Goal: Task Accomplishment & Management: Manage account settings

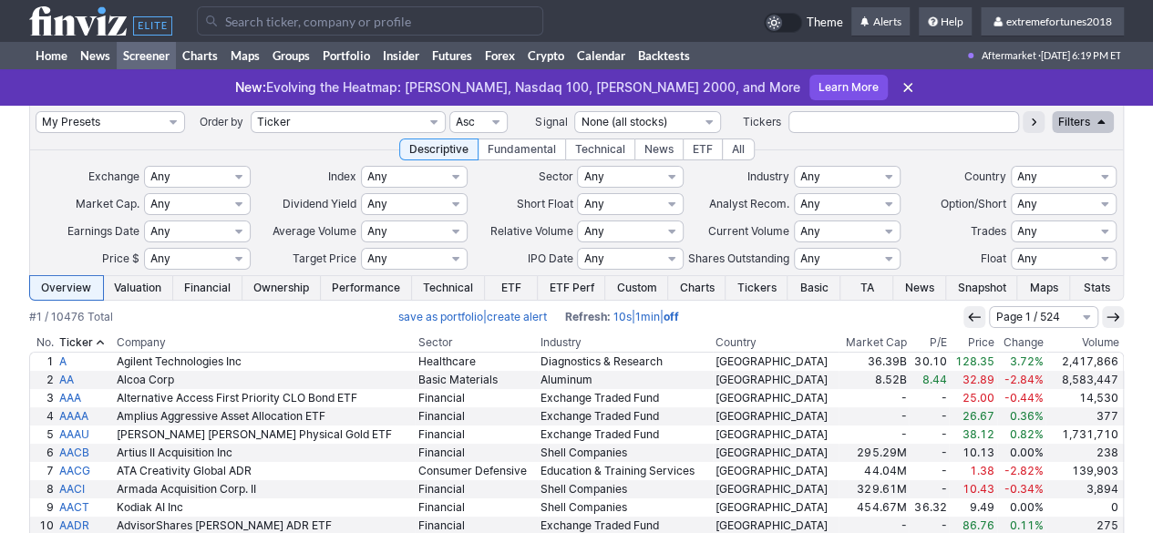
click at [155, 54] on link "Screener" at bounding box center [146, 55] width 59 height 27
click at [100, 128] on select "My Presets -Save Screen -Edit Screens s: $20-50 ATR>1.5 s: $100-2000 ATR>3 s: $…" at bounding box center [111, 122] width 150 height 22
click at [36, 111] on select "My Presets -Save Screen -Edit Screens s: $20-50 ATR>1.5 s: $100-2000 ATR>3 s: $…" at bounding box center [111, 122] width 150 height 22
select select "My Presets"
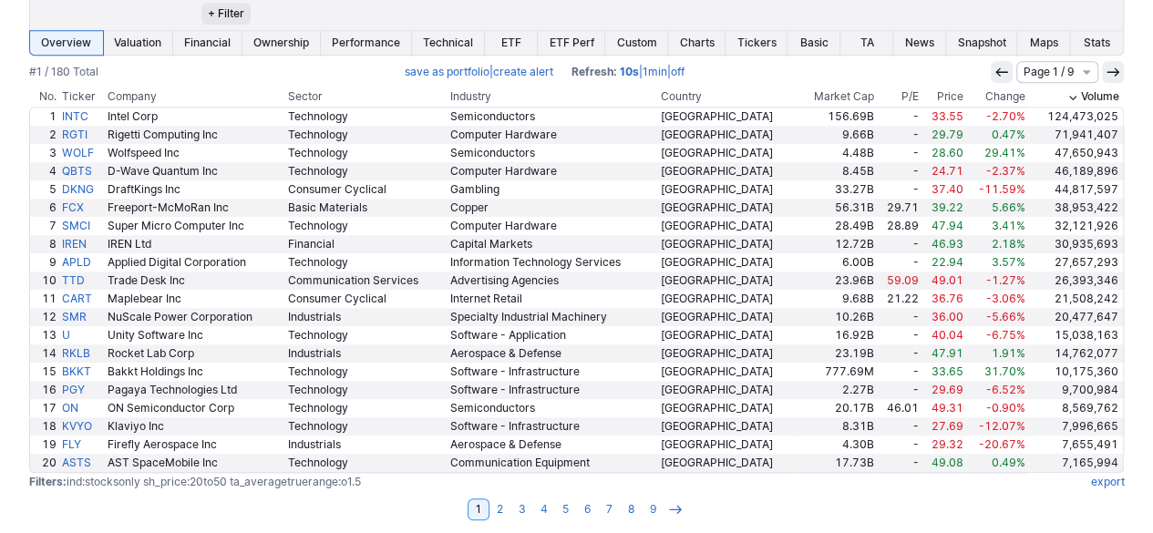
scroll to position [751, 0]
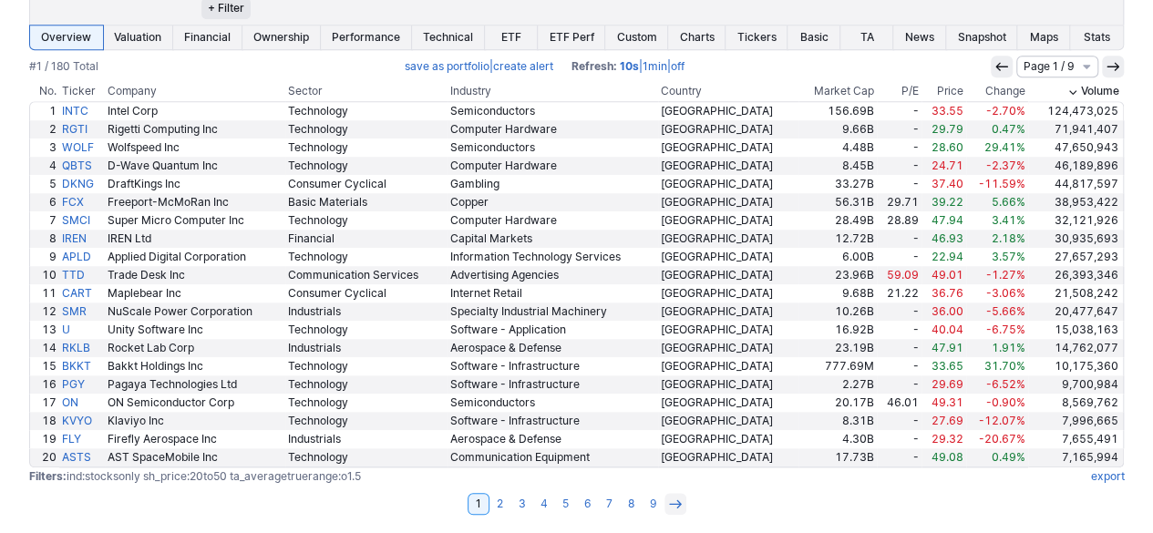
click at [675, 501] on icon at bounding box center [675, 504] width 15 height 15
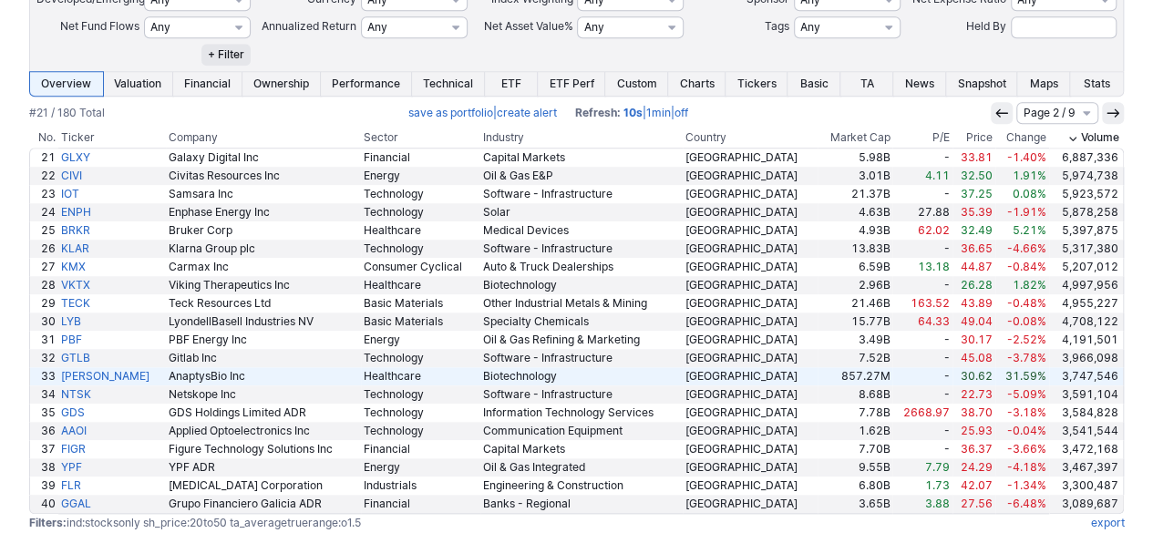
scroll to position [729, 0]
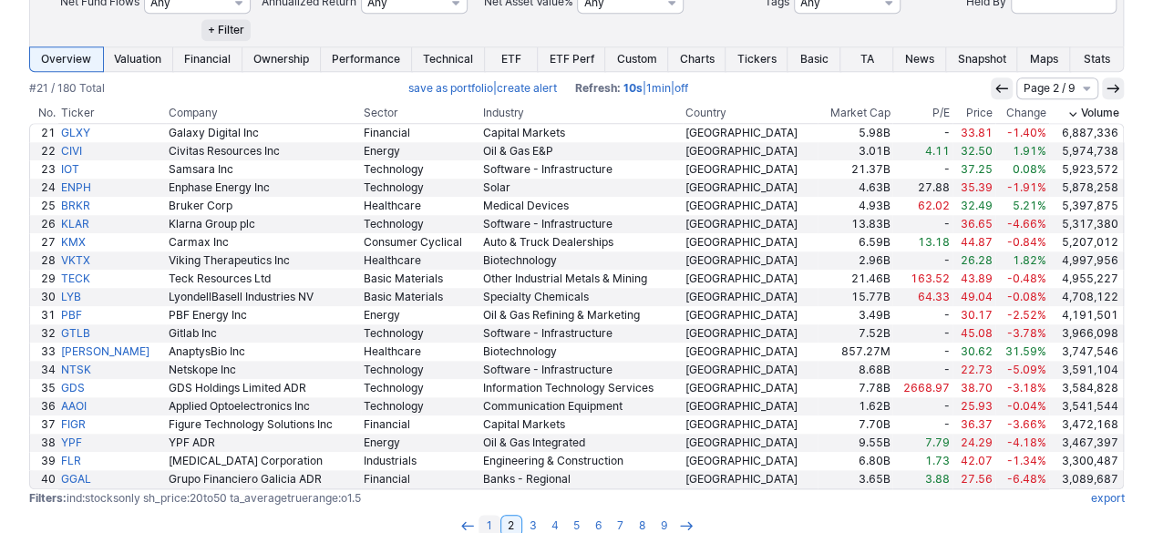
click at [496, 524] on link "1" at bounding box center [490, 526] width 22 height 22
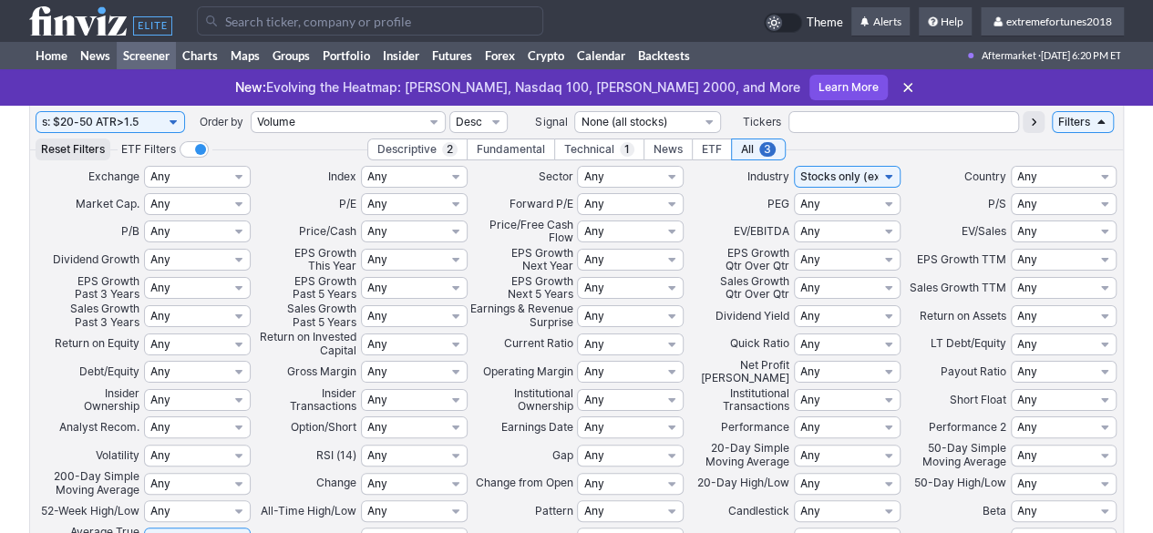
click at [236, 24] on input "Search" at bounding box center [370, 20] width 346 height 29
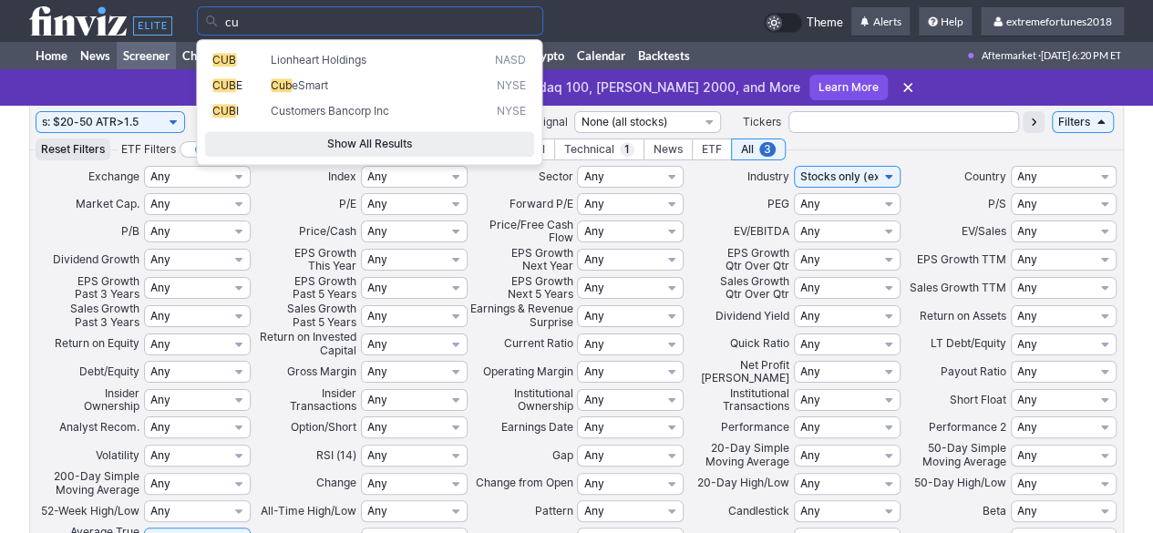
type input "c"
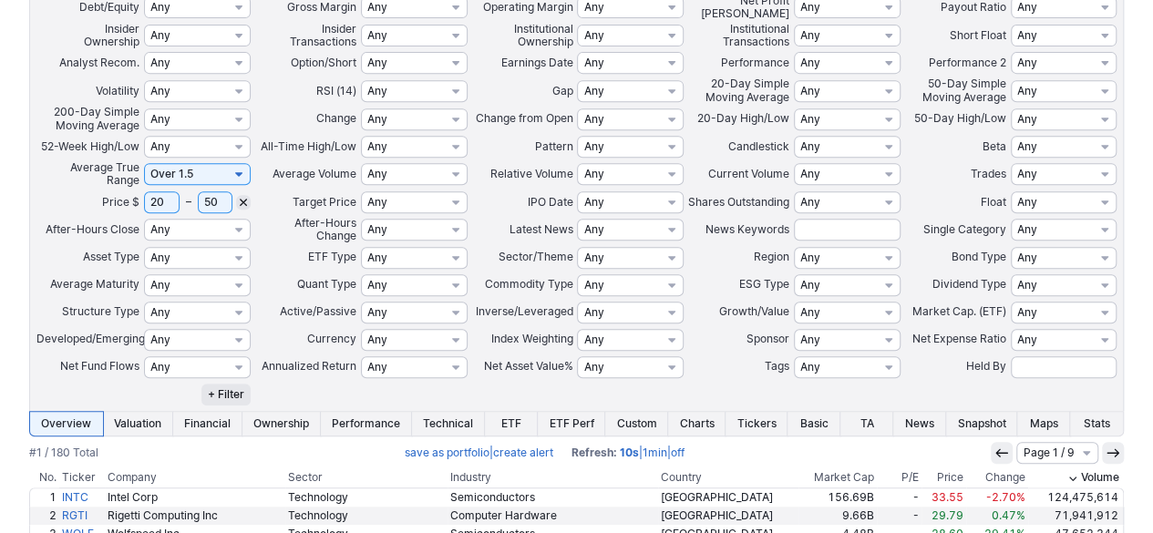
scroll to position [729, 0]
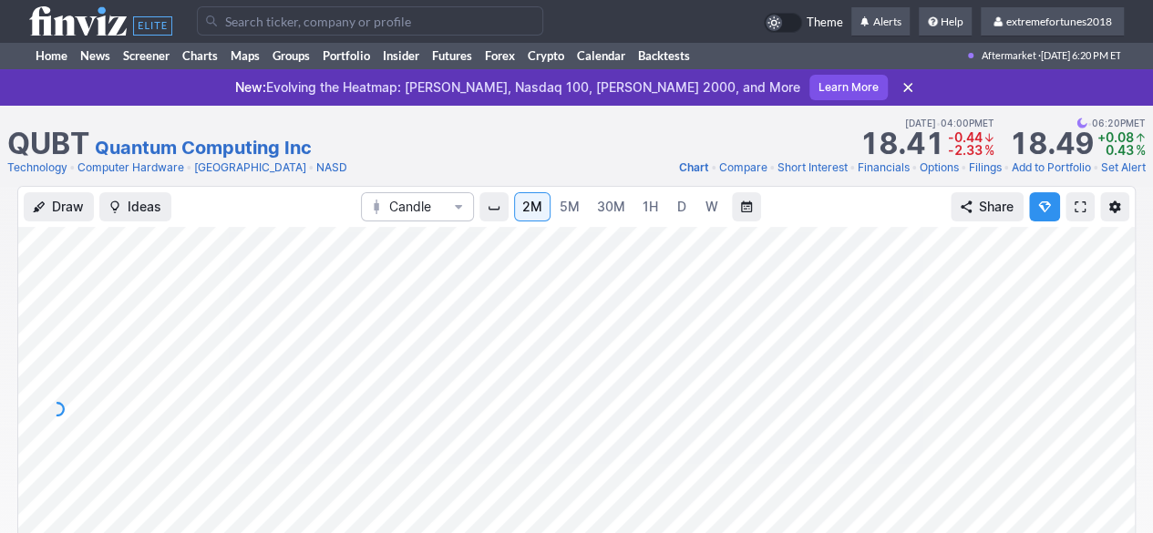
click at [676, 214] on span "D" at bounding box center [682, 207] width 13 height 18
drag, startPoint x: 1110, startPoint y: 352, endPoint x: 1108, endPoint y: 371, distance: 19.3
click at [1108, 371] on div at bounding box center [1116, 404] width 38 height 319
drag, startPoint x: 1110, startPoint y: 482, endPoint x: 1106, endPoint y: 330, distance: 152.3
click at [1106, 330] on div at bounding box center [1116, 404] width 38 height 319
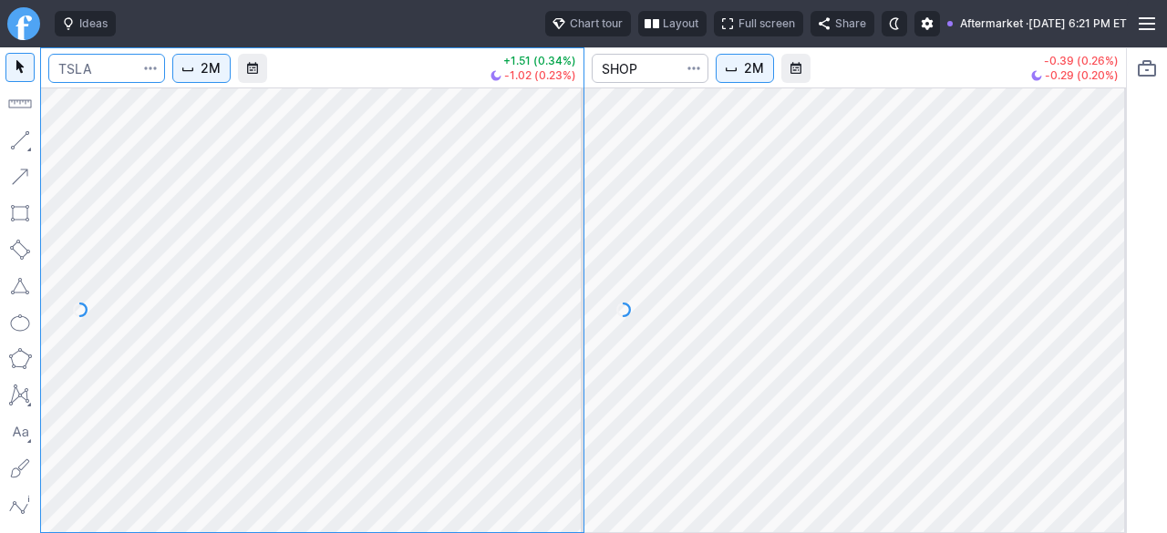
click at [106, 72] on input "Search" at bounding box center [106, 68] width 117 height 29
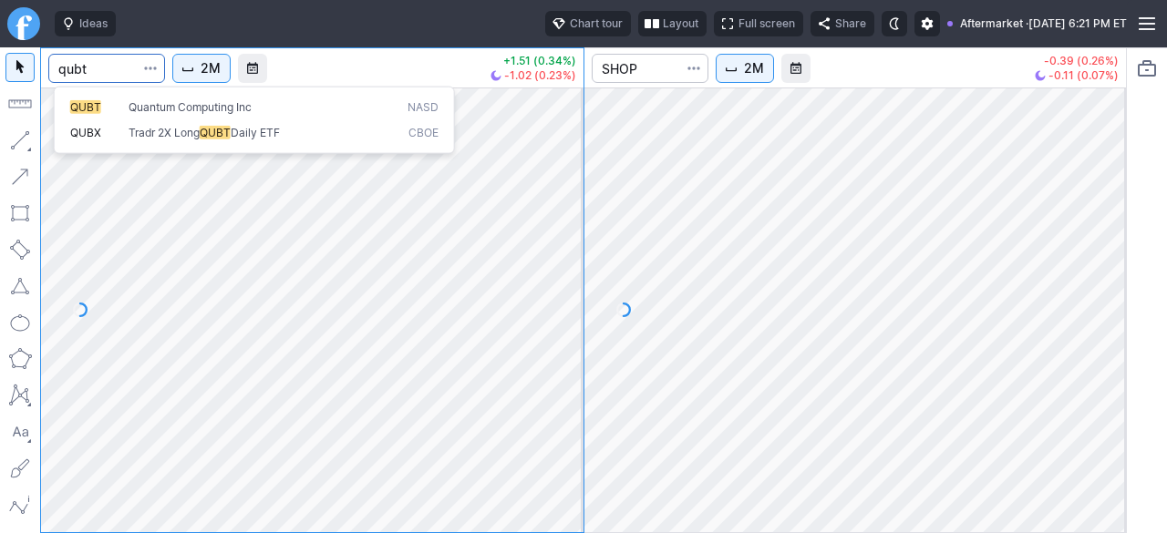
type input "qubt"
click at [191, 101] on span "Quantum Computing Inc" at bounding box center [190, 106] width 123 height 14
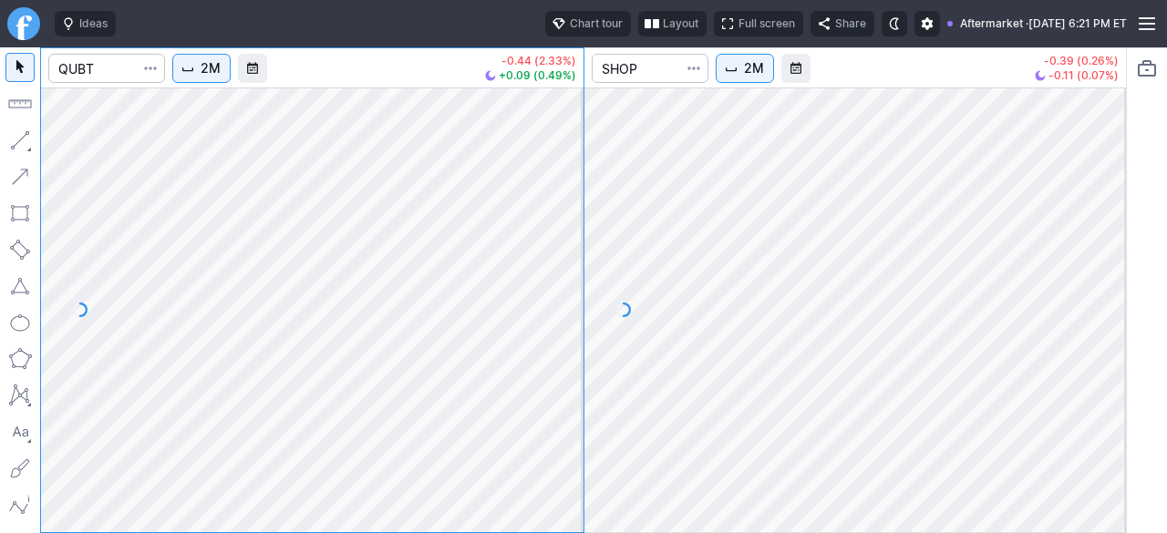
click at [210, 79] on button "2M" at bounding box center [201, 68] width 58 height 29
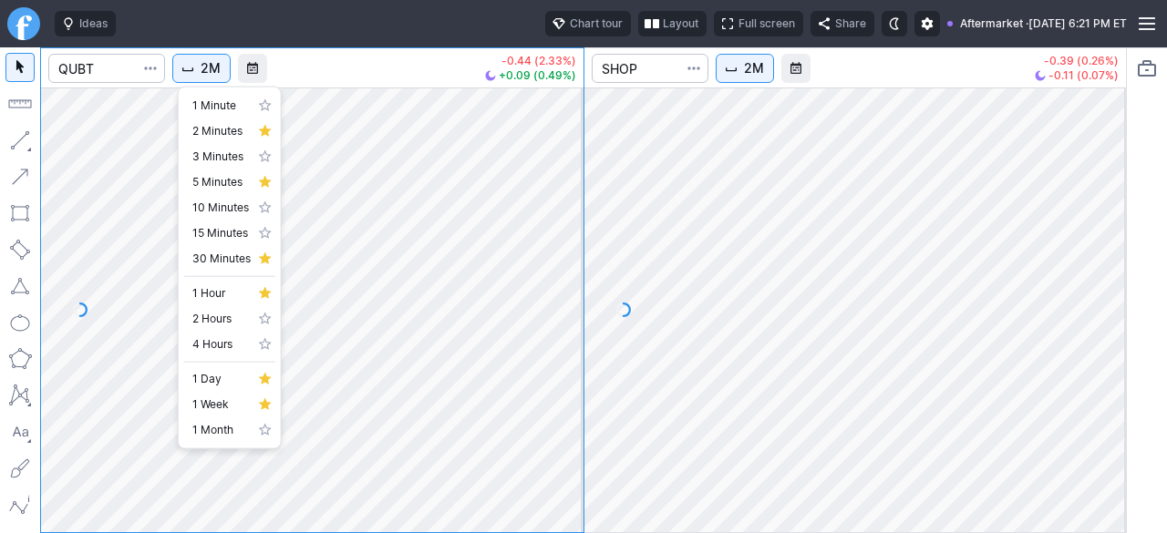
drag, startPoint x: 420, startPoint y: 242, endPoint x: 478, endPoint y: 238, distance: 57.6
click at [420, 242] on div at bounding box center [583, 266] width 1167 height 533
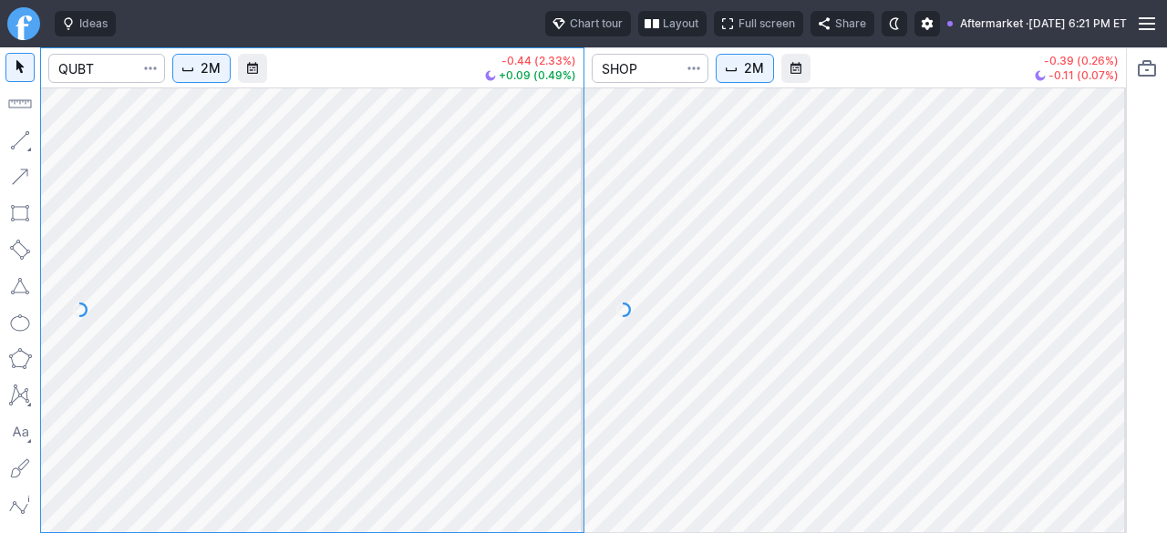
drag, startPoint x: 573, startPoint y: 263, endPoint x: 560, endPoint y: 316, distance: 55.3
click at [560, 316] on div at bounding box center [564, 305] width 38 height 399
drag, startPoint x: 552, startPoint y: 364, endPoint x: 553, endPoint y: 338, distance: 25.5
click at [553, 338] on div at bounding box center [564, 305] width 38 height 399
click at [104, 72] on input "Search" at bounding box center [106, 68] width 117 height 29
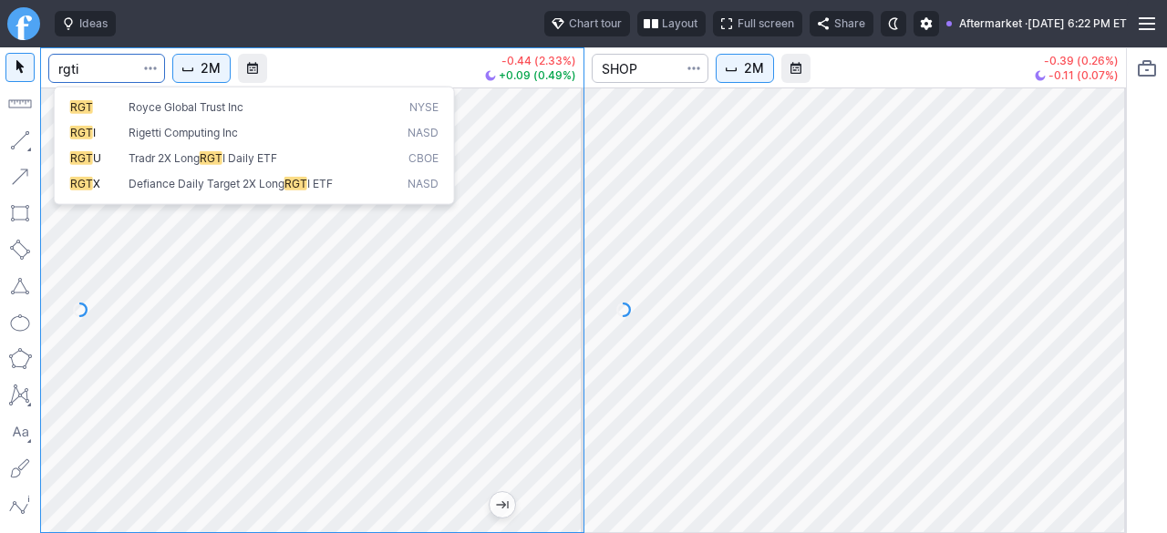
type input "rgti"
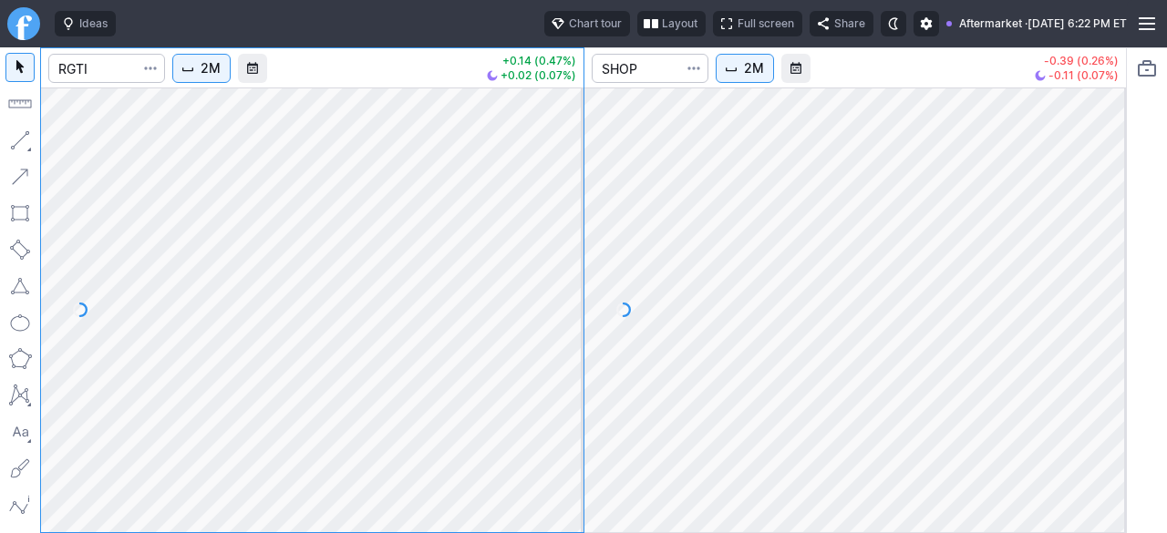
click at [545, 382] on div at bounding box center [312, 310] width 542 height 445
drag, startPoint x: 565, startPoint y: 335, endPoint x: 44, endPoint y: 298, distance: 522.8
click at [38, 298] on div "2M +0.14 (0.47%) +0.02 (0.07%) 2M -0.39 (0.26%) -0.11 (0.07%)" at bounding box center [563, 290] width 1127 height 486
drag, startPoint x: 563, startPoint y: 305, endPoint x: 548, endPoint y: 405, distance: 100.6
click at [551, 404] on div at bounding box center [564, 305] width 38 height 399
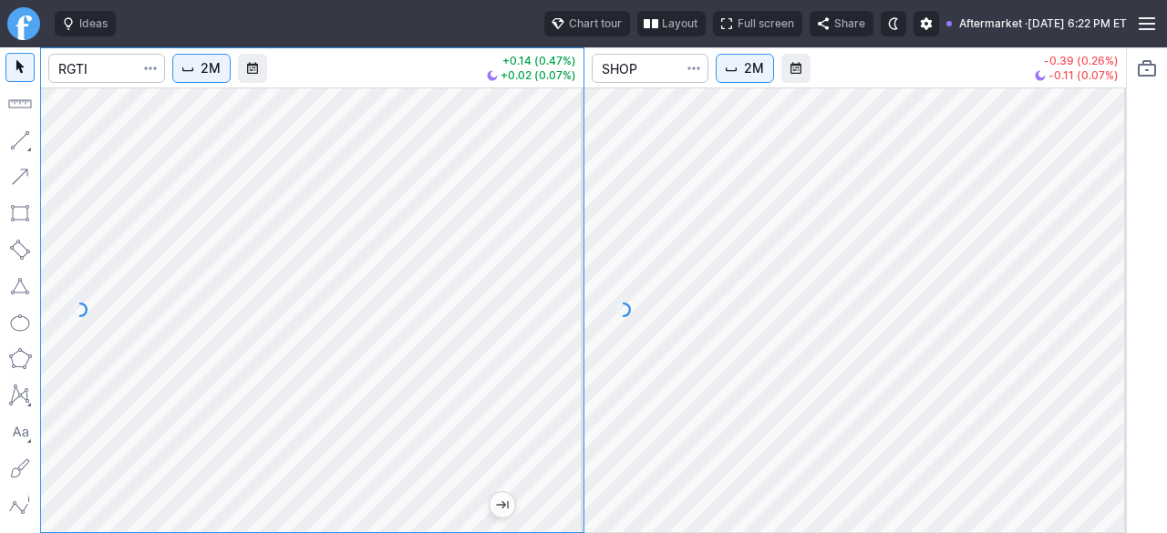
click at [194, 59] on button "2M" at bounding box center [201, 68] width 58 height 29
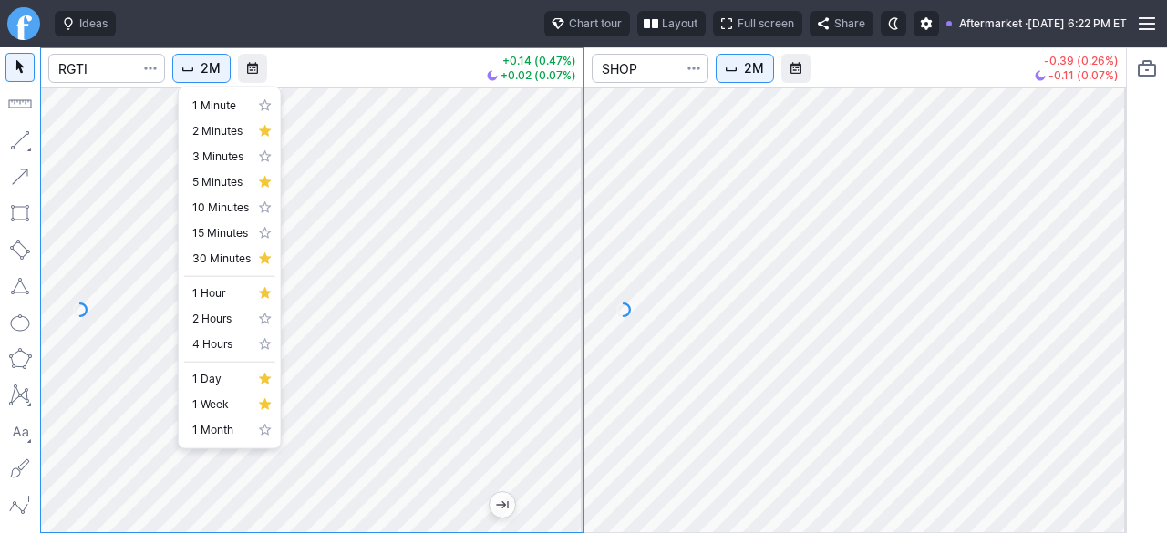
click at [628, 59] on div at bounding box center [583, 266] width 1167 height 533
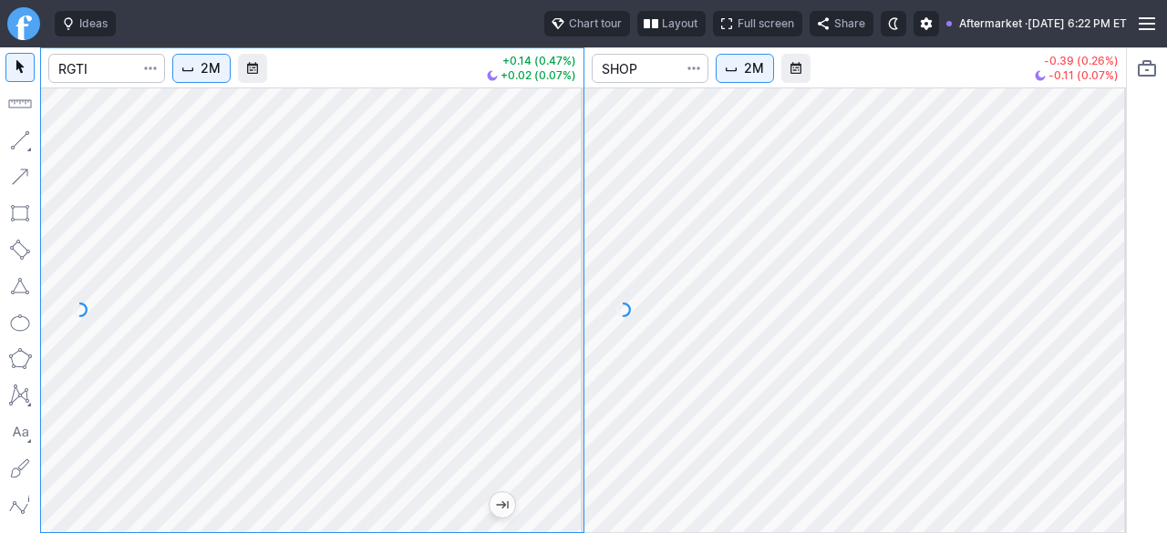
drag, startPoint x: 576, startPoint y: 272, endPoint x: 560, endPoint y: 348, distance: 78.3
click at [560, 348] on div at bounding box center [564, 305] width 38 height 399
drag, startPoint x: 558, startPoint y: 337, endPoint x: 553, endPoint y: 375, distance: 37.7
click at [559, 374] on div at bounding box center [564, 305] width 38 height 399
click at [575, 313] on div at bounding box center [312, 310] width 542 height 445
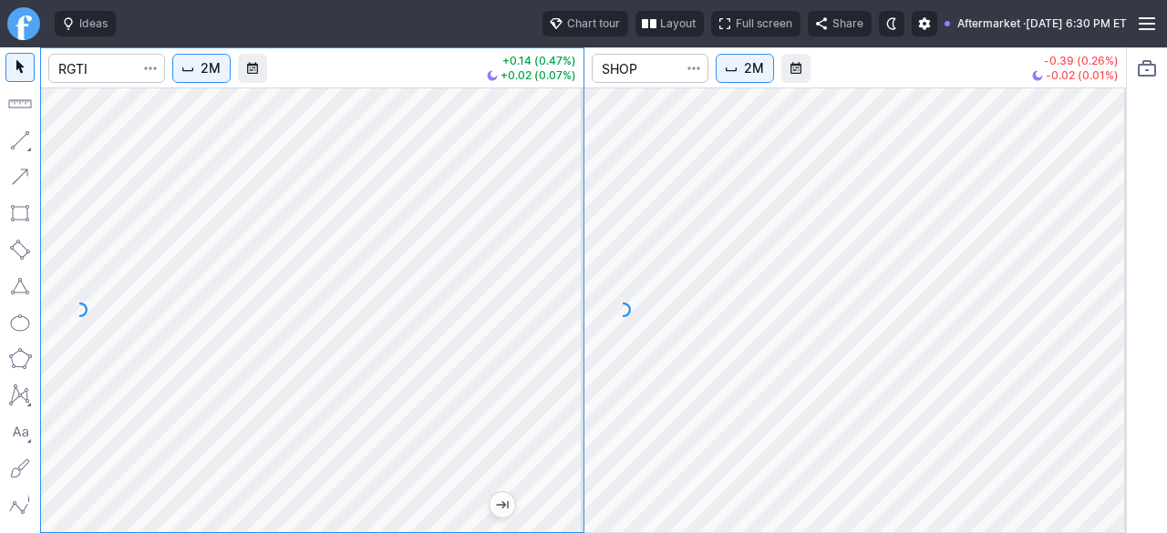
drag, startPoint x: 556, startPoint y: 342, endPoint x: 552, endPoint y: 284, distance: 58.5
click at [561, 285] on div at bounding box center [564, 305] width 38 height 399
click at [537, 377] on div at bounding box center [312, 310] width 542 height 445
drag, startPoint x: 556, startPoint y: 308, endPoint x: 552, endPoint y: 318, distance: 10.7
click at [555, 317] on div at bounding box center [564, 305] width 38 height 399
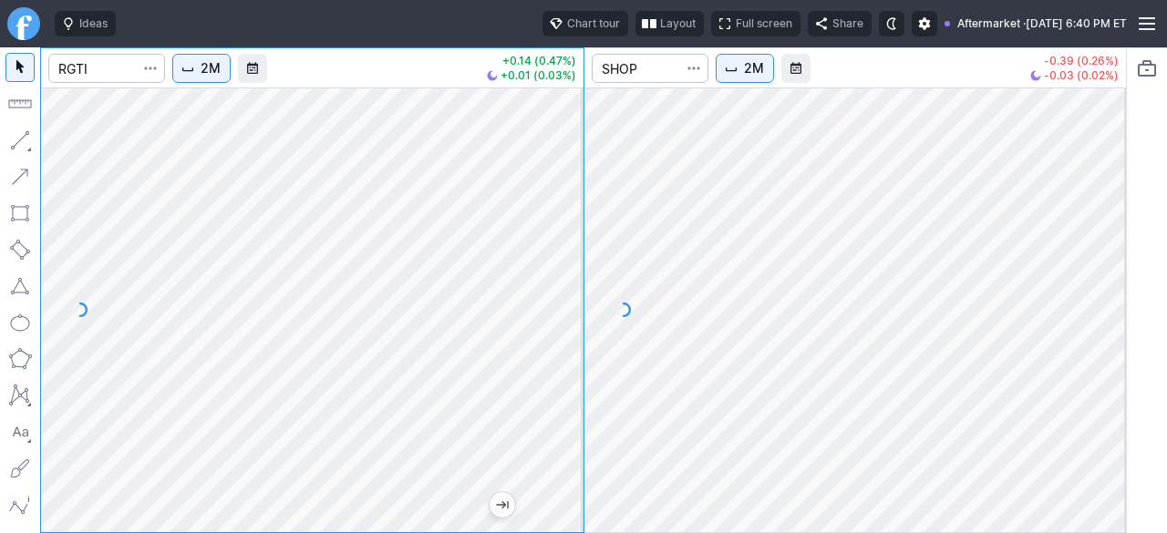
click at [549, 316] on div at bounding box center [312, 310] width 542 height 445
click at [644, 333] on div "2M +0.14 (0.47%) +0.01 (0.03%) 2M -0.39 (0.26%) -0.03 (0.02%)" at bounding box center [583, 290] width 1087 height 486
click at [574, 325] on div at bounding box center [312, 310] width 542 height 445
drag, startPoint x: 560, startPoint y: 299, endPoint x: 552, endPoint y: 325, distance: 27.4
click at [557, 324] on div at bounding box center [564, 305] width 38 height 399
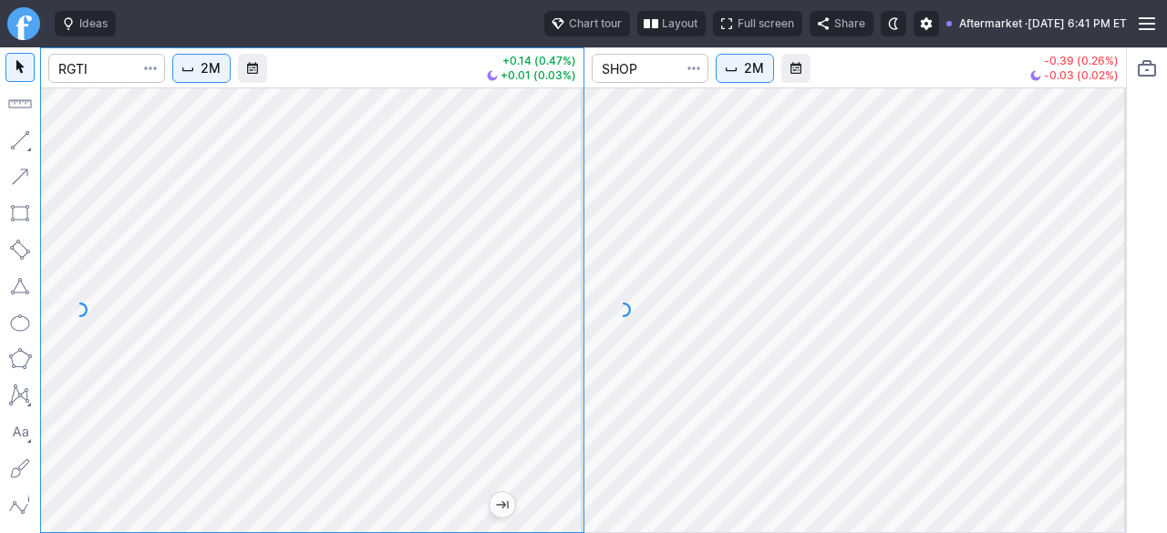
drag, startPoint x: 565, startPoint y: 351, endPoint x: 574, endPoint y: 315, distance: 36.7
click at [574, 315] on div at bounding box center [564, 305] width 38 height 399
click at [217, 73] on span "2M" at bounding box center [211, 68] width 20 height 18
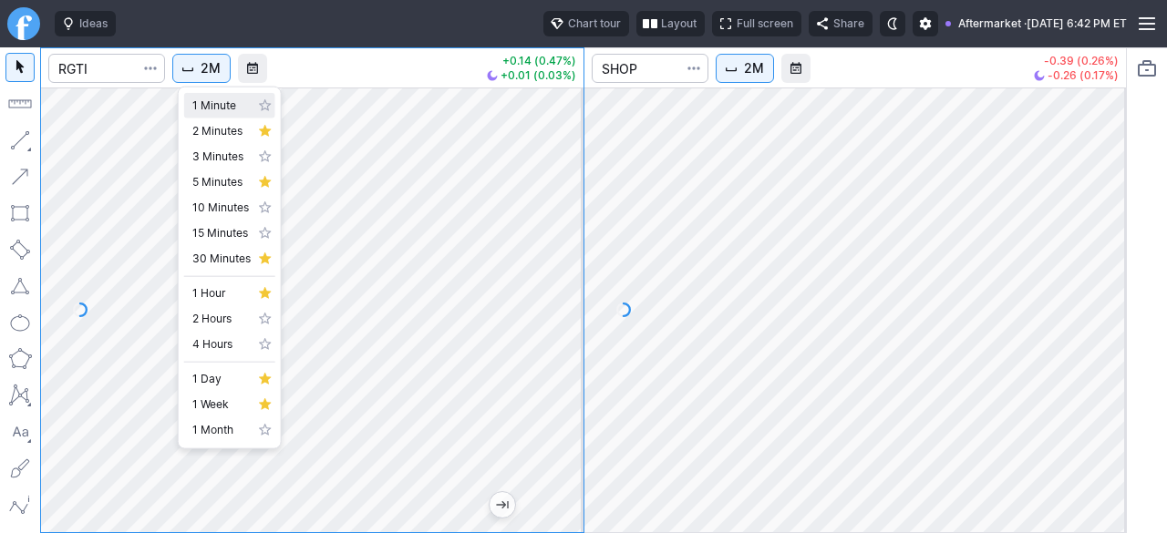
click at [201, 107] on span "1 Minute" at bounding box center [221, 106] width 58 height 18
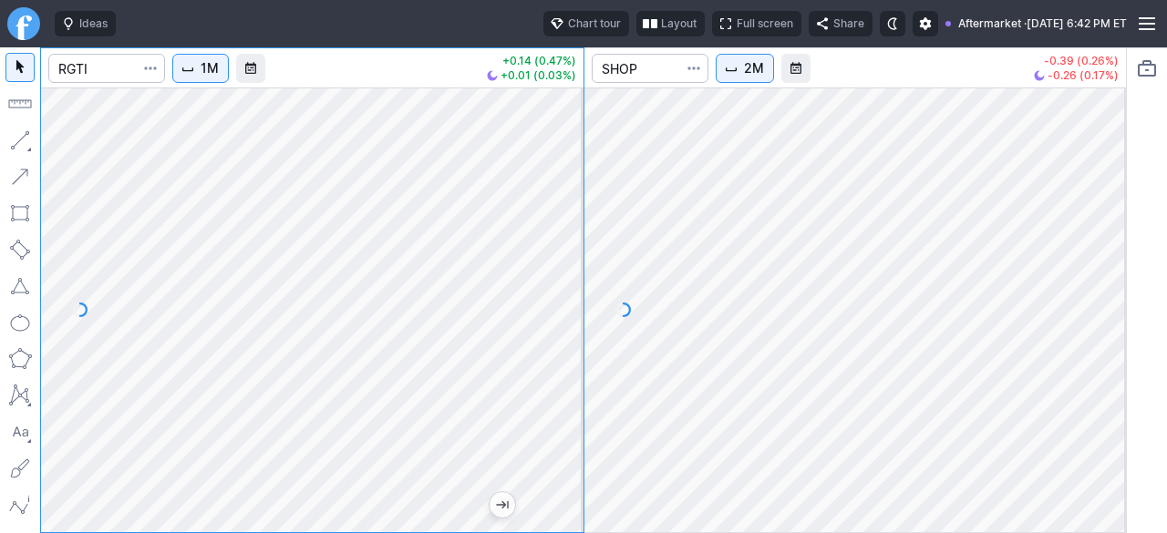
drag, startPoint x: 573, startPoint y: 346, endPoint x: 572, endPoint y: 337, distance: 9.2
click at [572, 337] on div at bounding box center [564, 305] width 38 height 399
drag, startPoint x: 560, startPoint y: 306, endPoint x: 561, endPoint y: 320, distance: 13.7
click at [563, 317] on div at bounding box center [564, 305] width 38 height 399
click at [576, 256] on div at bounding box center [564, 305] width 38 height 399
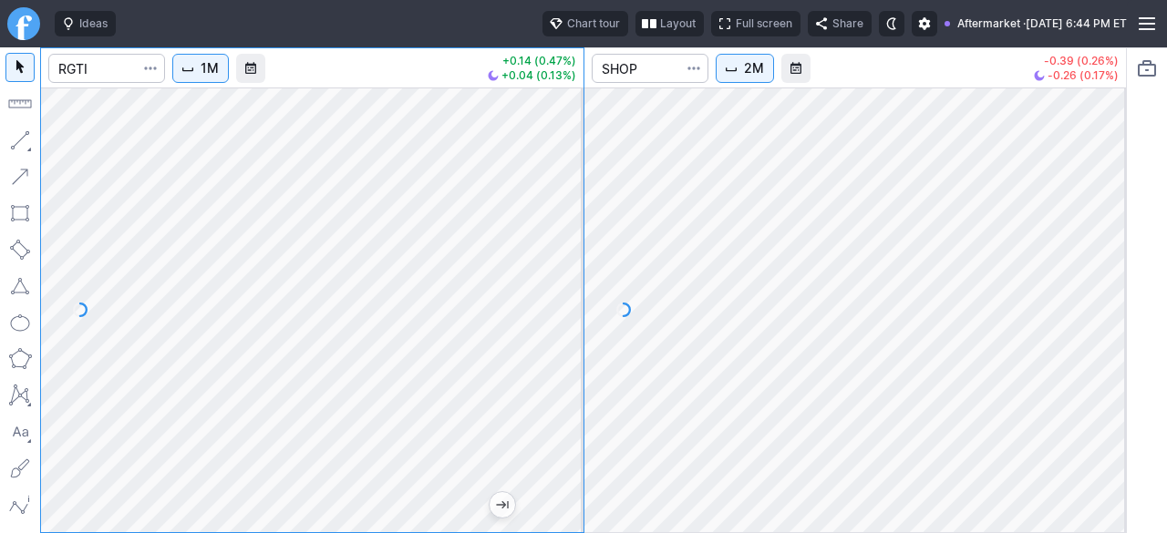
drag, startPoint x: 577, startPoint y: 326, endPoint x: 566, endPoint y: 274, distance: 53.1
click at [567, 274] on div at bounding box center [564, 305] width 38 height 399
drag, startPoint x: 560, startPoint y: 240, endPoint x: 563, endPoint y: 258, distance: 18.4
click at [563, 258] on div at bounding box center [564, 305] width 38 height 399
drag, startPoint x: 573, startPoint y: 349, endPoint x: 575, endPoint y: 361, distance: 12.0
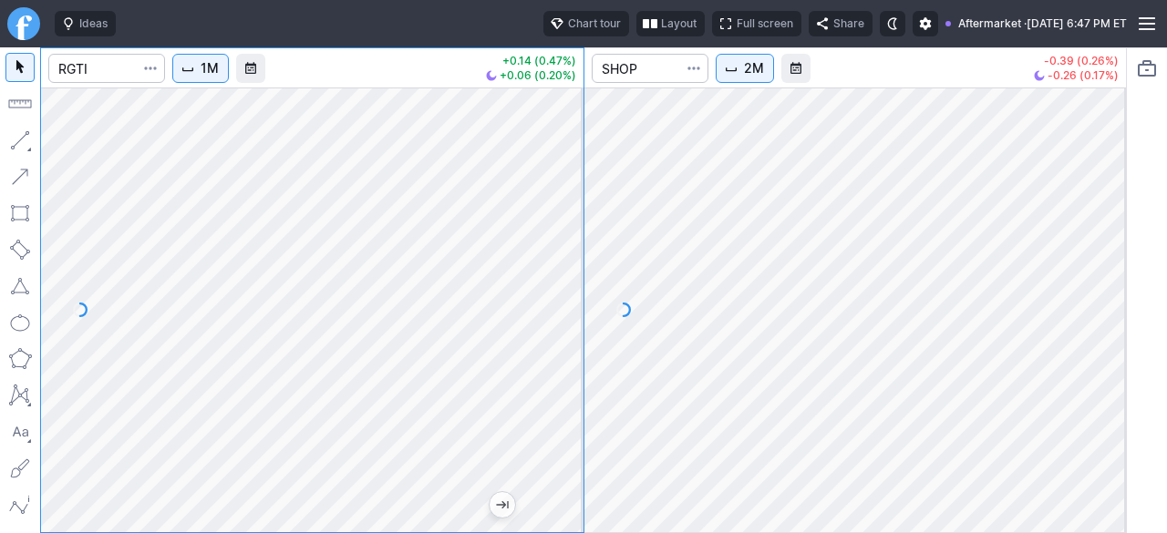
click at [575, 361] on div at bounding box center [564, 305] width 38 height 399
click at [567, 366] on div at bounding box center [564, 305] width 38 height 399
drag, startPoint x: 565, startPoint y: 361, endPoint x: 569, endPoint y: 287, distance: 73.9
click at [569, 287] on div at bounding box center [564, 305] width 38 height 399
drag, startPoint x: 560, startPoint y: 316, endPoint x: 548, endPoint y: 345, distance: 30.6
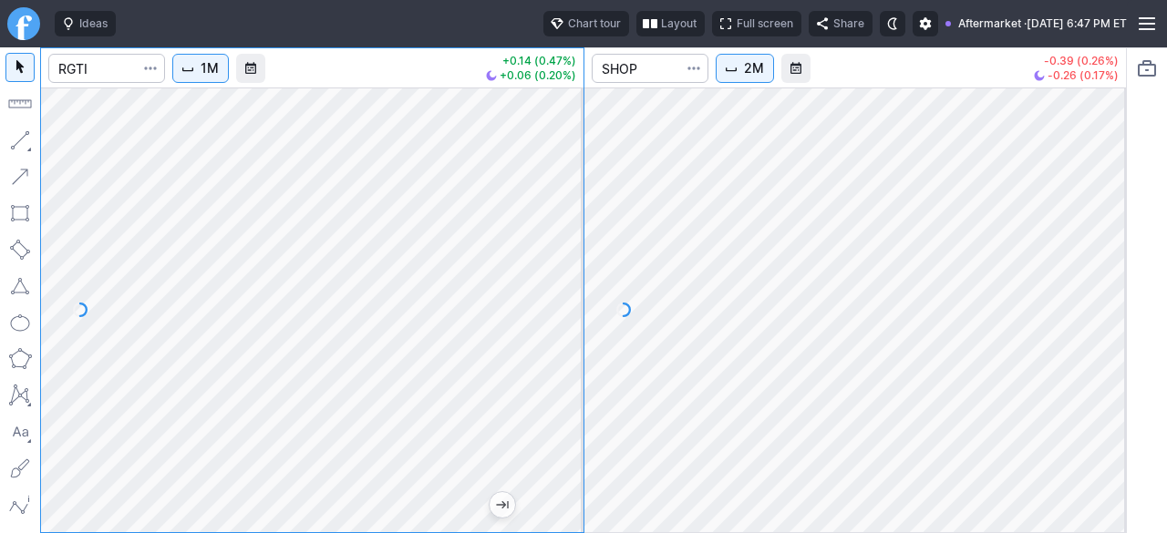
click at [552, 344] on div at bounding box center [564, 305] width 38 height 399
drag, startPoint x: 560, startPoint y: 344, endPoint x: 551, endPoint y: 340, distance: 9.8
click at [556, 340] on div at bounding box center [564, 305] width 38 height 399
drag, startPoint x: 571, startPoint y: 384, endPoint x: 562, endPoint y: 398, distance: 16.4
click at [564, 397] on div at bounding box center [564, 305] width 38 height 399
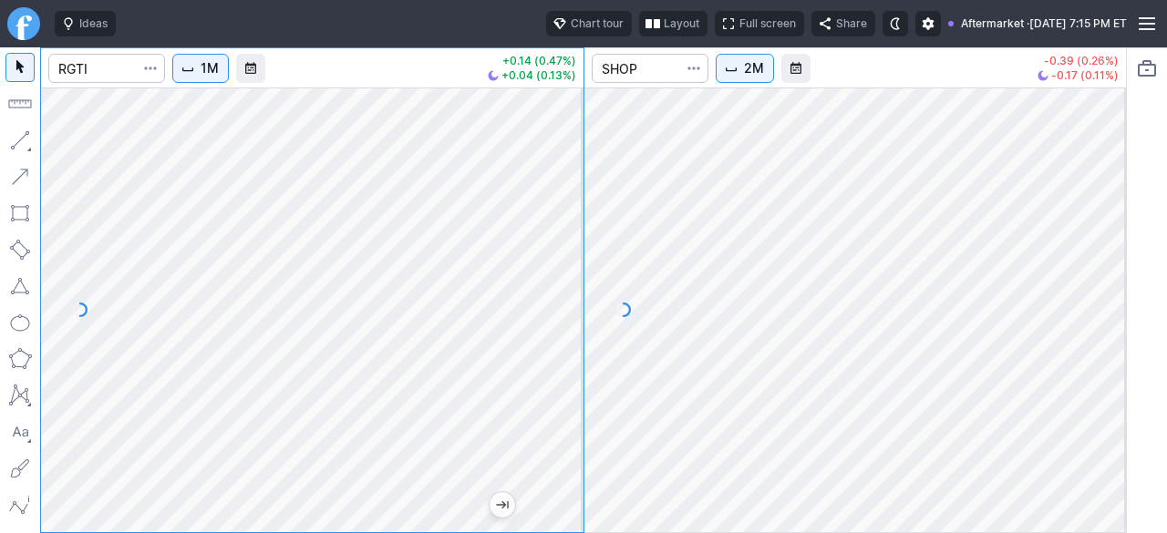
drag, startPoint x: 556, startPoint y: 299, endPoint x: 554, endPoint y: 340, distance: 41.1
click at [556, 340] on div at bounding box center [564, 305] width 38 height 399
click at [205, 62] on span "1M" at bounding box center [210, 68] width 18 height 18
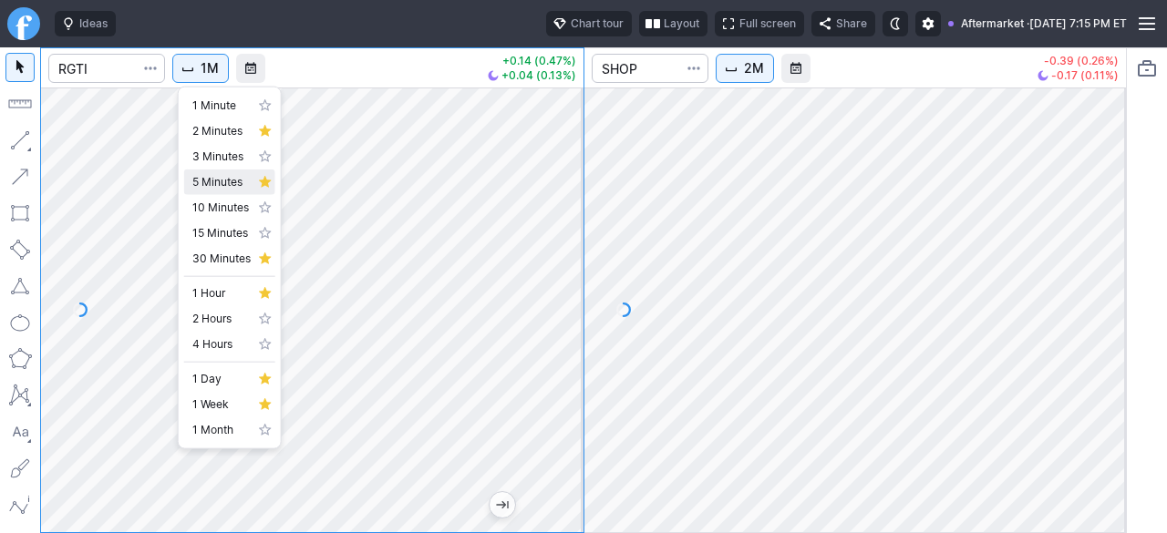
drag, startPoint x: 217, startPoint y: 207, endPoint x: 217, endPoint y: 181, distance: 25.5
click at [217, 181] on div "1 Minute 2 Minutes 3 Minutes 5 Minutes 10 Minutes 15 Minutes 30 Minutes" at bounding box center [229, 182] width 91 height 179
click at [217, 181] on span "5 Minutes" at bounding box center [221, 182] width 58 height 18
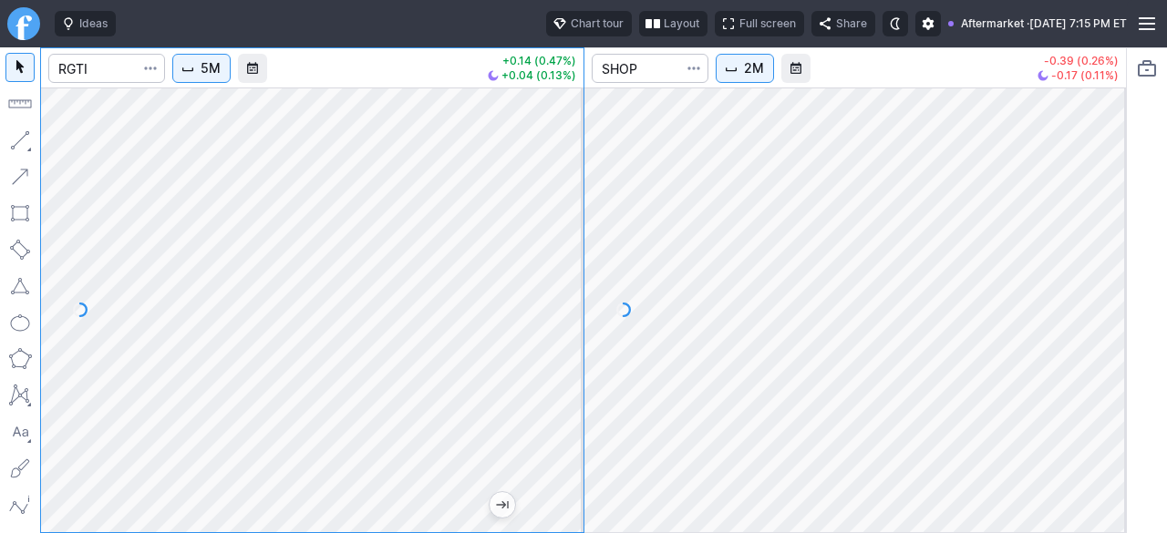
drag, startPoint x: 565, startPoint y: 296, endPoint x: 548, endPoint y: 389, distance: 94.6
click at [548, 389] on div at bounding box center [564, 305] width 38 height 399
click at [563, 357] on div at bounding box center [564, 305] width 38 height 399
click at [191, 74] on span "Interval" at bounding box center [188, 68] width 15 height 15
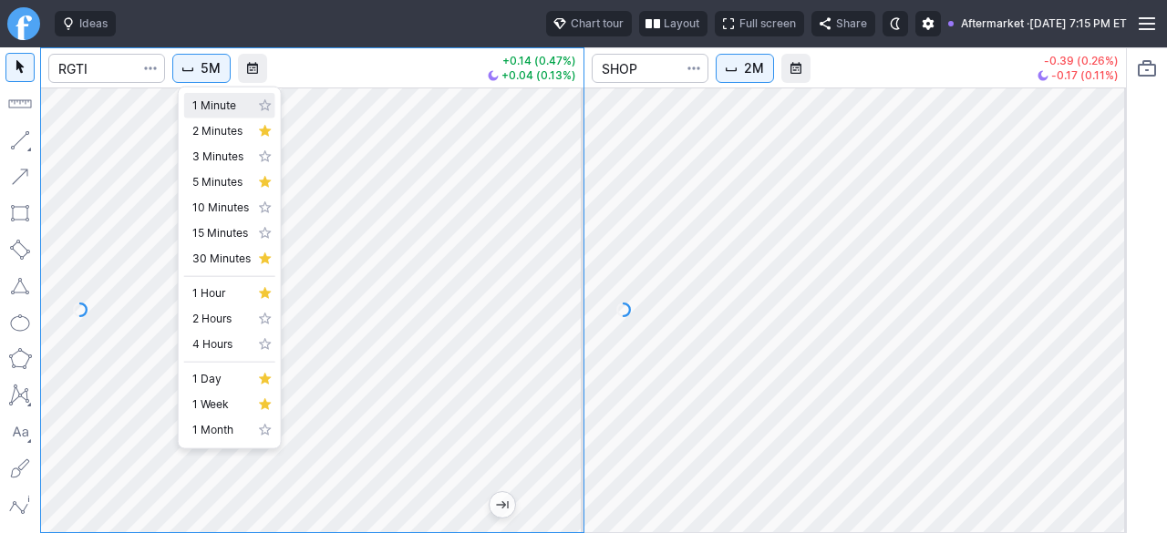
click at [203, 110] on span "1 Minute" at bounding box center [221, 106] width 58 height 18
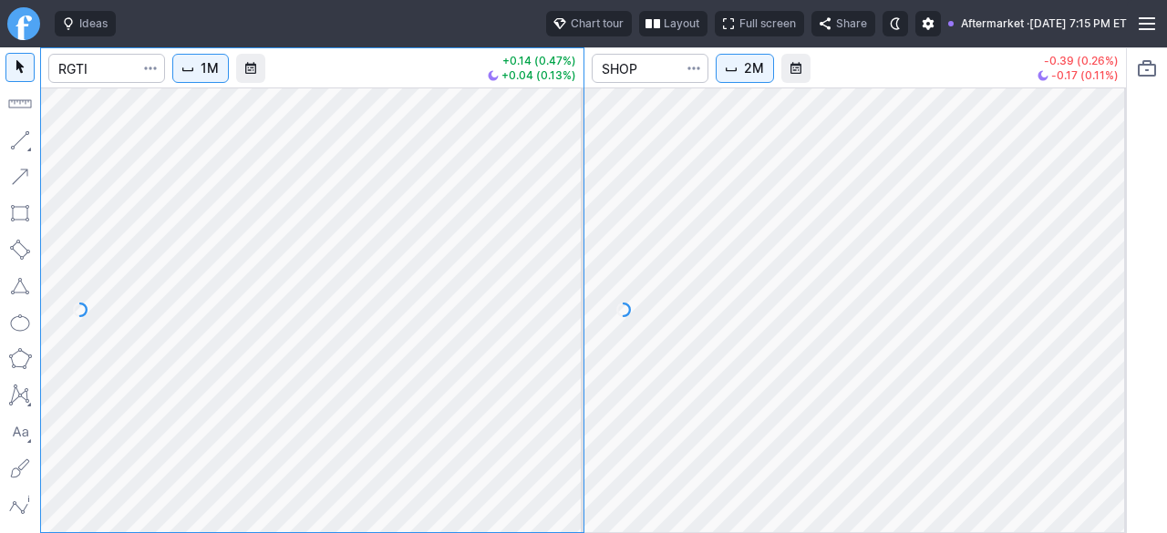
click at [613, 254] on div "1M +0.14 (0.47%) +0.04 (0.13%) 2M -0.39 (0.26%) -0.17 (0.11%)" at bounding box center [583, 290] width 1087 height 486
click at [535, 436] on div at bounding box center [312, 310] width 542 height 445
drag, startPoint x: 560, startPoint y: 320, endPoint x: 552, endPoint y: 346, distance: 26.5
click at [554, 341] on div at bounding box center [564, 305] width 38 height 399
click at [481, 427] on div at bounding box center [312, 310] width 542 height 445
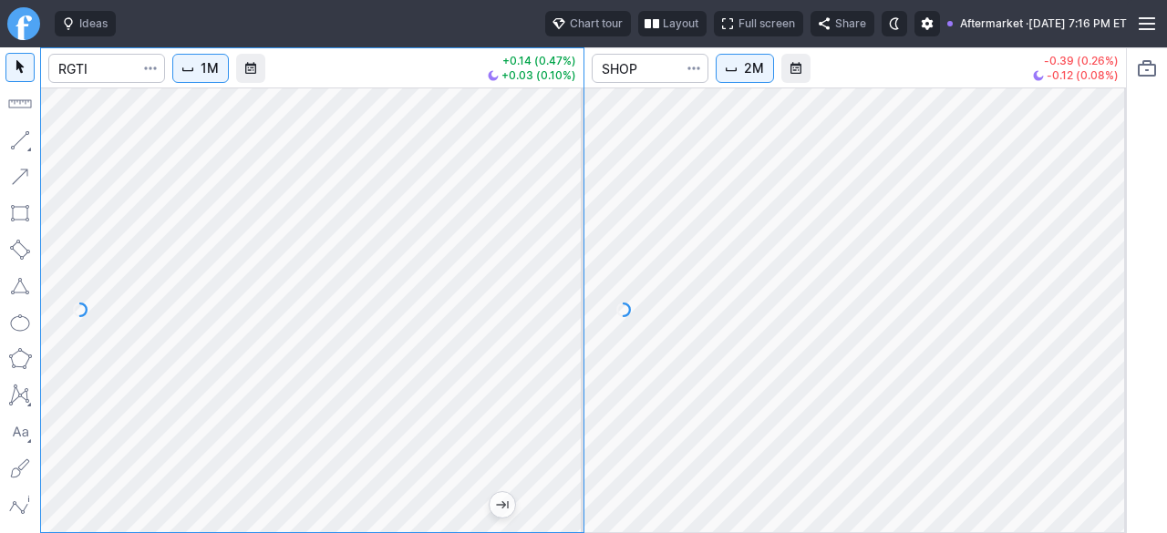
drag, startPoint x: 575, startPoint y: 365, endPoint x: 575, endPoint y: 340, distance: 24.6
click at [575, 340] on div at bounding box center [564, 305] width 38 height 399
drag, startPoint x: 571, startPoint y: 333, endPoint x: 556, endPoint y: 278, distance: 56.6
click at [564, 280] on div at bounding box center [564, 305] width 38 height 399
click at [563, 290] on div at bounding box center [564, 305] width 38 height 399
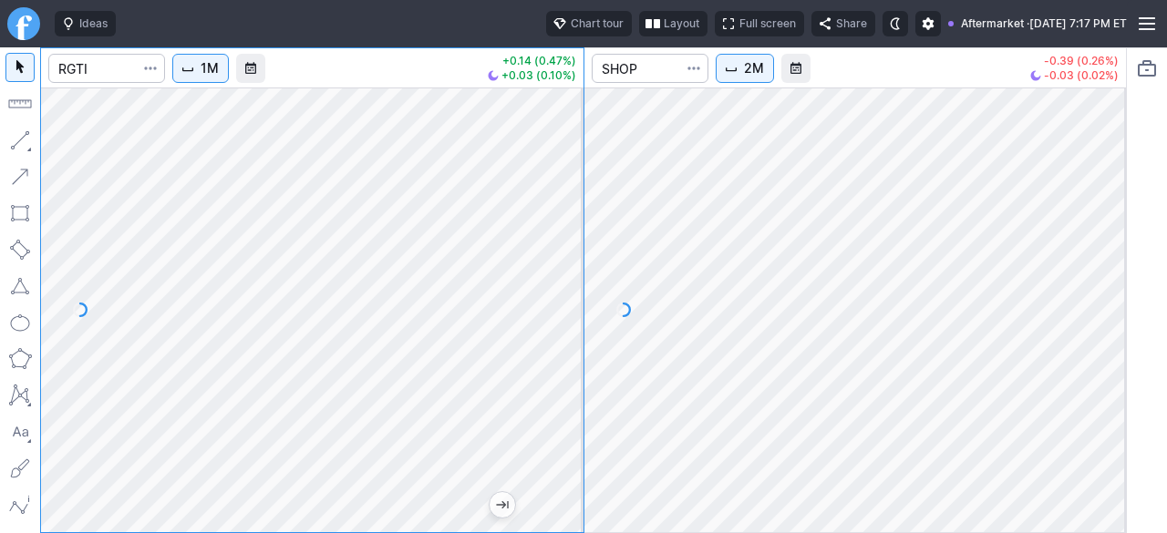
click at [0, 281] on html "Ideas Chart tour Layout Full screen Share Aftermarket · Tue SEP 30 2025 7:17 PM…" at bounding box center [583, 266] width 1167 height 533
click at [219, 79] on button "1M" at bounding box center [200, 68] width 57 height 29
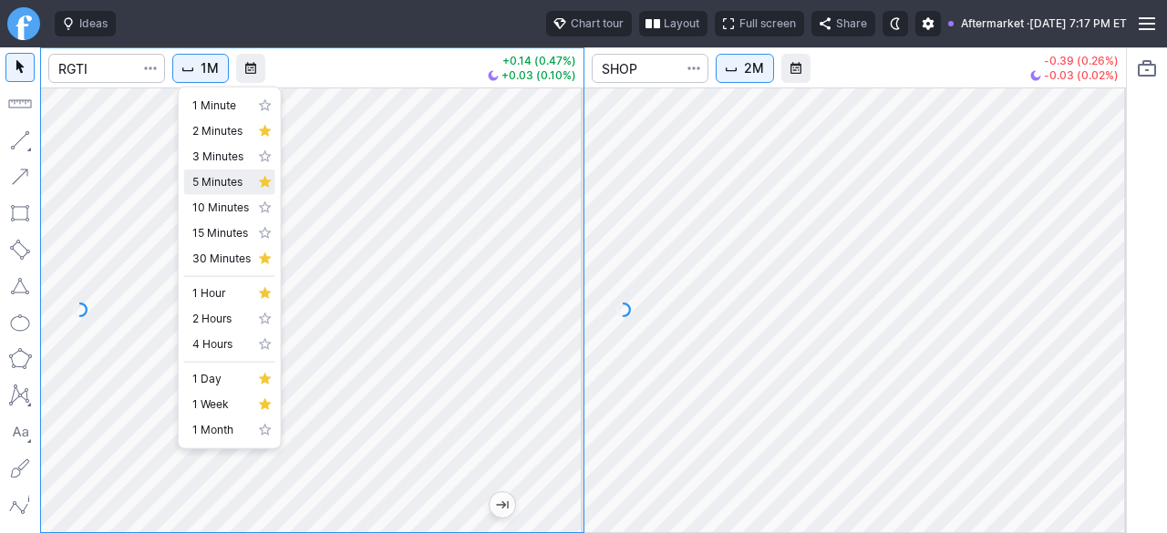
click at [218, 176] on span "5 Minutes" at bounding box center [221, 182] width 58 height 18
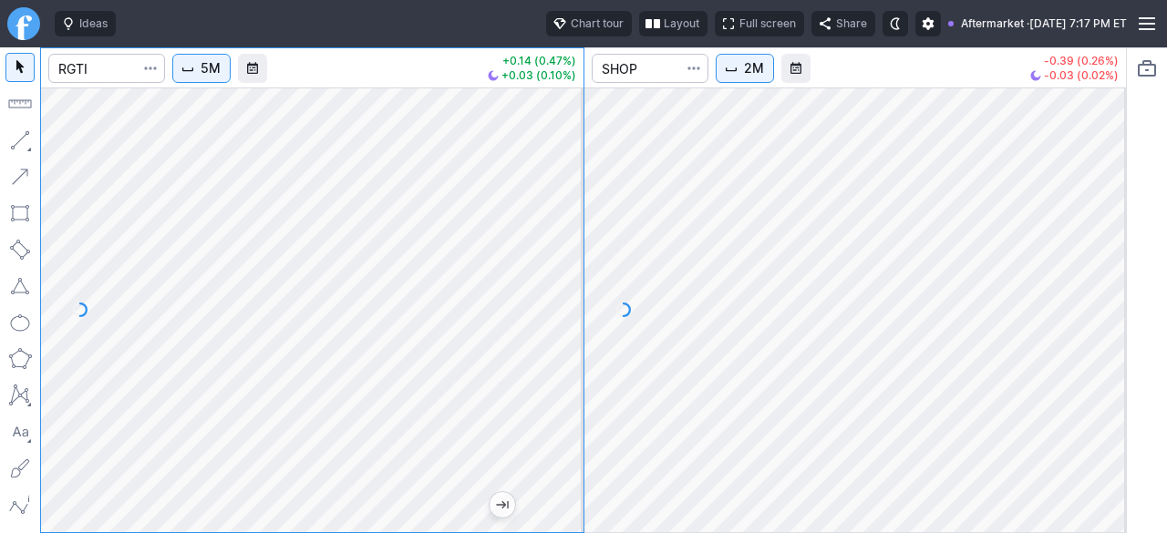
drag, startPoint x: 563, startPoint y: 324, endPoint x: 548, endPoint y: 416, distance: 93.2
click at [555, 418] on div at bounding box center [564, 305] width 38 height 399
drag, startPoint x: 551, startPoint y: 376, endPoint x: 567, endPoint y: 310, distance: 67.7
click at [567, 310] on div at bounding box center [564, 305] width 38 height 399
drag, startPoint x: 570, startPoint y: 296, endPoint x: 559, endPoint y: 321, distance: 26.9
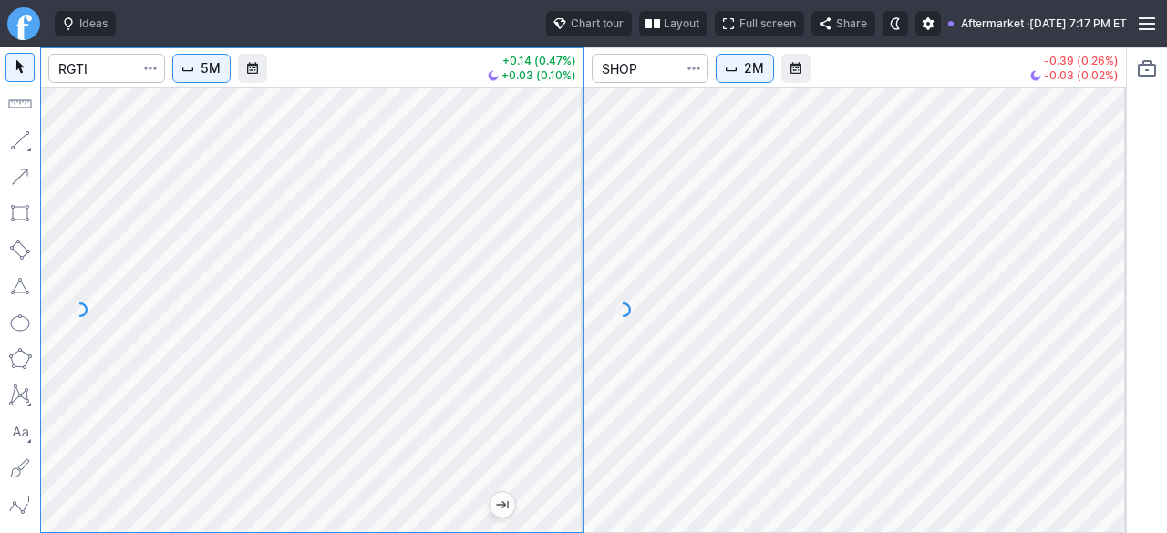
click at [562, 321] on div at bounding box center [564, 305] width 38 height 399
drag, startPoint x: 569, startPoint y: 312, endPoint x: 553, endPoint y: 337, distance: 29.9
click at [565, 335] on div at bounding box center [564, 305] width 38 height 399
click at [205, 74] on span "5M" at bounding box center [211, 68] width 20 height 18
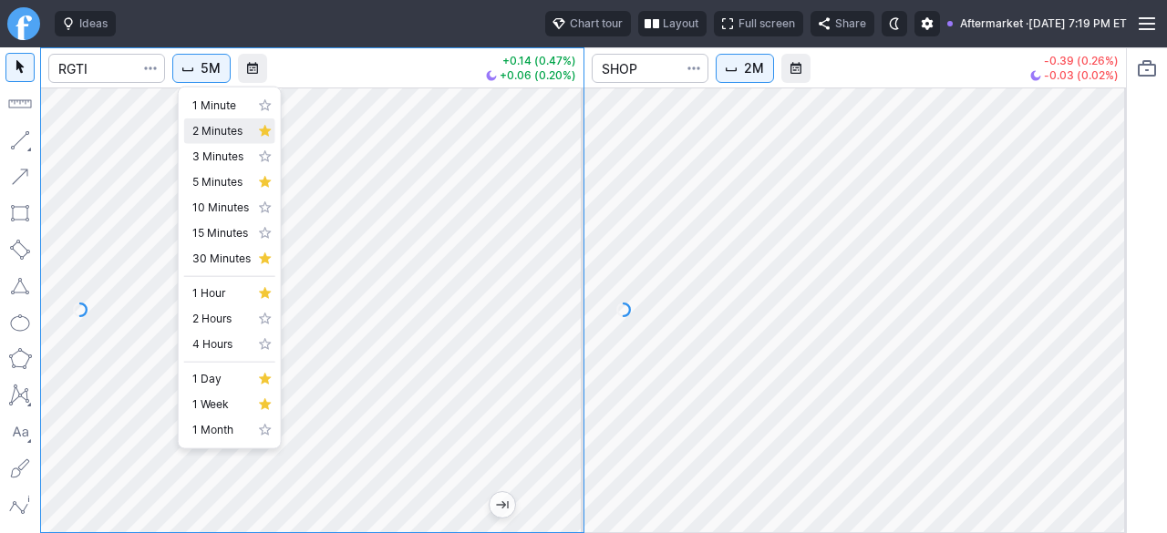
click at [215, 136] on span "2 Minutes" at bounding box center [221, 131] width 58 height 18
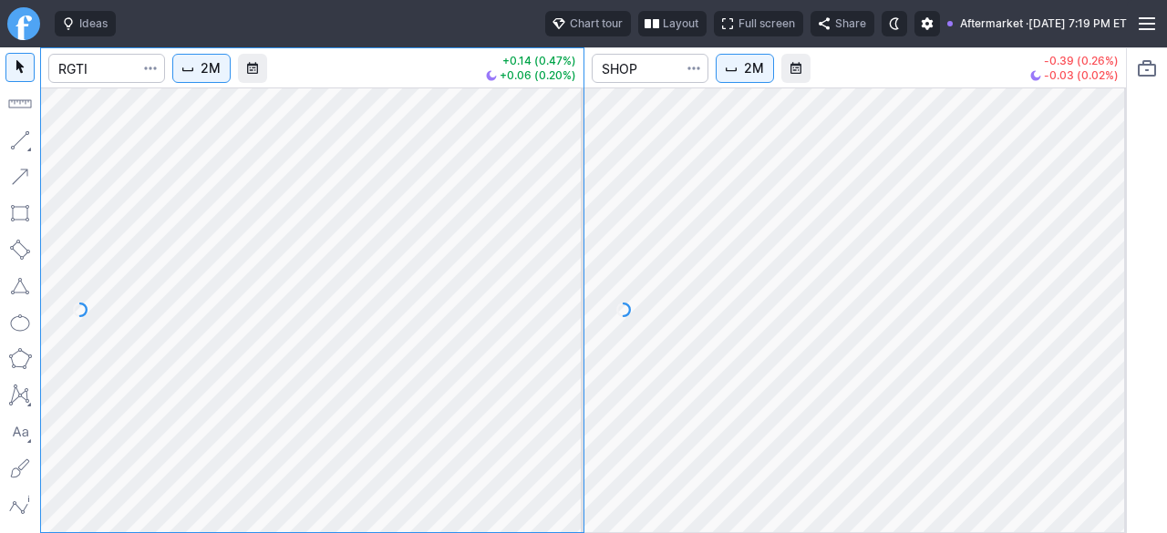
click at [532, 377] on div at bounding box center [312, 310] width 542 height 445
click at [543, 357] on div at bounding box center [312, 310] width 542 height 445
drag, startPoint x: 568, startPoint y: 291, endPoint x: 552, endPoint y: 320, distance: 33.0
click at [565, 316] on div at bounding box center [564, 305] width 38 height 399
click at [540, 395] on div at bounding box center [312, 310] width 542 height 445
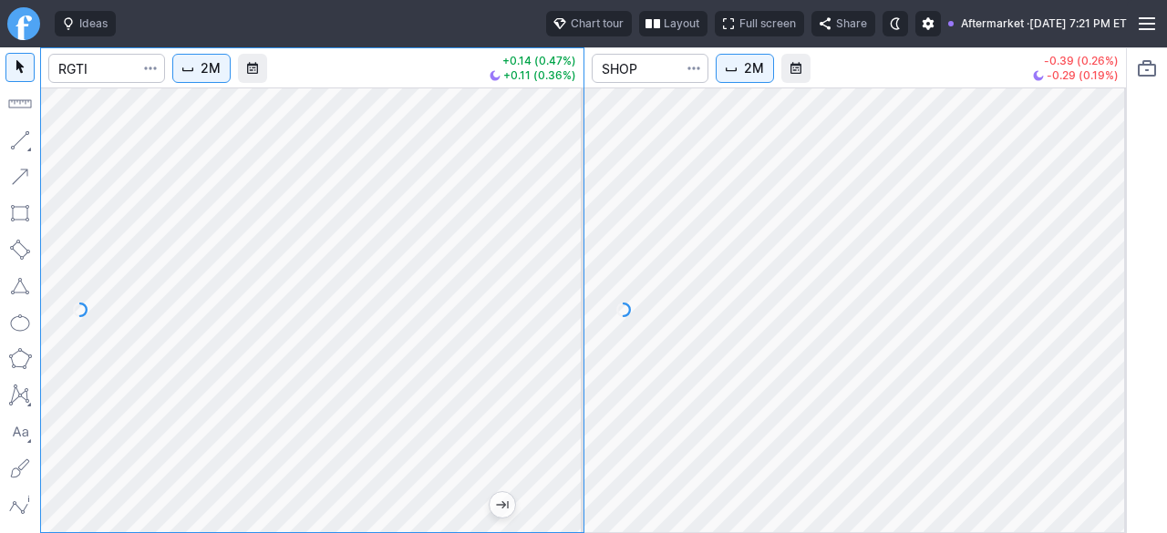
drag, startPoint x: 556, startPoint y: 325, endPoint x: 563, endPoint y: 260, distance: 66.0
click at [563, 261] on div at bounding box center [564, 305] width 38 height 399
drag, startPoint x: 565, startPoint y: 329, endPoint x: 563, endPoint y: 349, distance: 20.1
click at [565, 343] on div at bounding box center [564, 305] width 38 height 399
click at [542, 330] on div at bounding box center [312, 310] width 542 height 445
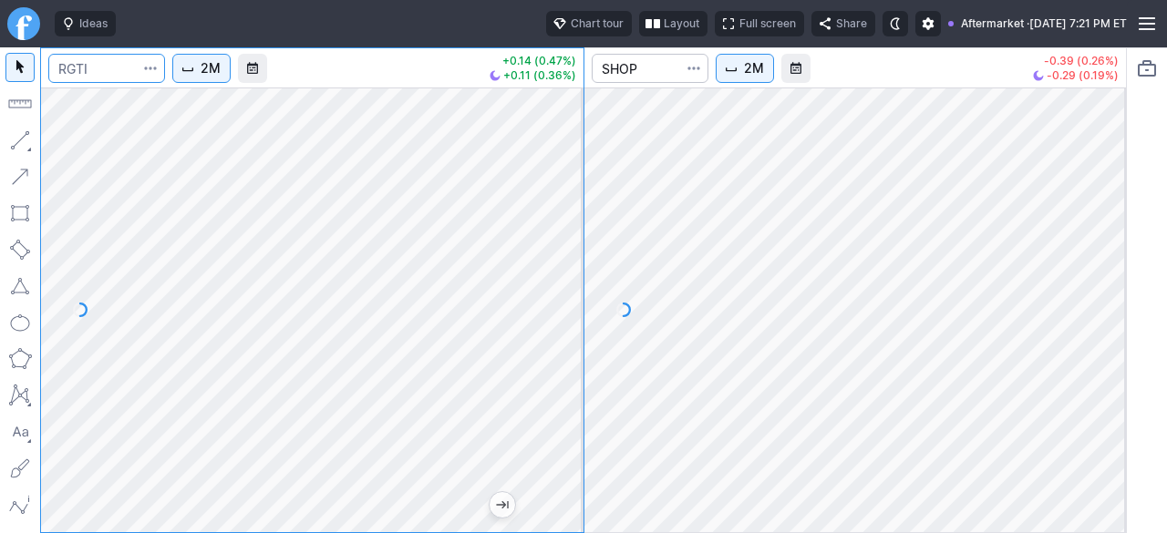
click at [121, 74] on input "Search" at bounding box center [106, 68] width 117 height 29
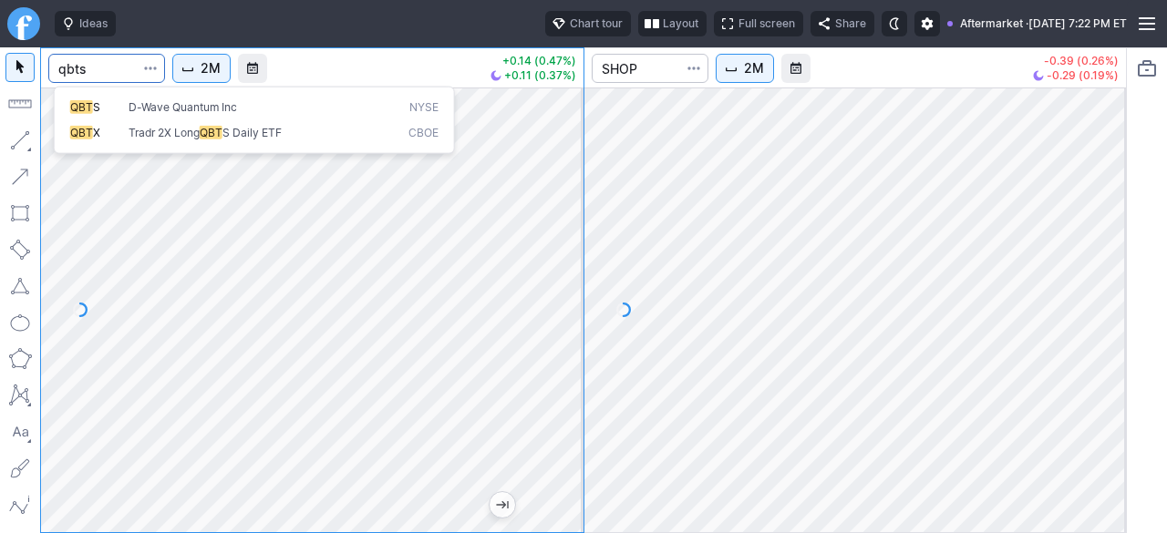
type input "qbts"
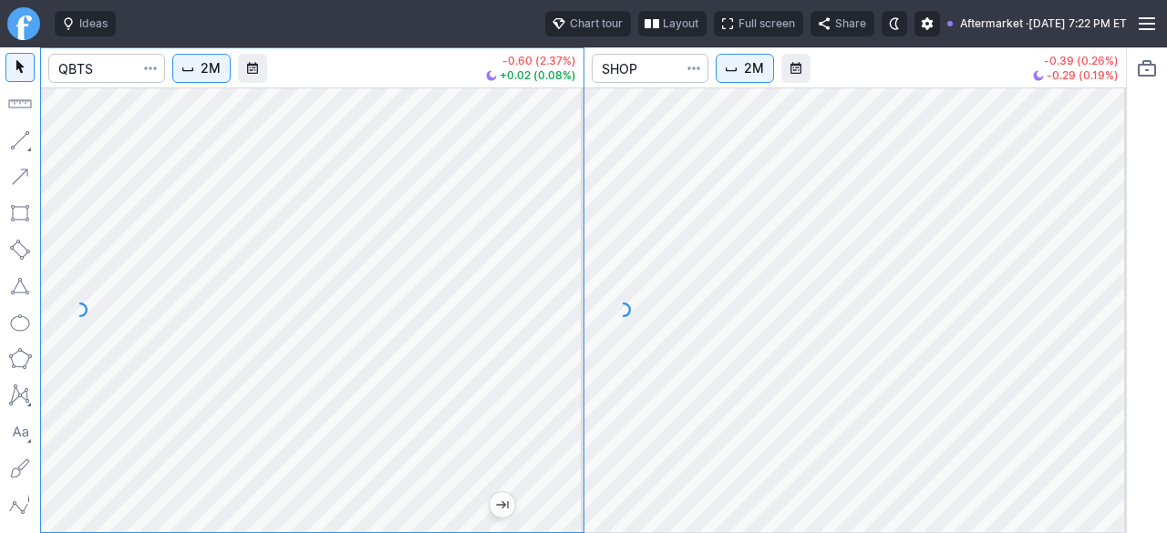
drag, startPoint x: 565, startPoint y: 330, endPoint x: 558, endPoint y: 364, distance: 34.5
click at [563, 360] on div at bounding box center [564, 305] width 38 height 399
drag, startPoint x: 565, startPoint y: 329, endPoint x: 547, endPoint y: 359, distance: 35.2
click at [552, 356] on div at bounding box center [564, 305] width 38 height 399
click at [563, 369] on div at bounding box center [564, 305] width 38 height 399
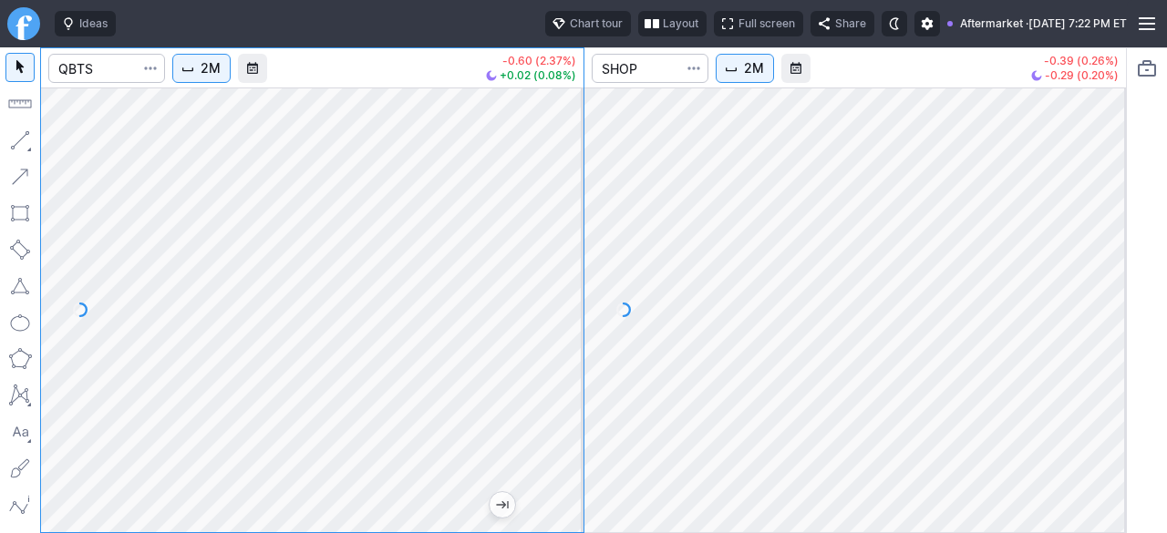
click at [189, 80] on button "2M" at bounding box center [201, 68] width 58 height 29
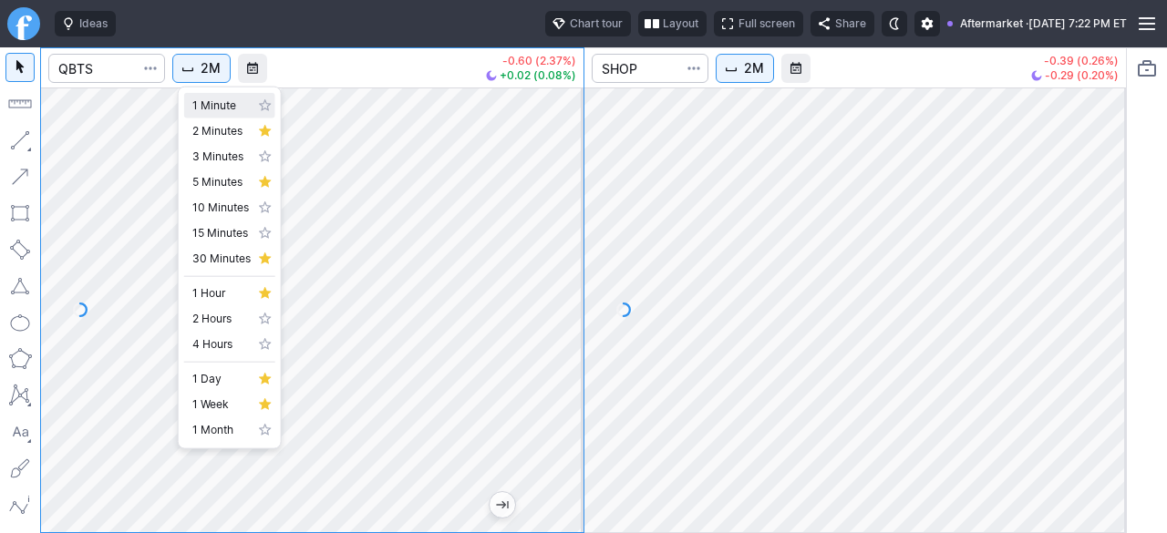
click at [200, 101] on span "1 Minute" at bounding box center [221, 106] width 58 height 18
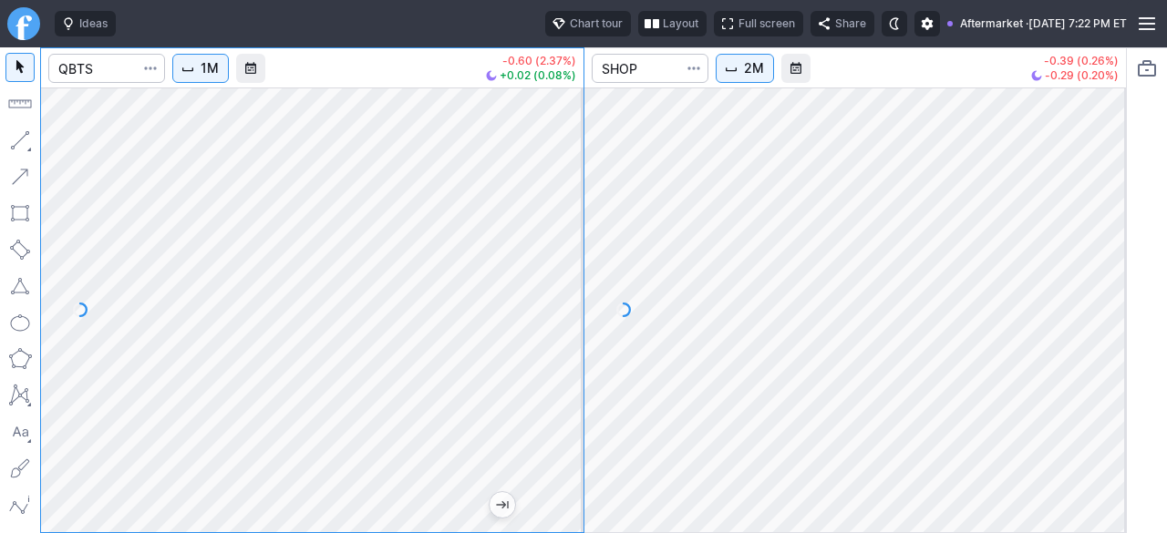
drag, startPoint x: 565, startPoint y: 356, endPoint x: 552, endPoint y: 389, distance: 35.6
click at [552, 389] on div at bounding box center [564, 305] width 38 height 399
drag, startPoint x: 573, startPoint y: 318, endPoint x: 548, endPoint y: 355, distance: 44.5
click at [554, 351] on div at bounding box center [564, 305] width 38 height 399
drag, startPoint x: 562, startPoint y: 241, endPoint x: 564, endPoint y: 271, distance: 30.2
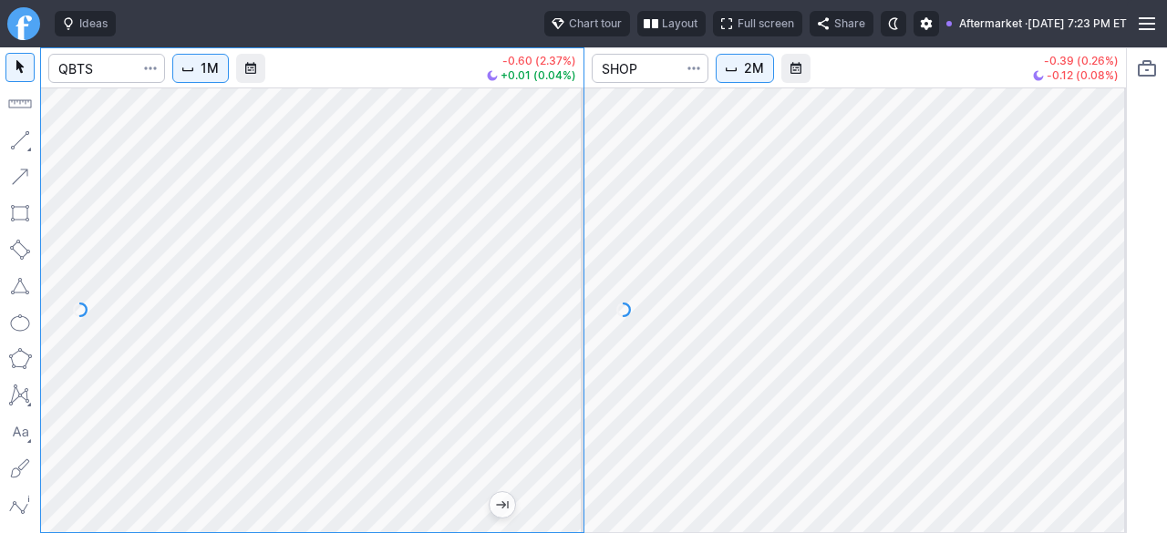
click at [565, 267] on div at bounding box center [564, 305] width 38 height 399
drag, startPoint x: 556, startPoint y: 322, endPoint x: 548, endPoint y: 357, distance: 36.5
click at [548, 357] on div at bounding box center [564, 305] width 38 height 399
click at [133, 69] on input "Search" at bounding box center [106, 68] width 117 height 29
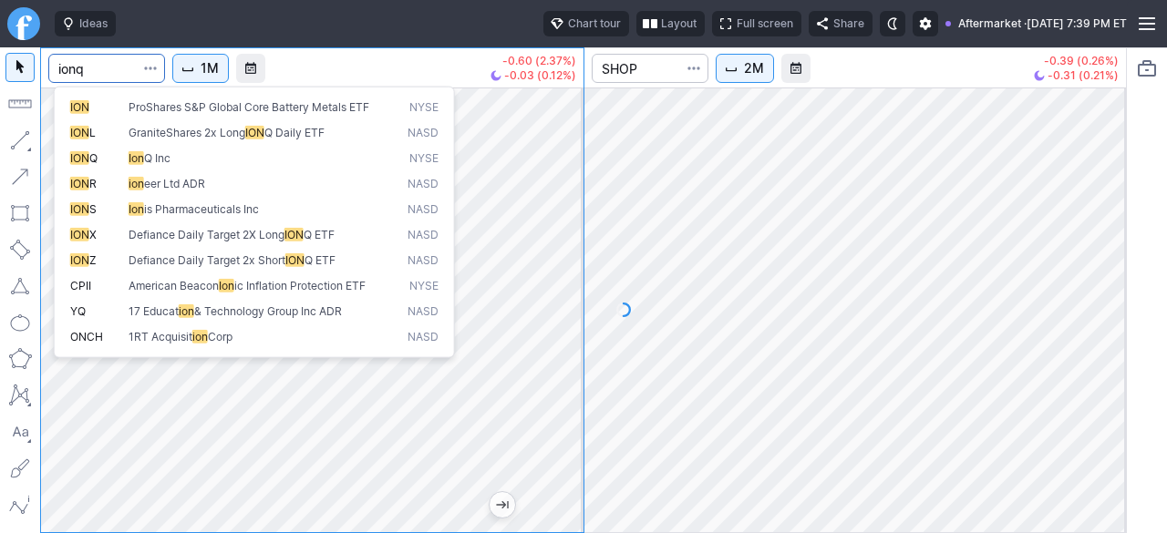
type input "ionq"
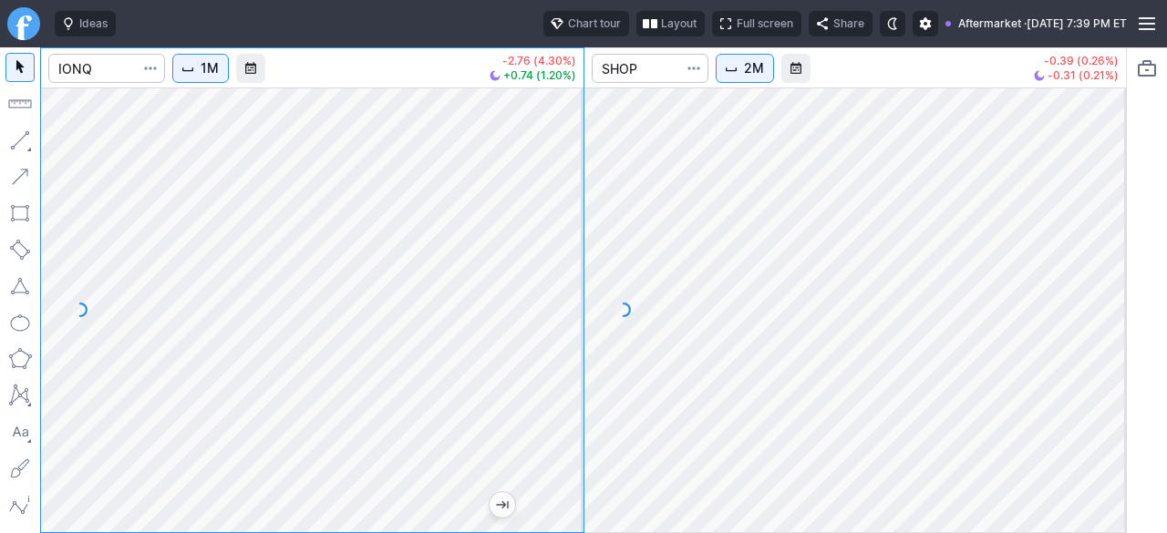
click at [193, 57] on button "1M" at bounding box center [200, 68] width 57 height 29
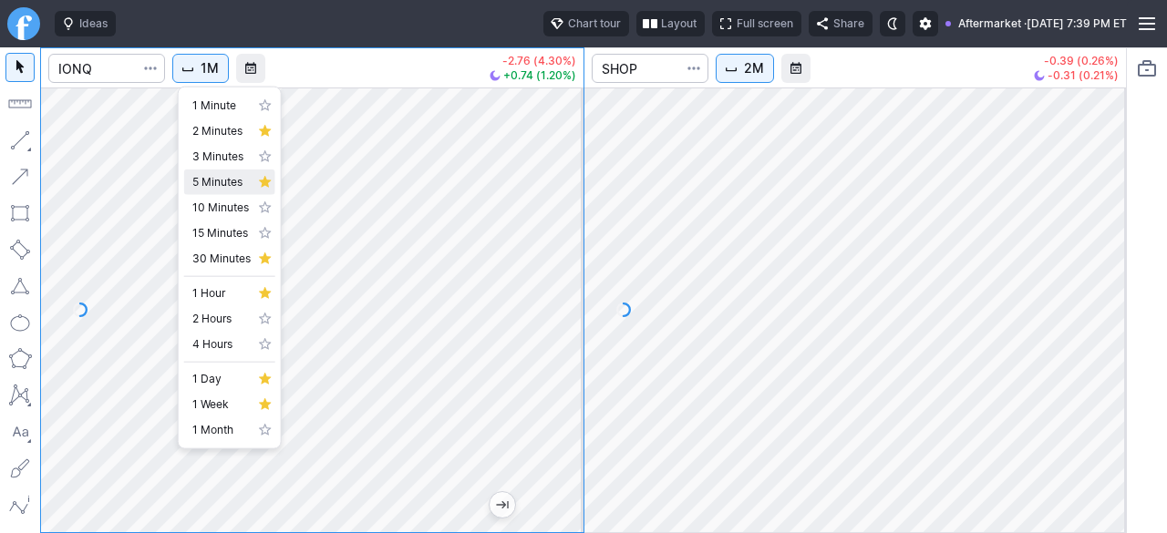
drag, startPoint x: 213, startPoint y: 182, endPoint x: 236, endPoint y: 183, distance: 22.8
click at [213, 182] on span "5 Minutes" at bounding box center [221, 182] width 58 height 18
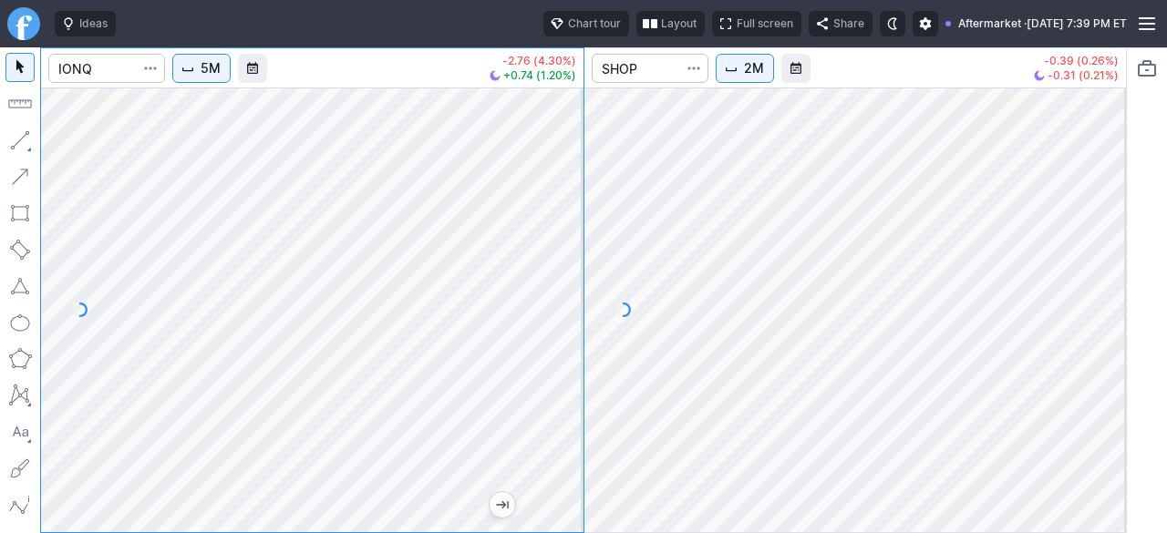
drag, startPoint x: 562, startPoint y: 242, endPoint x: 559, endPoint y: 269, distance: 27.5
click at [562, 271] on div at bounding box center [564, 305] width 38 height 399
drag, startPoint x: 563, startPoint y: 279, endPoint x: 564, endPoint y: 299, distance: 20.1
click at [564, 298] on div at bounding box center [564, 305] width 38 height 399
drag, startPoint x: 560, startPoint y: 309, endPoint x: 556, endPoint y: 326, distance: 17.7
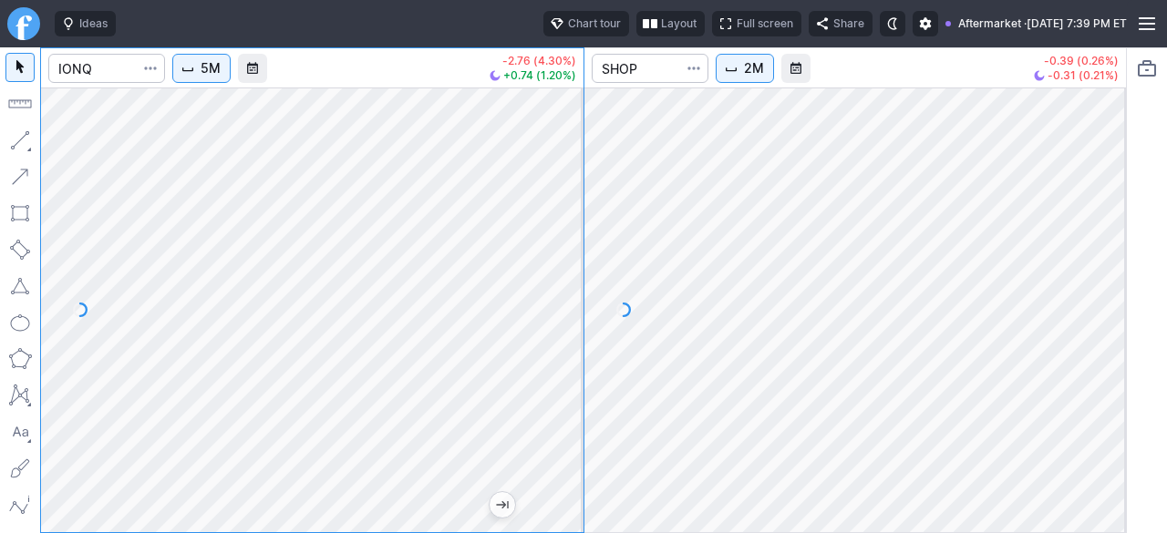
click at [557, 324] on div at bounding box center [564, 305] width 38 height 399
drag, startPoint x: 553, startPoint y: 294, endPoint x: 555, endPoint y: 320, distance: 25.6
click at [555, 320] on div at bounding box center [564, 305] width 38 height 399
drag, startPoint x: 553, startPoint y: 318, endPoint x: 560, endPoint y: 256, distance: 62.3
click at [560, 256] on div at bounding box center [564, 305] width 38 height 399
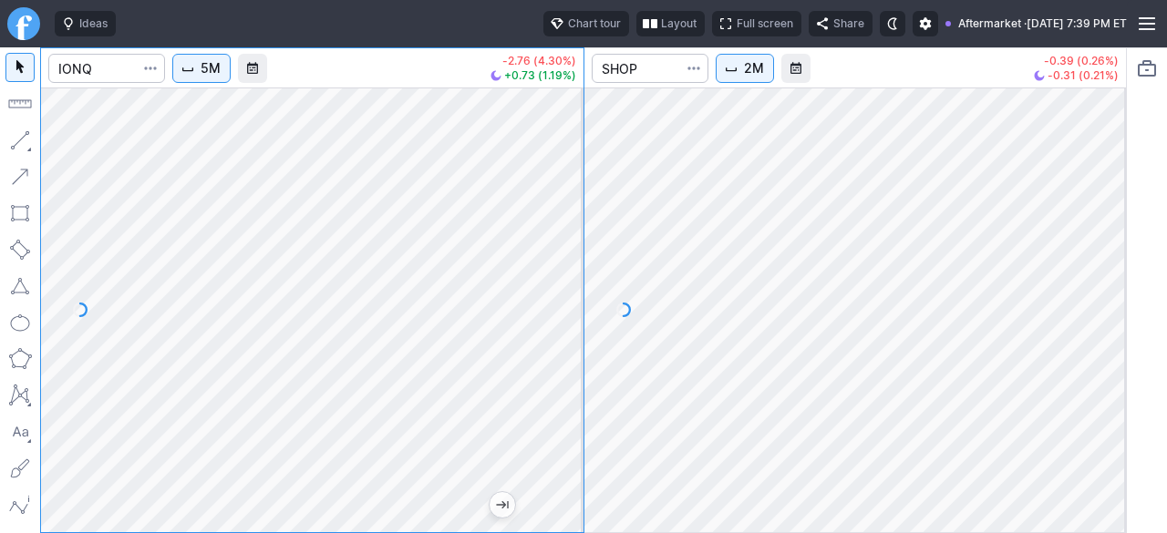
drag, startPoint x: 562, startPoint y: 336, endPoint x: 558, endPoint y: 320, distance: 16.8
click at [558, 320] on div at bounding box center [564, 305] width 38 height 399
click at [557, 321] on div at bounding box center [564, 305] width 38 height 399
click at [213, 75] on span "5M" at bounding box center [211, 68] width 20 height 18
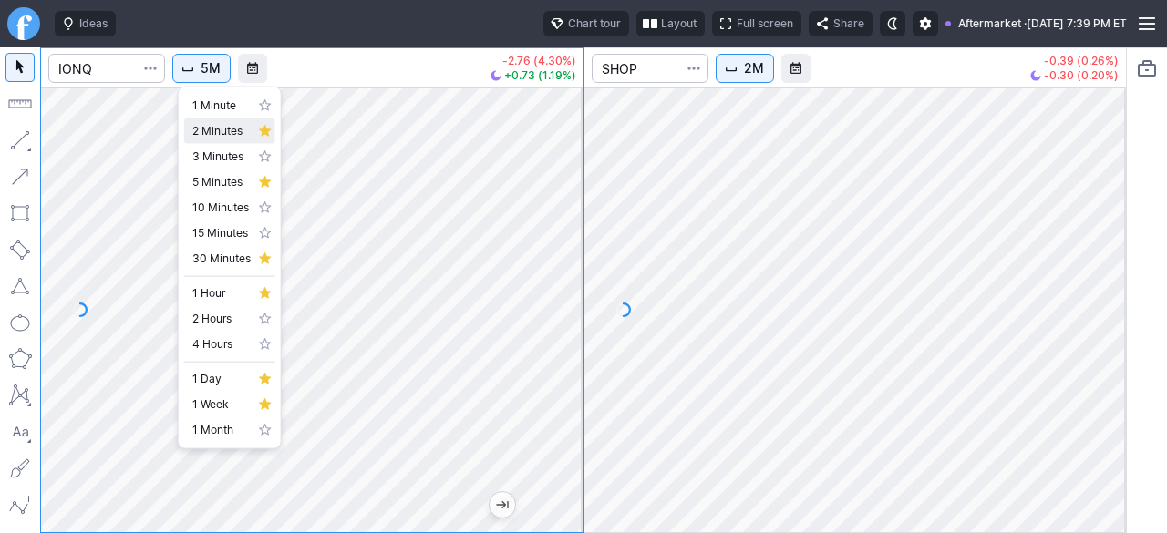
click at [212, 130] on span "2 Minutes" at bounding box center [221, 131] width 58 height 18
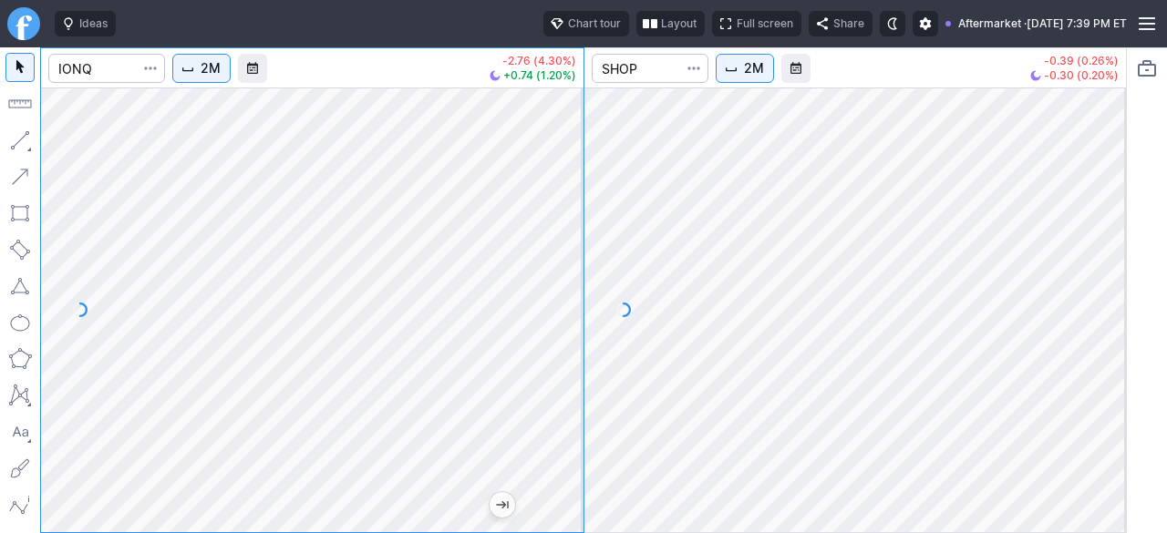
drag, startPoint x: 567, startPoint y: 316, endPoint x: 551, endPoint y: 366, distance: 51.9
click at [556, 366] on div at bounding box center [564, 305] width 38 height 399
drag, startPoint x: 573, startPoint y: 282, endPoint x: 563, endPoint y: 338, distance: 57.3
click at [565, 336] on div at bounding box center [564, 305] width 38 height 399
drag, startPoint x: 561, startPoint y: 371, endPoint x: 561, endPoint y: 350, distance: 21.0
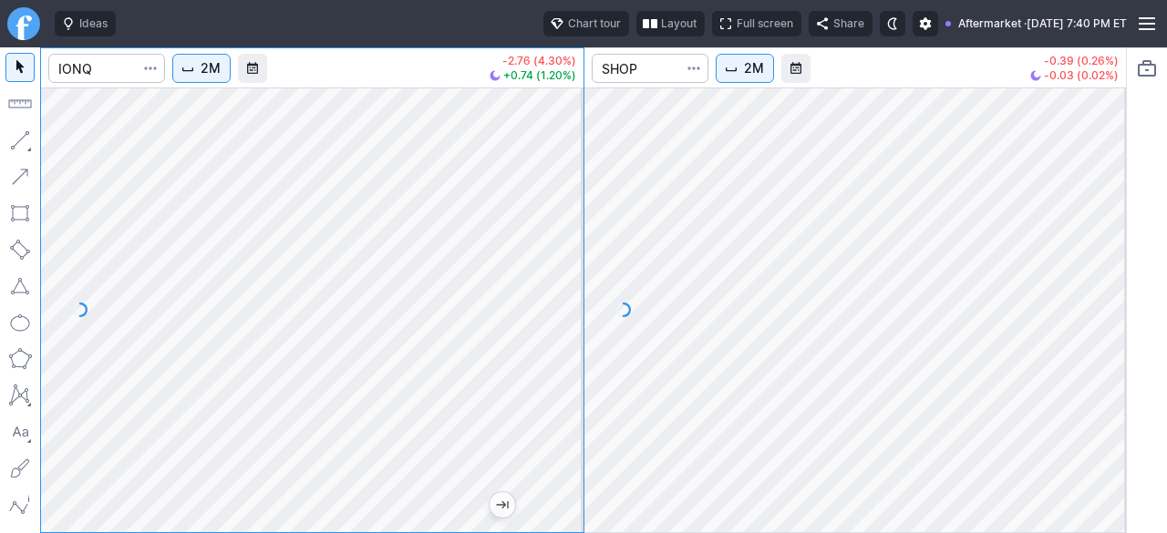
click at [561, 350] on div at bounding box center [564, 305] width 38 height 399
drag, startPoint x: 563, startPoint y: 397, endPoint x: 560, endPoint y: 384, distance: 13.3
click at [560, 384] on div at bounding box center [564, 305] width 38 height 399
drag, startPoint x: 573, startPoint y: 382, endPoint x: 558, endPoint y: 277, distance: 105.9
click at [558, 278] on div at bounding box center [564, 305] width 38 height 399
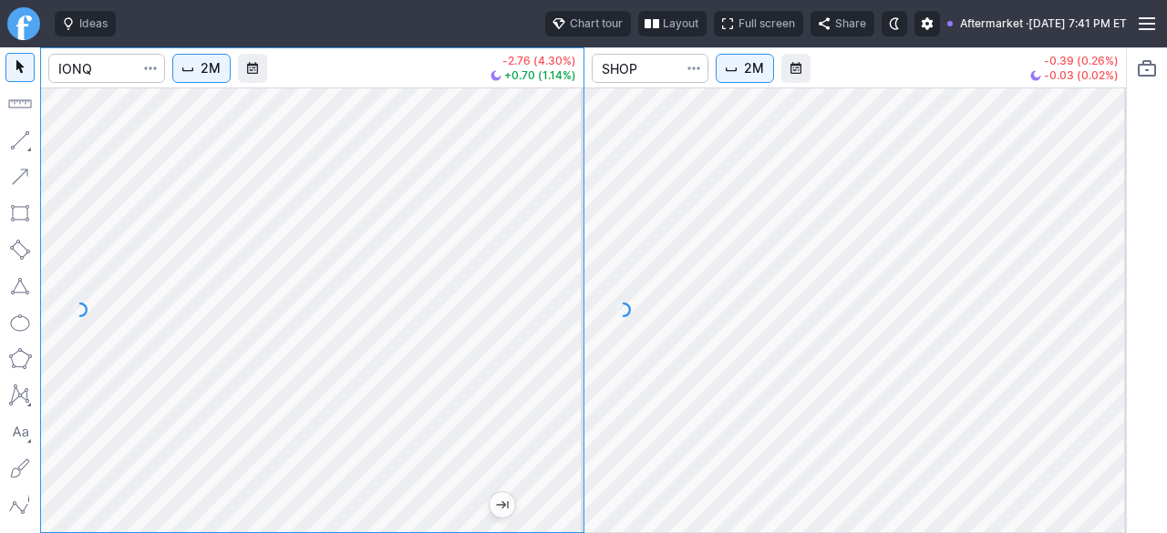
click at [560, 345] on div at bounding box center [564, 305] width 38 height 399
click at [562, 339] on div at bounding box center [564, 305] width 38 height 399
drag, startPoint x: 560, startPoint y: 287, endPoint x: 548, endPoint y: 332, distance: 46.2
click at [558, 315] on div at bounding box center [564, 305] width 38 height 399
click at [560, 293] on div at bounding box center [564, 305] width 38 height 399
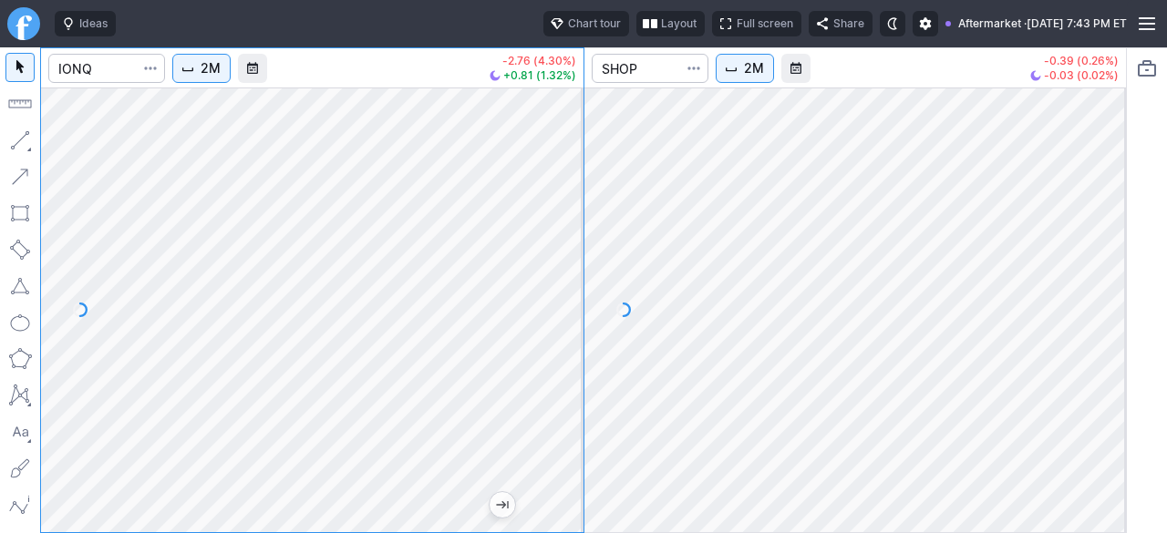
drag, startPoint x: 581, startPoint y: 310, endPoint x: 576, endPoint y: 332, distance: 22.4
click at [576, 331] on div at bounding box center [564, 305] width 38 height 399
click at [208, 74] on span "2M" at bounding box center [211, 68] width 20 height 18
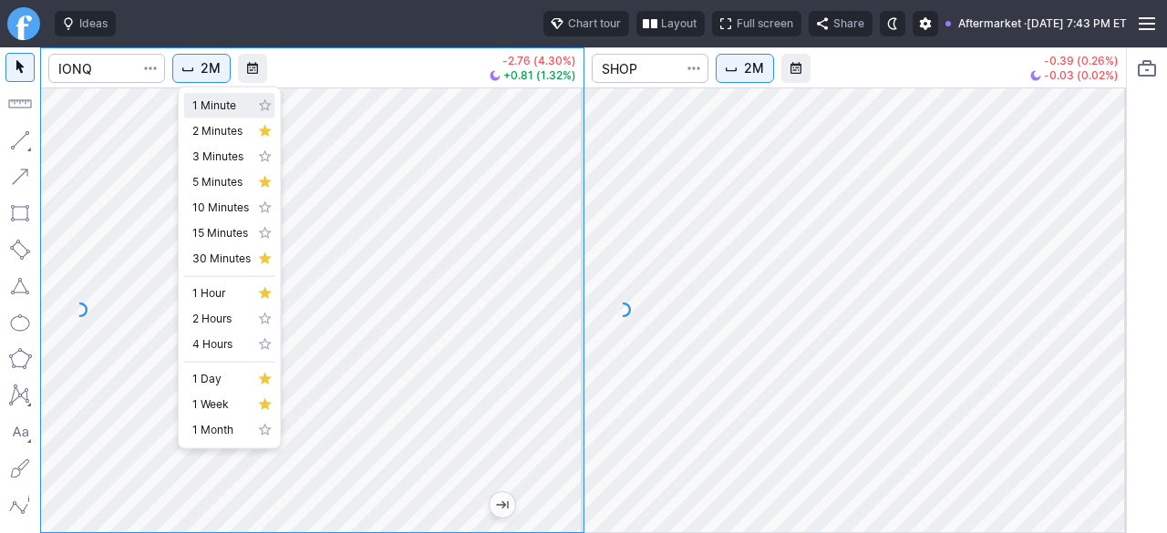
click at [187, 107] on link "1 Minute" at bounding box center [229, 106] width 91 height 26
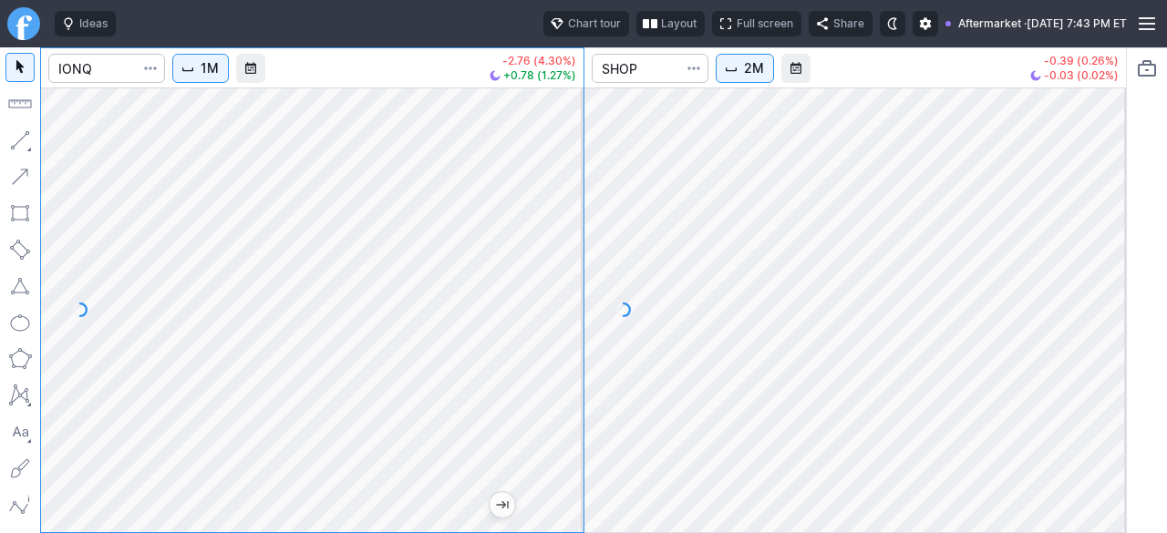
click at [587, 306] on div "1M -2.76 (4.30%) +0.78 (1.27%) 2M -0.39 (0.26%) -0.03 (0.02%)" at bounding box center [583, 290] width 1087 height 486
click at [537, 390] on div at bounding box center [312, 310] width 542 height 445
click at [195, 68] on span "Interval" at bounding box center [188, 68] width 15 height 15
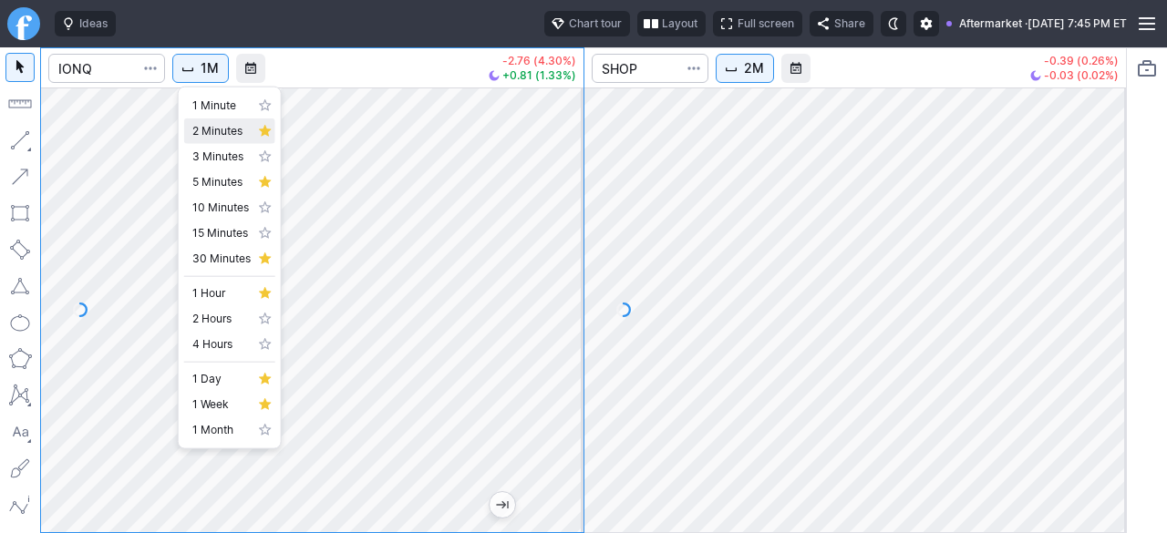
click at [215, 129] on span "2 Minutes" at bounding box center [221, 131] width 58 height 18
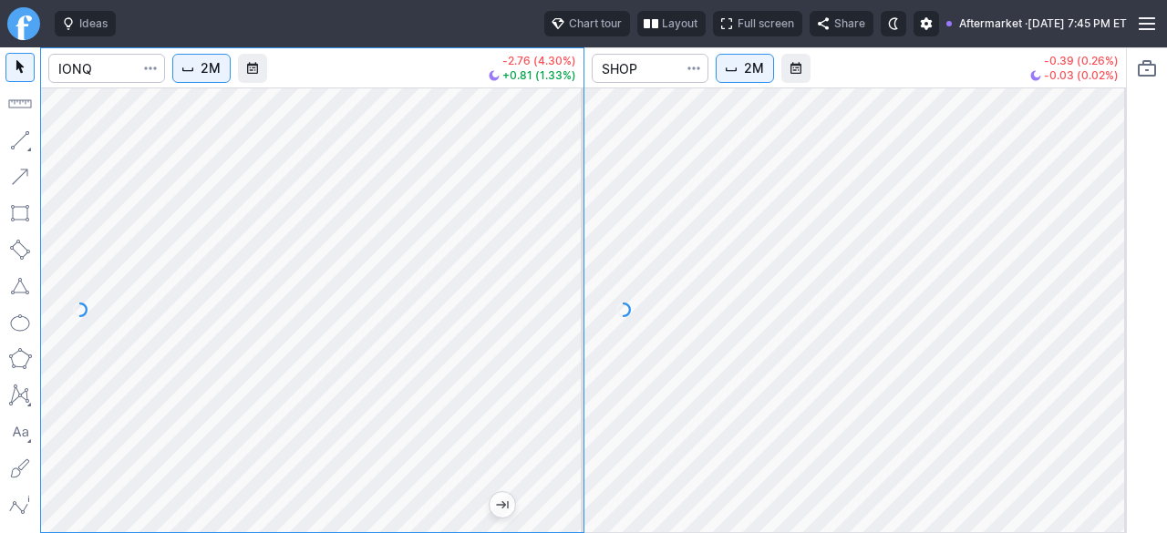
drag, startPoint x: 576, startPoint y: 284, endPoint x: 562, endPoint y: 373, distance: 89.6
click at [562, 373] on div at bounding box center [564, 305] width 38 height 399
click at [512, 373] on div at bounding box center [312, 310] width 542 height 445
click at [565, 318] on div at bounding box center [564, 305] width 38 height 399
drag, startPoint x: 565, startPoint y: 297, endPoint x: 547, endPoint y: 344, distance: 49.9
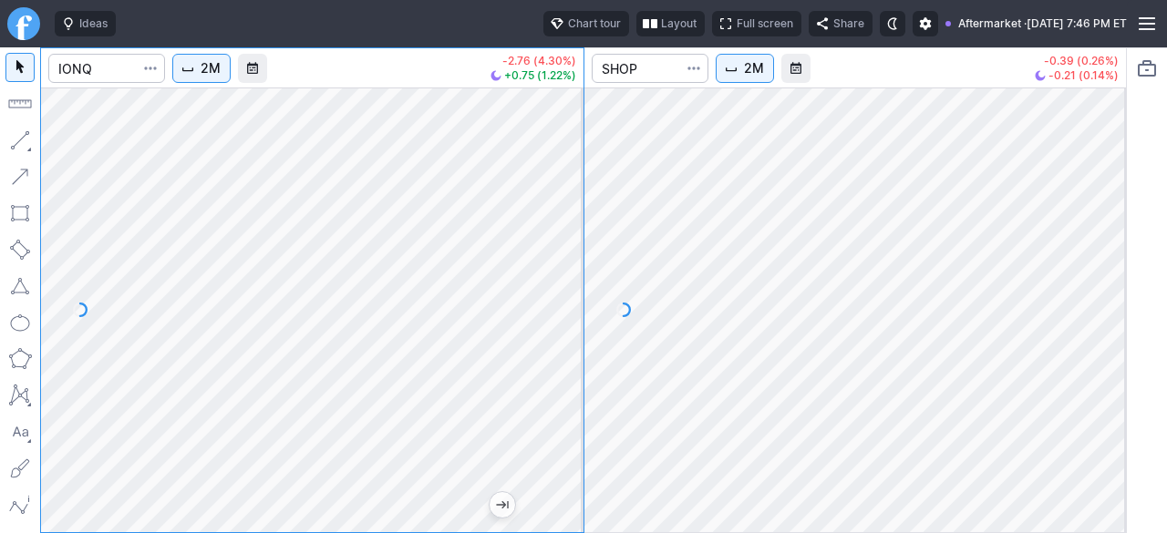
click at [566, 342] on div at bounding box center [564, 305] width 38 height 399
click at [80, 75] on input "Search" at bounding box center [106, 68] width 117 height 29
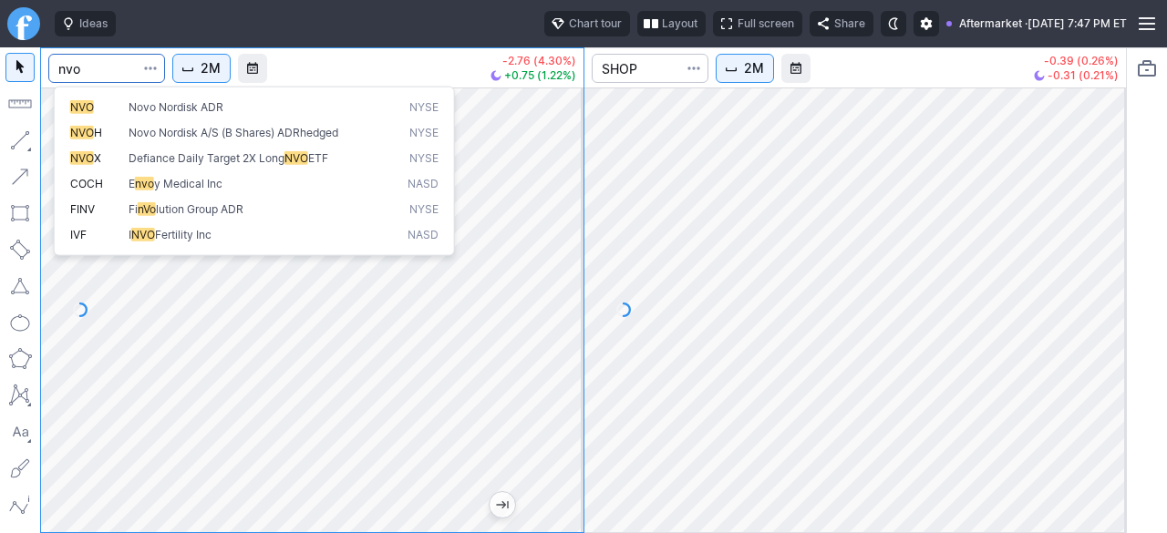
type input "nvo"
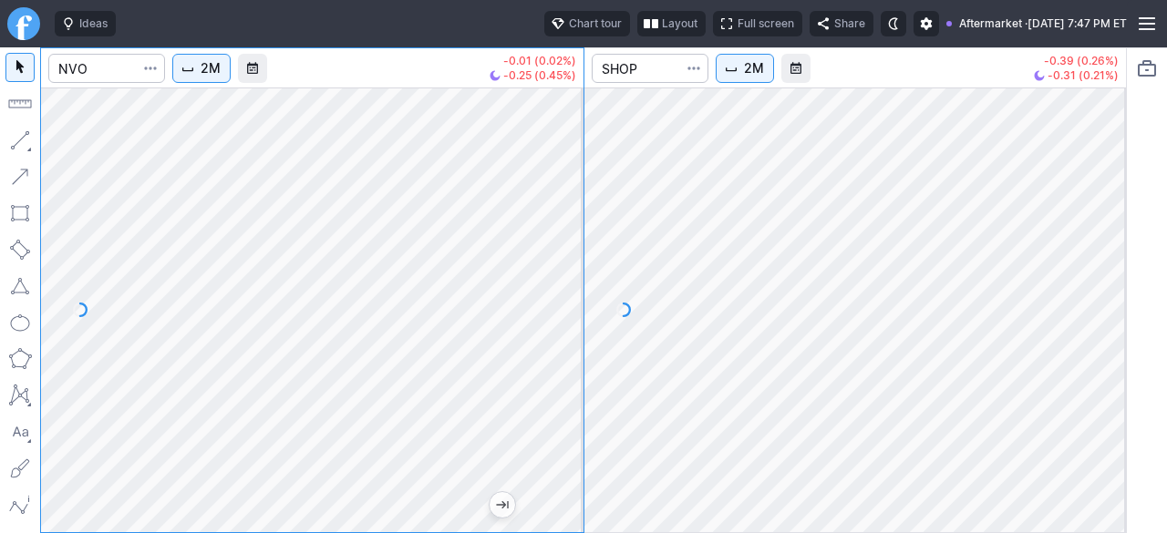
click at [633, 346] on div "2M -0.01 (0.02%) -0.25 (0.45%) 2M -0.39 (0.26%) -0.31 (0.21%)" at bounding box center [583, 290] width 1087 height 486
drag, startPoint x: 572, startPoint y: 282, endPoint x: 547, endPoint y: 327, distance: 51.8
click at [563, 320] on div at bounding box center [564, 305] width 38 height 399
drag, startPoint x: 558, startPoint y: 380, endPoint x: 549, endPoint y: 400, distance: 22.0
click at [552, 396] on div at bounding box center [564, 305] width 38 height 399
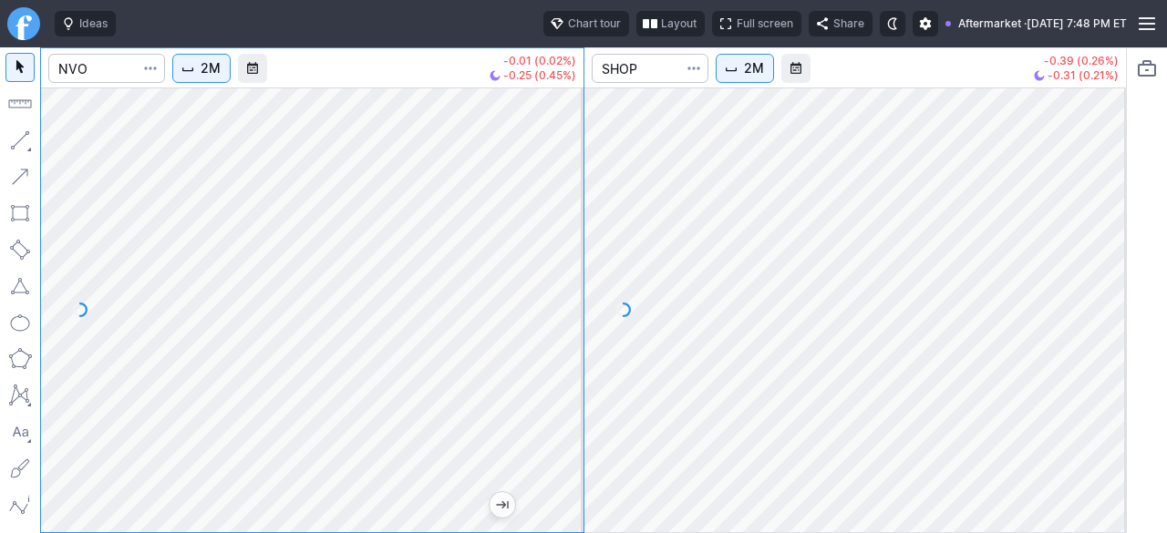
click at [613, 232] on div "2M -0.01 (0.02%) -0.25 (0.45%) 2M -0.39 (0.26%) -0.31 (0.21%)" at bounding box center [583, 290] width 1087 height 486
click at [109, 63] on input "Search" at bounding box center [106, 68] width 117 height 29
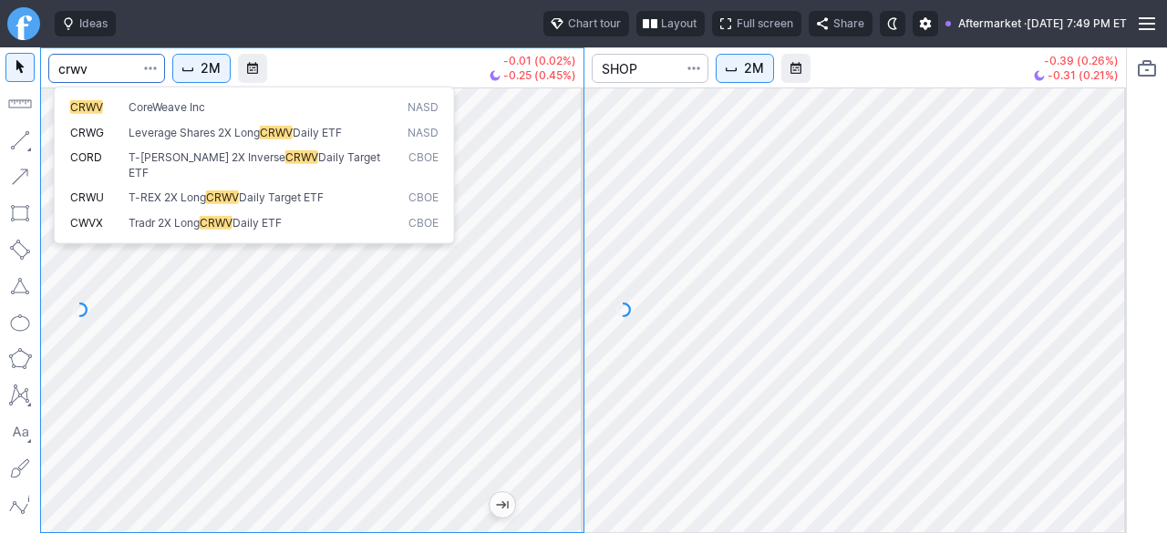
type input "crwv"
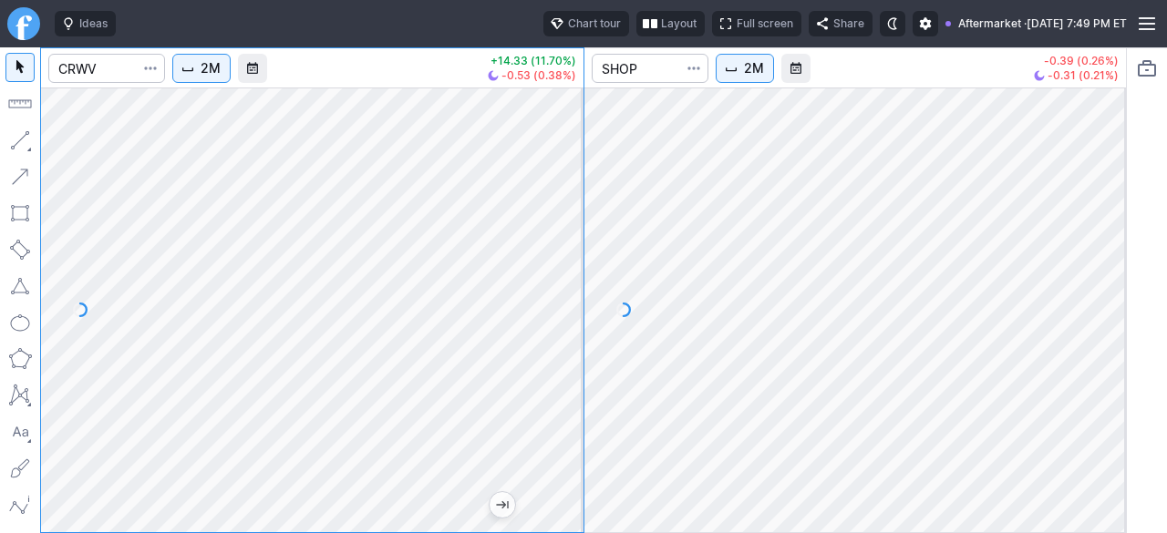
drag, startPoint x: 571, startPoint y: 265, endPoint x: 557, endPoint y: 283, distance: 22.1
click at [563, 284] on div at bounding box center [564, 305] width 38 height 399
click at [212, 76] on span "2M" at bounding box center [211, 68] width 20 height 18
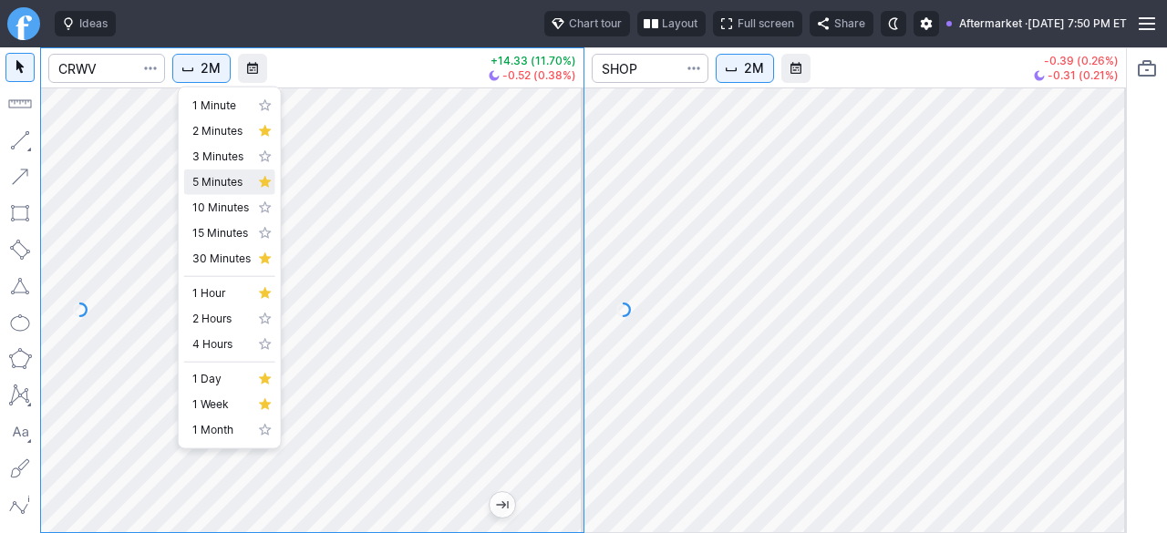
click at [217, 176] on span "5 Minutes" at bounding box center [221, 182] width 58 height 18
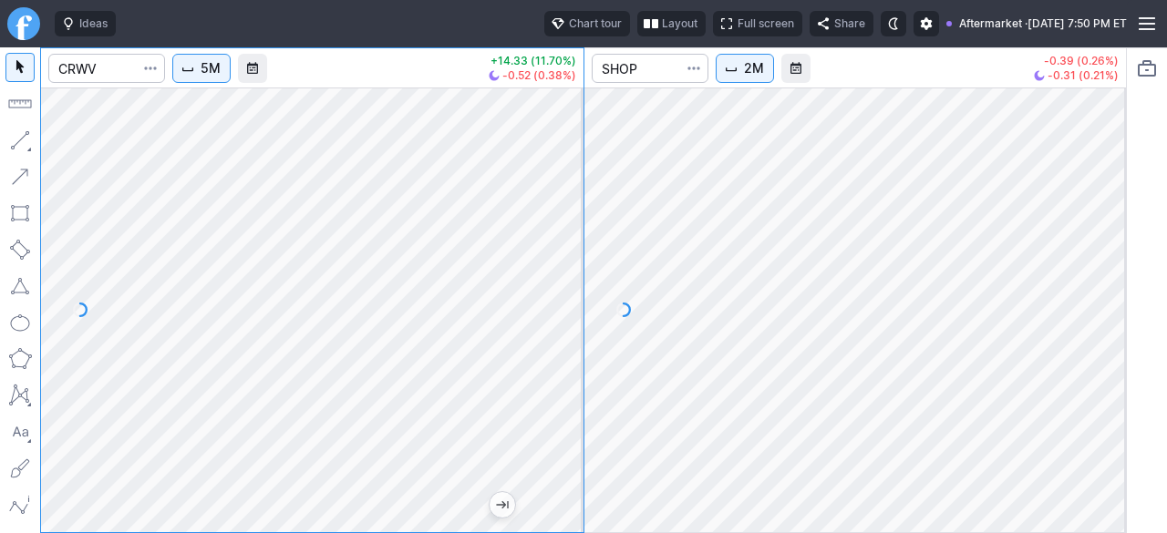
drag, startPoint x: 574, startPoint y: 254, endPoint x: 560, endPoint y: 270, distance: 21.3
click at [560, 270] on div at bounding box center [564, 305] width 38 height 399
drag, startPoint x: 558, startPoint y: 270, endPoint x: 560, endPoint y: 250, distance: 20.1
click at [560, 250] on div at bounding box center [564, 305] width 38 height 399
drag, startPoint x: 574, startPoint y: 296, endPoint x: 561, endPoint y: 334, distance: 39.8
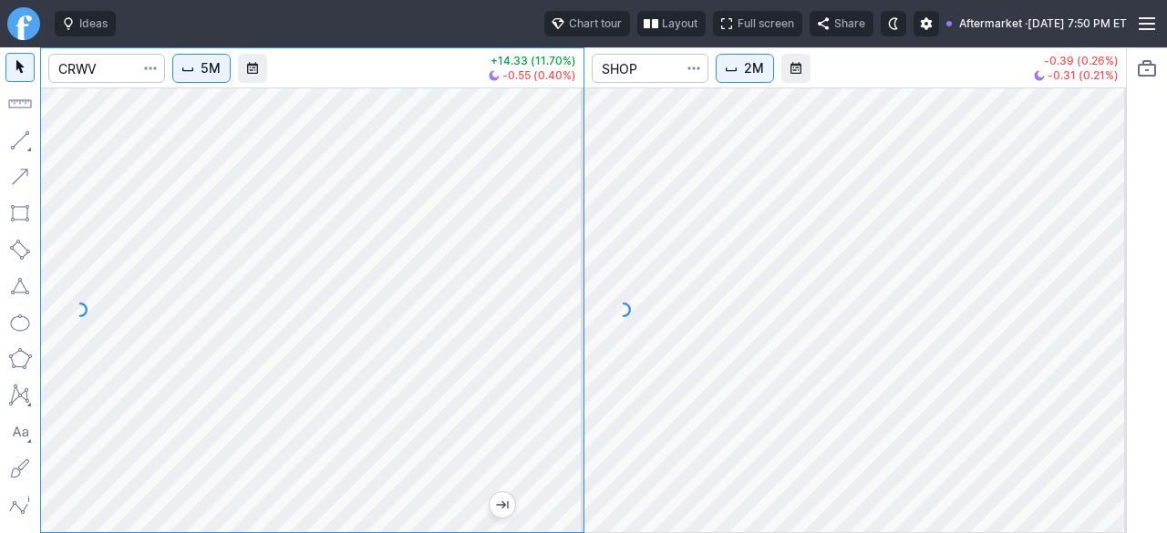
click at [571, 325] on div at bounding box center [564, 305] width 38 height 399
drag, startPoint x: 565, startPoint y: 330, endPoint x: 565, endPoint y: 236, distance: 93.9
click at [565, 236] on div at bounding box center [564, 305] width 38 height 399
click at [651, 71] on input "Search" at bounding box center [650, 68] width 117 height 29
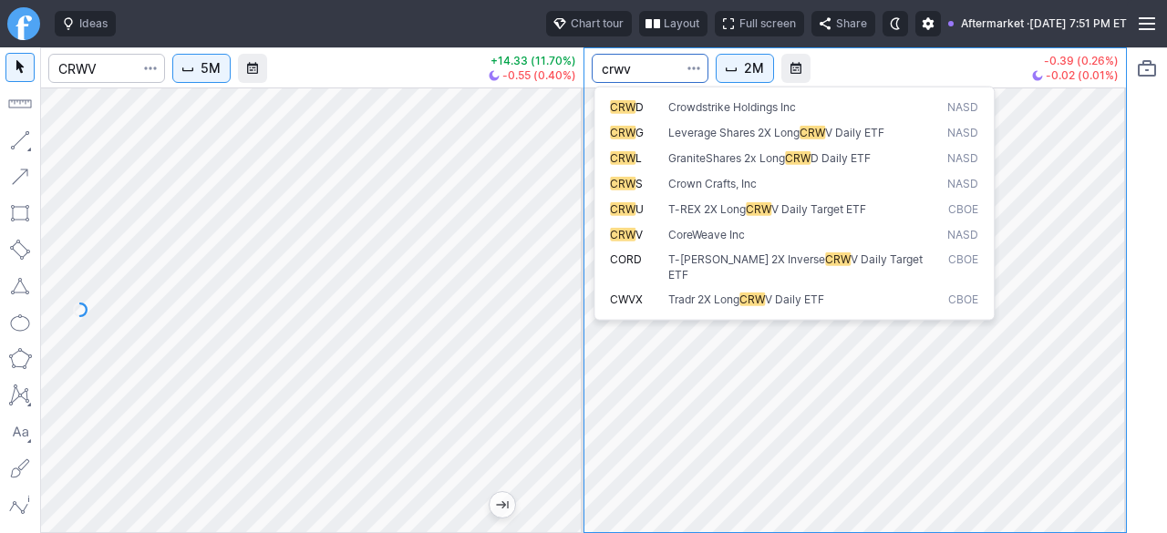
type input "crwv"
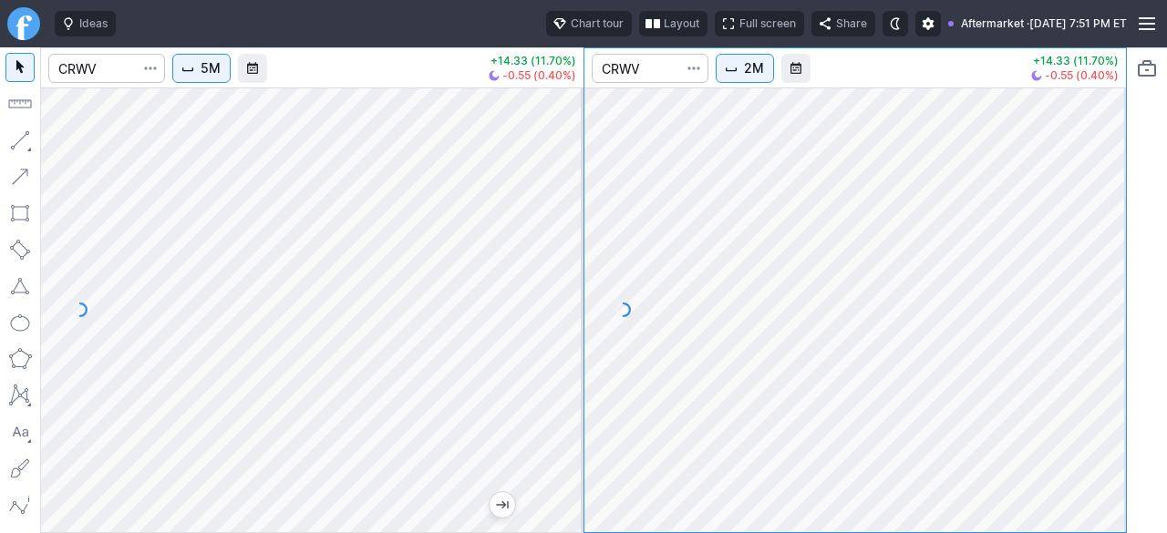
click at [746, 63] on span "2M" at bounding box center [754, 68] width 20 height 18
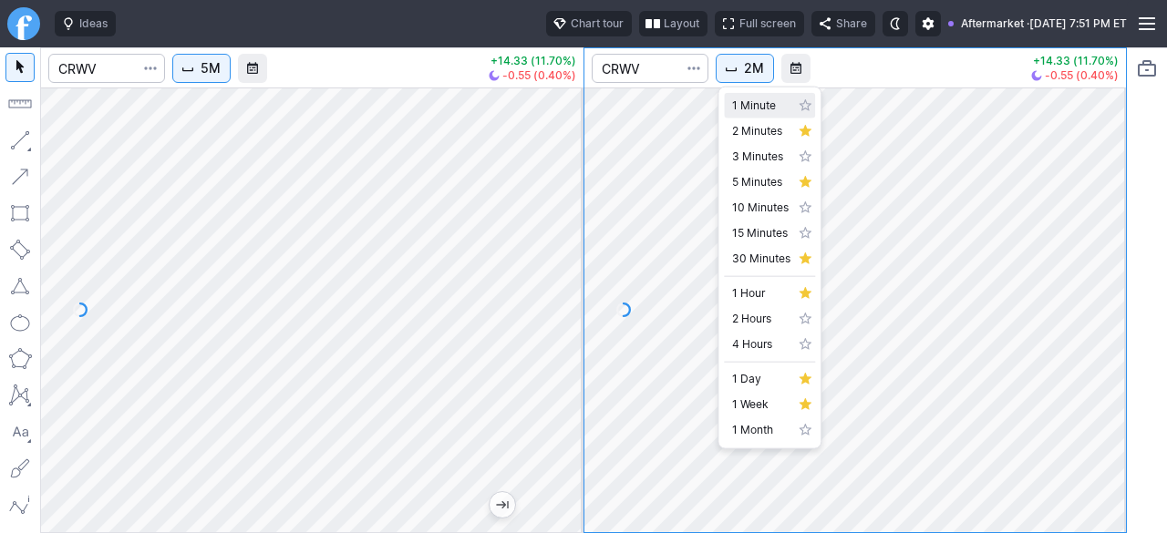
click at [740, 103] on span "1 Minute" at bounding box center [761, 106] width 58 height 18
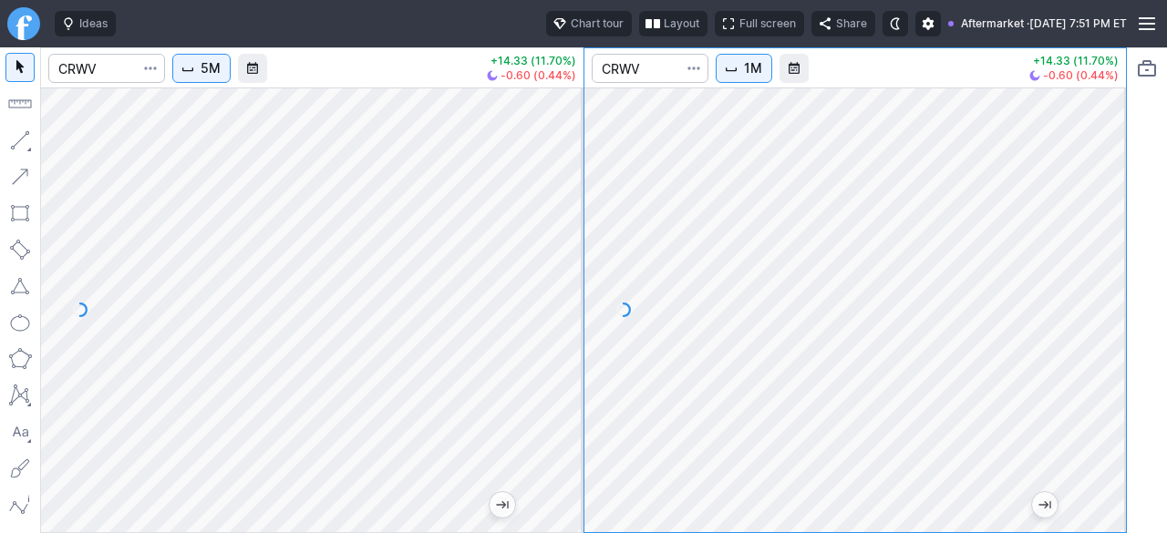
click at [1101, 231] on div at bounding box center [1107, 305] width 38 height 399
drag, startPoint x: 1100, startPoint y: 239, endPoint x: 1114, endPoint y: 152, distance: 87.8
click at [1114, 152] on div at bounding box center [1107, 305] width 38 height 399
drag, startPoint x: 1102, startPoint y: 269, endPoint x: 1101, endPoint y: 285, distance: 16.4
click at [1101, 284] on div at bounding box center [1107, 305] width 38 height 399
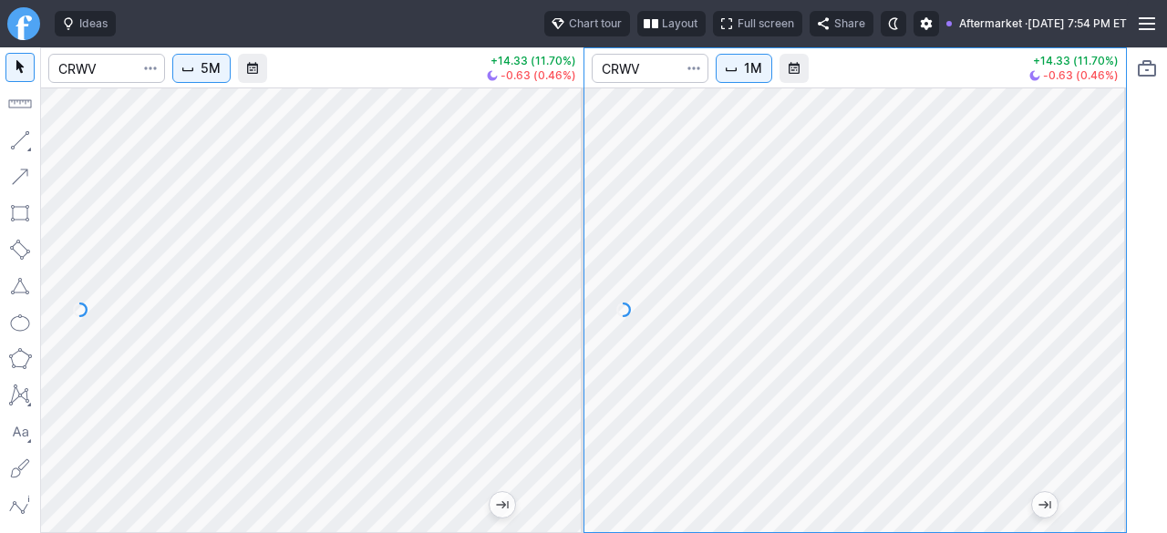
click at [559, 267] on div at bounding box center [564, 305] width 38 height 399
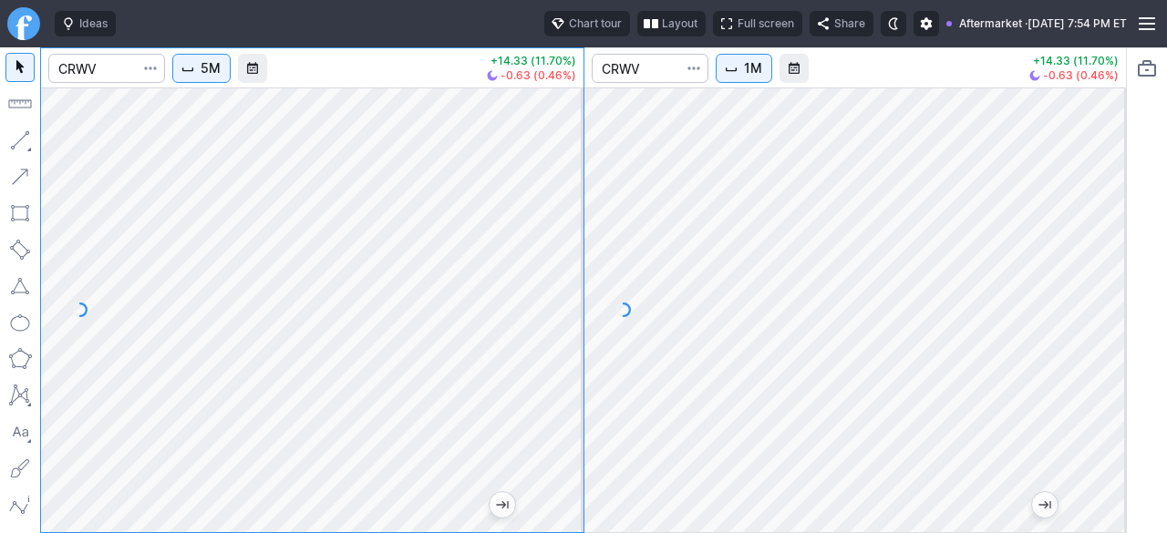
click at [741, 70] on button "1M" at bounding box center [744, 68] width 57 height 29
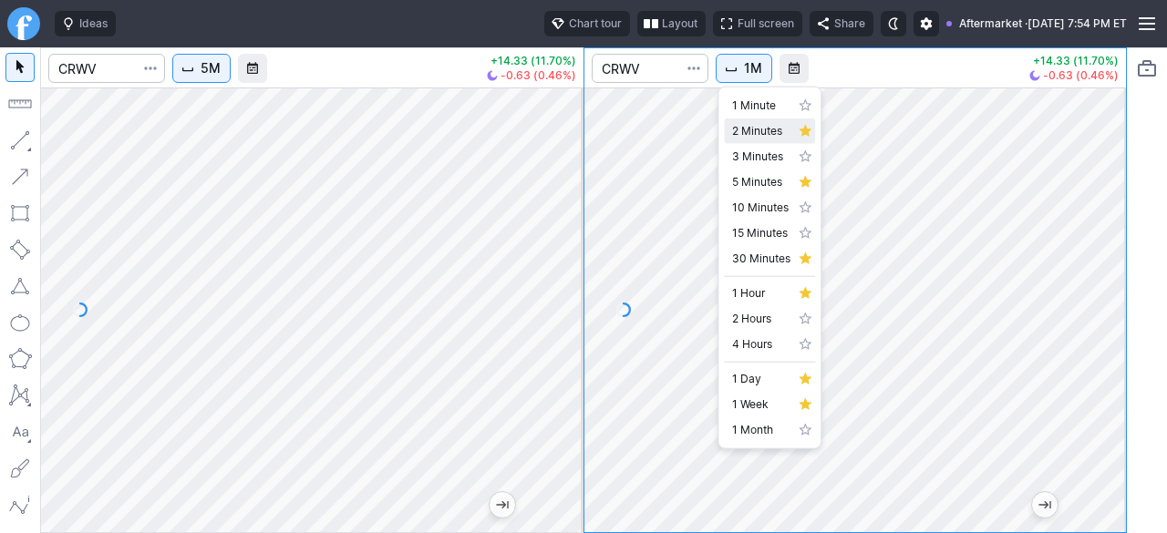
click at [729, 130] on link "2 Minutes" at bounding box center [769, 132] width 91 height 26
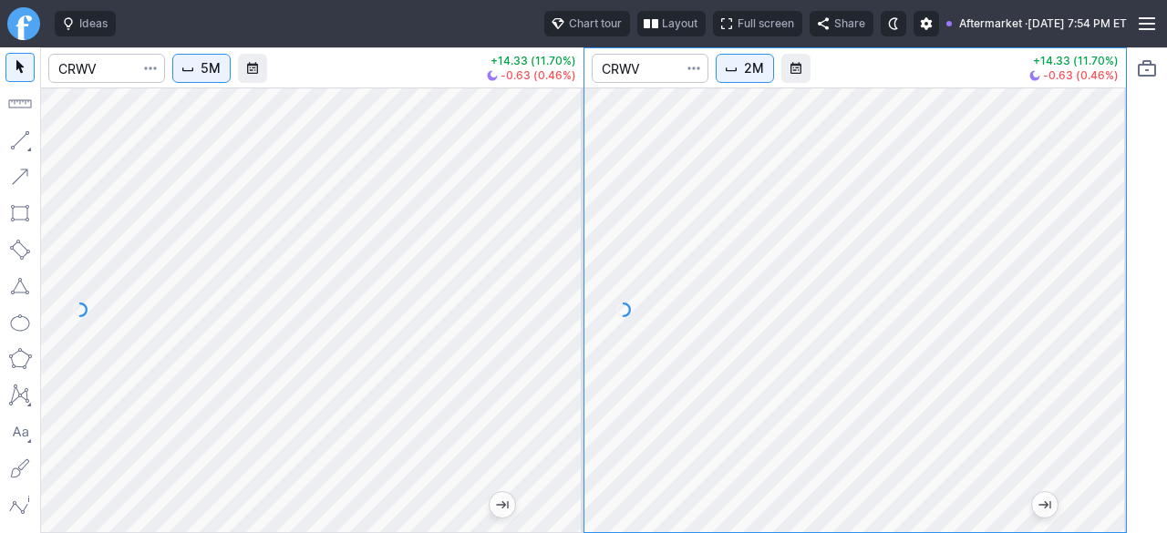
drag, startPoint x: 1116, startPoint y: 344, endPoint x: 1116, endPoint y: 291, distance: 52.9
click at [1116, 293] on div at bounding box center [1107, 305] width 38 height 399
drag, startPoint x: 1105, startPoint y: 335, endPoint x: 1096, endPoint y: 393, distance: 59.1
click at [1100, 387] on div at bounding box center [1107, 305] width 38 height 399
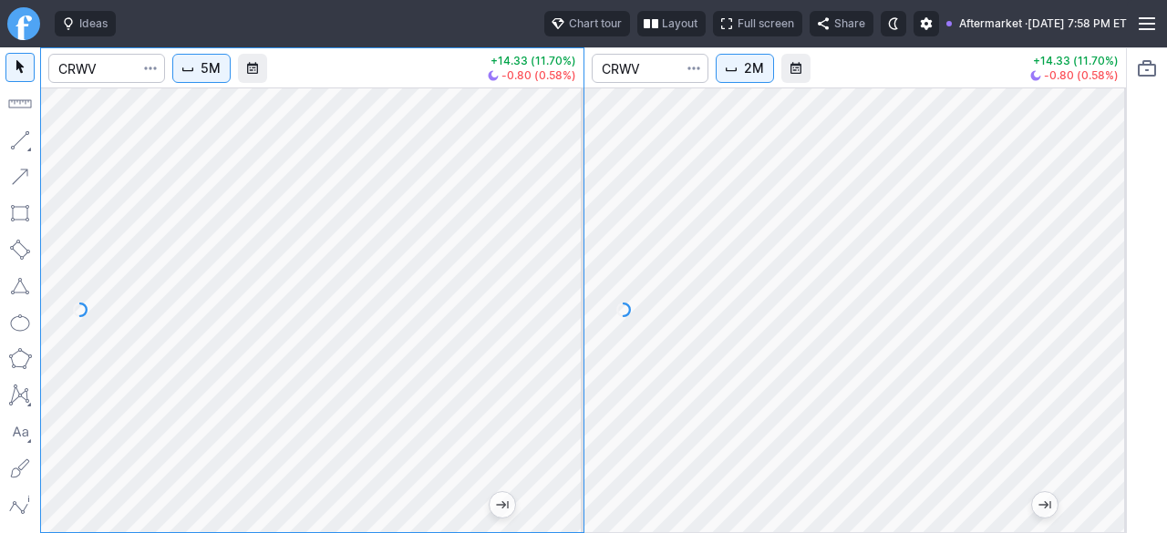
click at [208, 70] on span "5M" at bounding box center [211, 68] width 20 height 18
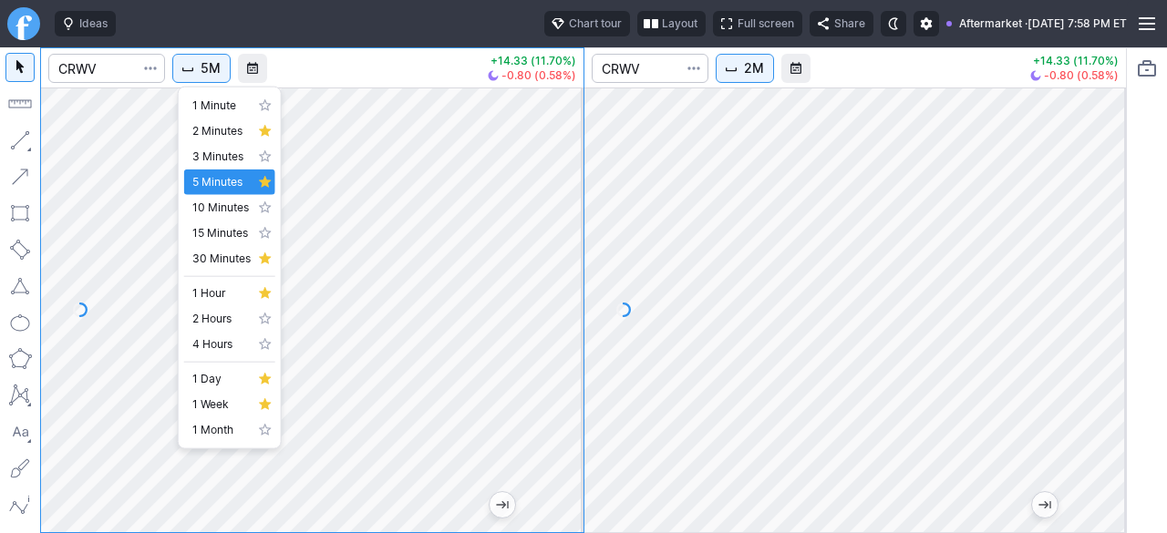
click at [564, 192] on div at bounding box center [583, 266] width 1167 height 533
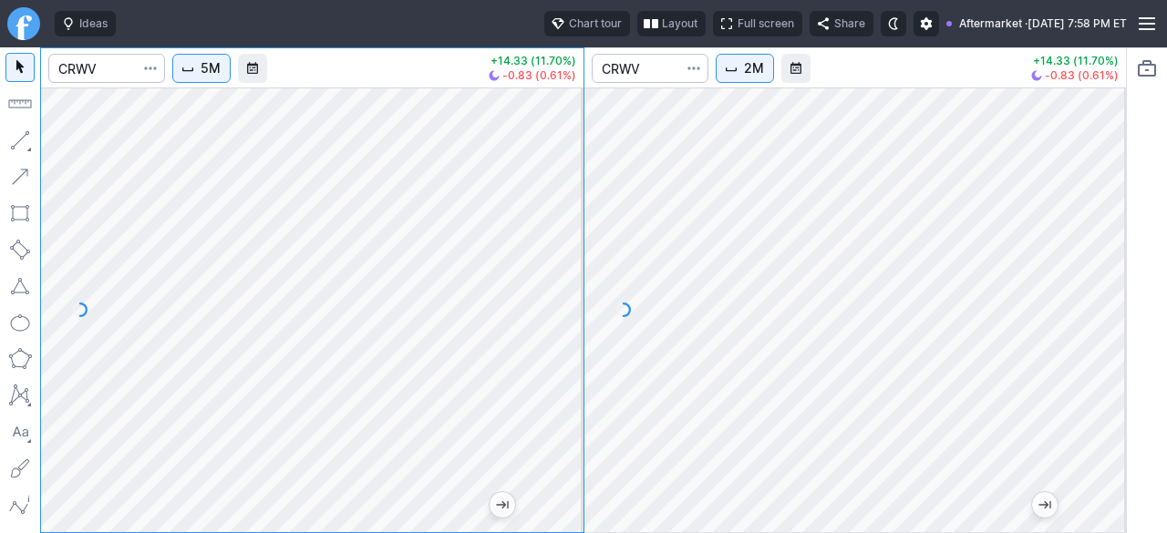
click at [583, 311] on div at bounding box center [312, 310] width 542 height 445
drag, startPoint x: 562, startPoint y: 261, endPoint x: 552, endPoint y: 303, distance: 43.1
click at [557, 299] on div at bounding box center [564, 305] width 38 height 399
drag, startPoint x: 563, startPoint y: 252, endPoint x: 574, endPoint y: 187, distance: 65.6
click at [574, 187] on div at bounding box center [564, 305] width 38 height 399
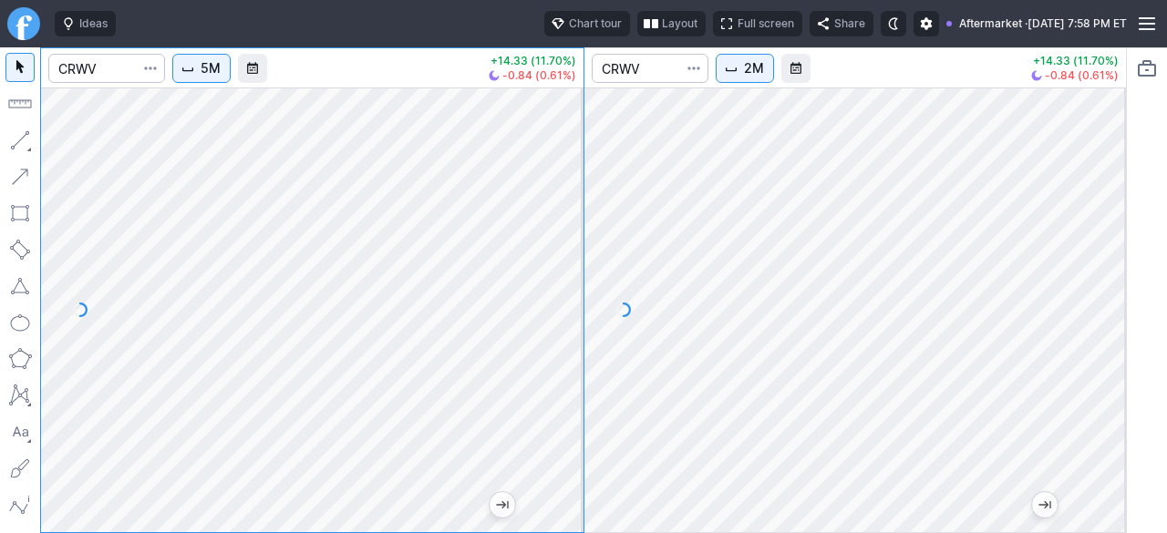
drag, startPoint x: 552, startPoint y: 362, endPoint x: 581, endPoint y: 302, distance: 66.5
click at [581, 302] on div at bounding box center [564, 305] width 38 height 399
drag, startPoint x: 573, startPoint y: 245, endPoint x: 570, endPoint y: 274, distance: 28.4
click at [570, 278] on div at bounding box center [564, 305] width 38 height 399
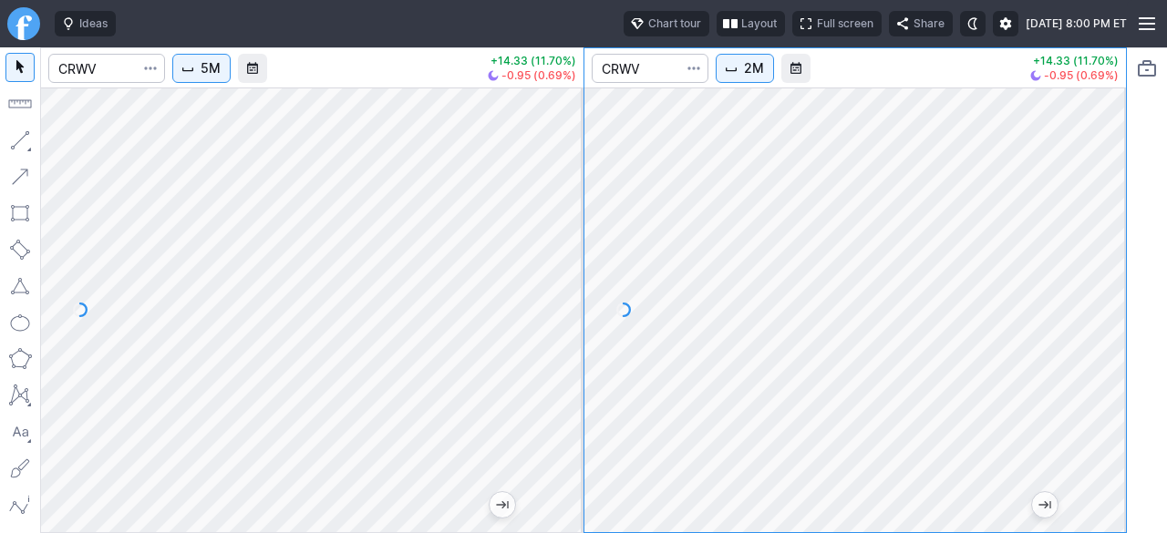
click at [558, 298] on div at bounding box center [312, 310] width 542 height 445
click at [0, 232] on html "Ideas Chart tour Layout Full screen Share Tue SEP 30 2025 8:00 PM ET 5M +14.33 …" at bounding box center [583, 266] width 1167 height 533
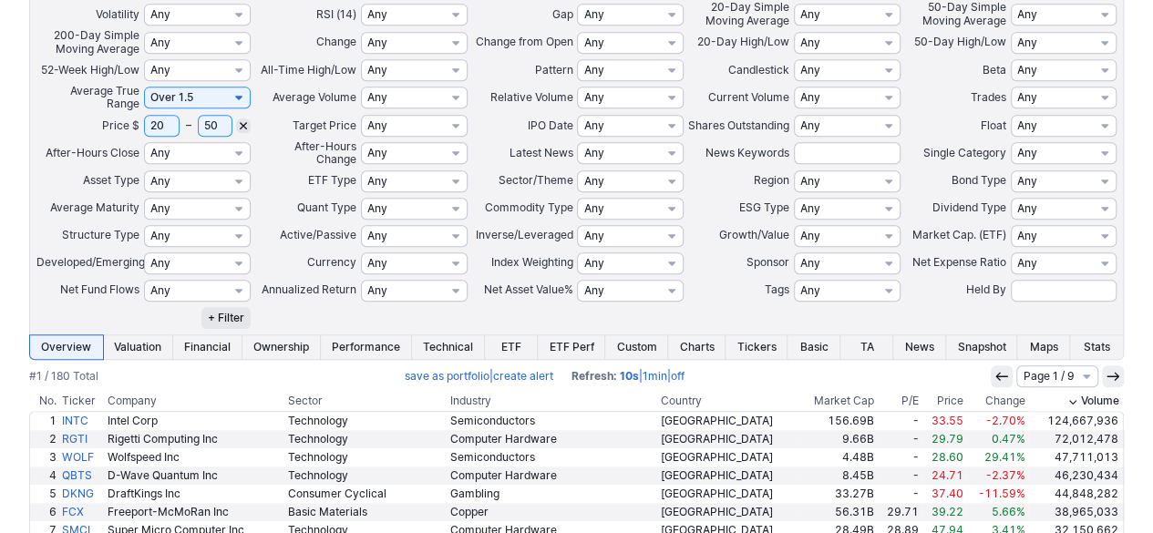
scroll to position [456, 0]
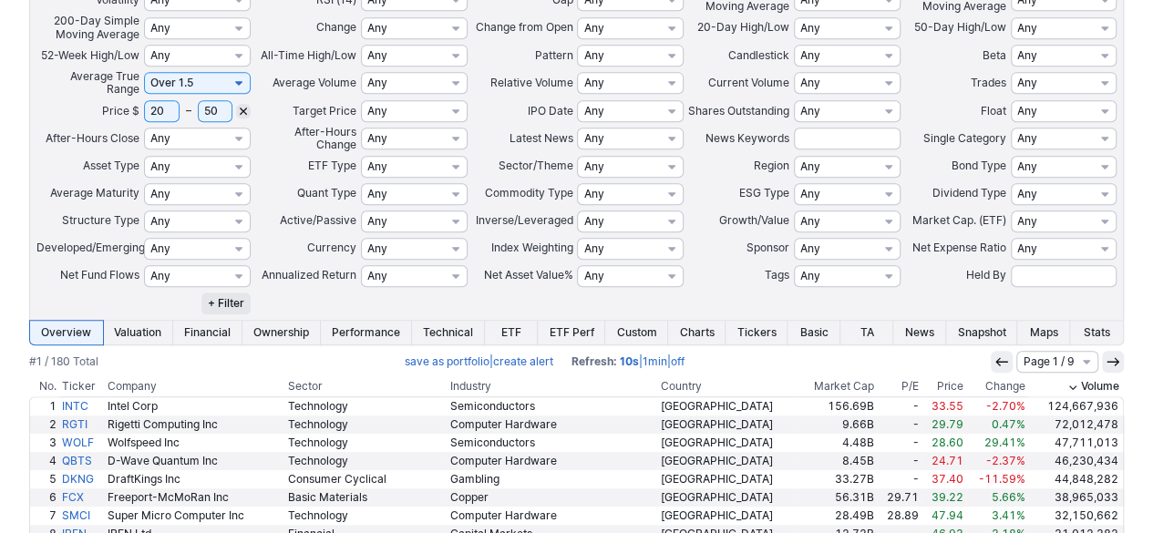
drag, startPoint x: 168, startPoint y: 112, endPoint x: 89, endPoint y: 108, distance: 78.5
click at [106, 109] on tr "Price $ 20 – 50 Any Under $1 Under $2 Under $3 Under $4 Under $5 Under $7 Under…" at bounding box center [577, 111] width 1083 height 27
type input "50"
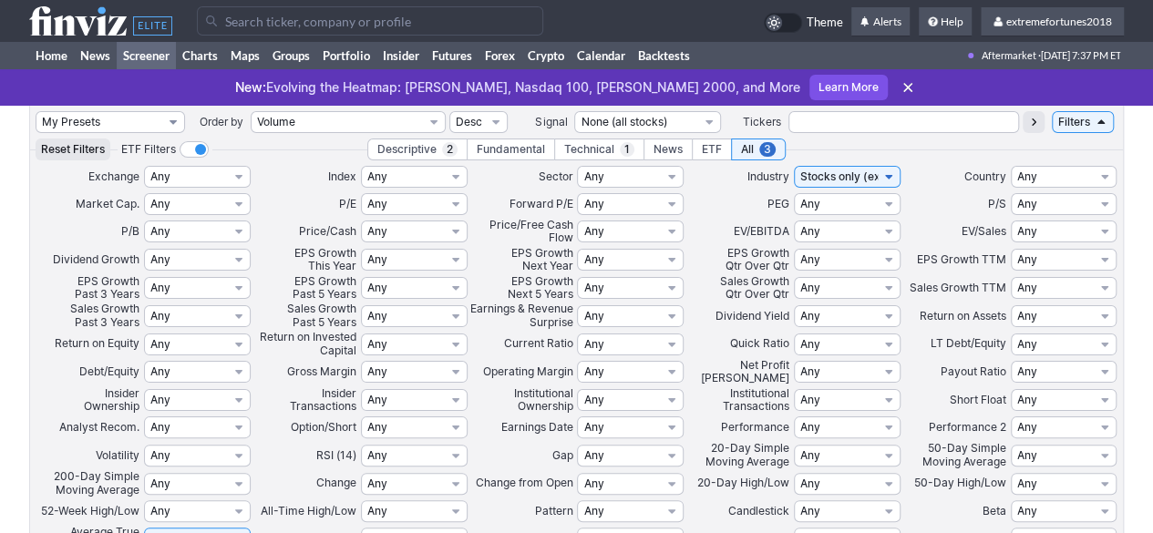
click at [82, 125] on select "My Presets -Save Screen -Edit Screens s: $20-50 ATR>1.5 s: $100-2000 ATR>3 s: $…" at bounding box center [111, 122] width 150 height 22
click at [36, 111] on select "My Presets -Save Screen -Edit Screens s: $20-50 ATR>1.5 s: $100-2000 ATR>3 s: $…" at bounding box center [111, 122] width 150 height 22
select select "My Presets"
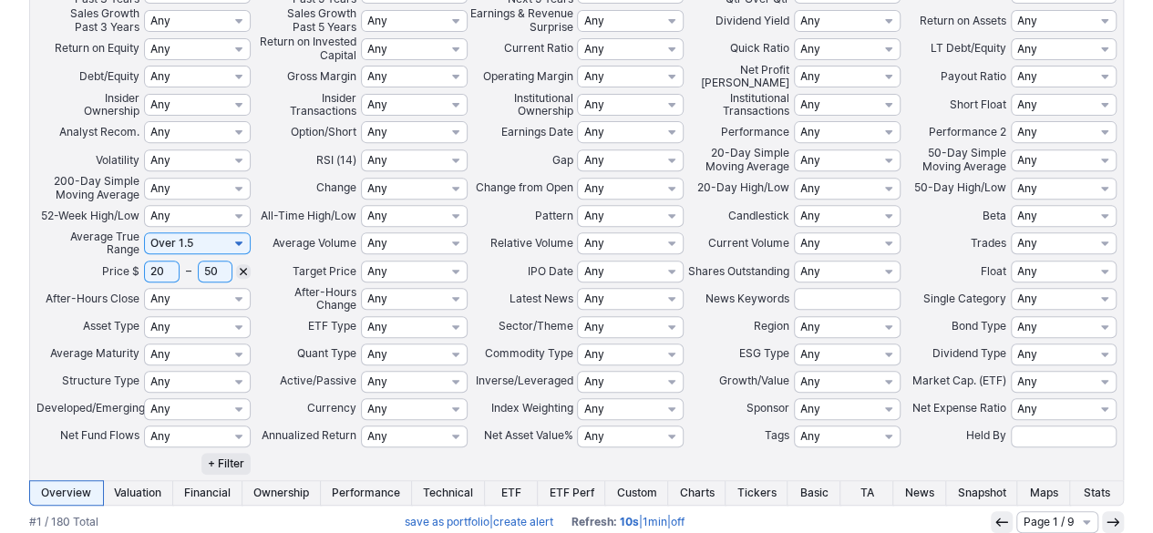
click at [215, 270] on input "50" at bounding box center [216, 272] width 36 height 22
click at [169, 271] on input "20" at bounding box center [162, 272] width 36 height 22
type input "2"
click at [206, 274] on input "50" at bounding box center [216, 272] width 36 height 22
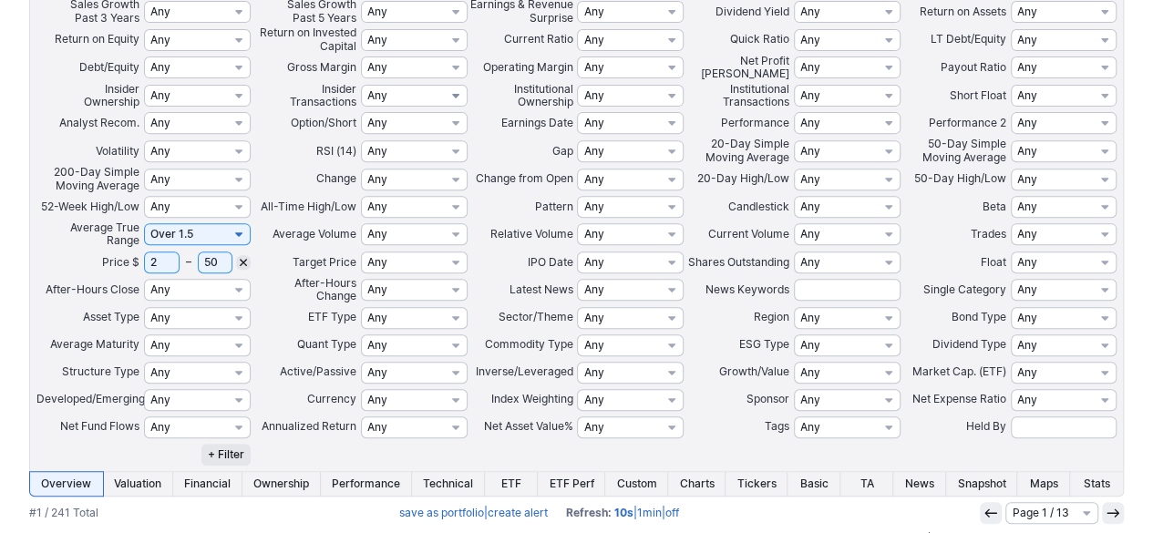
scroll to position [365, 0]
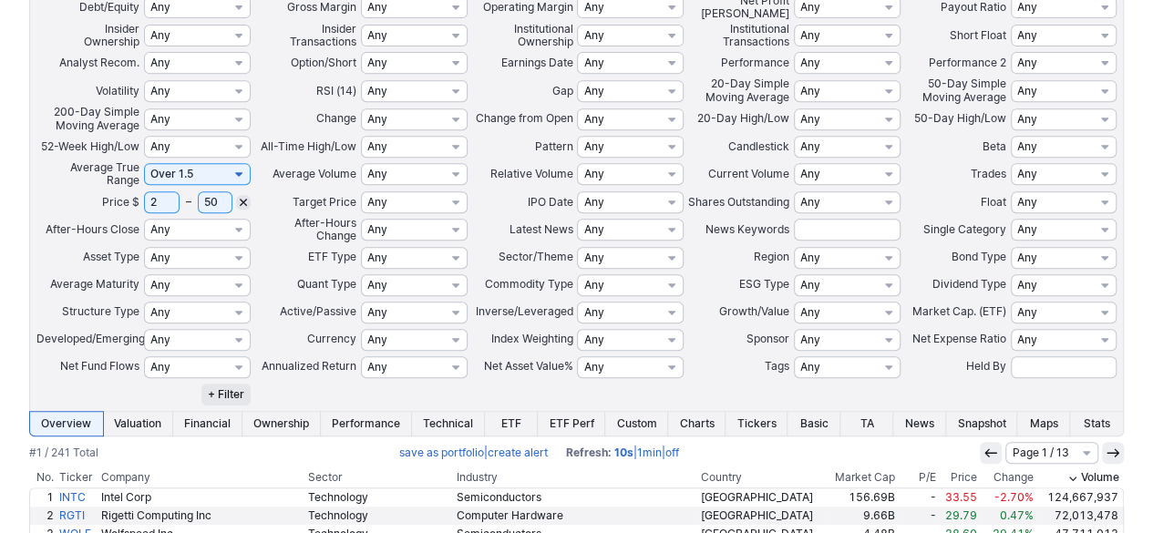
click at [208, 200] on input "50" at bounding box center [216, 202] width 36 height 22
type input "100"
click at [168, 200] on input "2" at bounding box center [162, 202] width 36 height 22
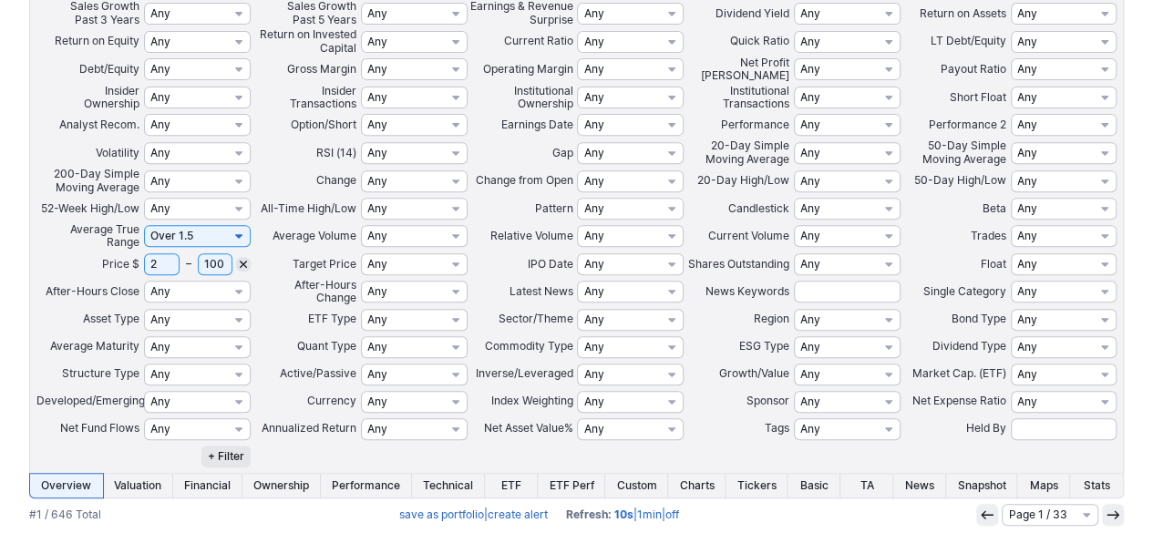
scroll to position [365, 0]
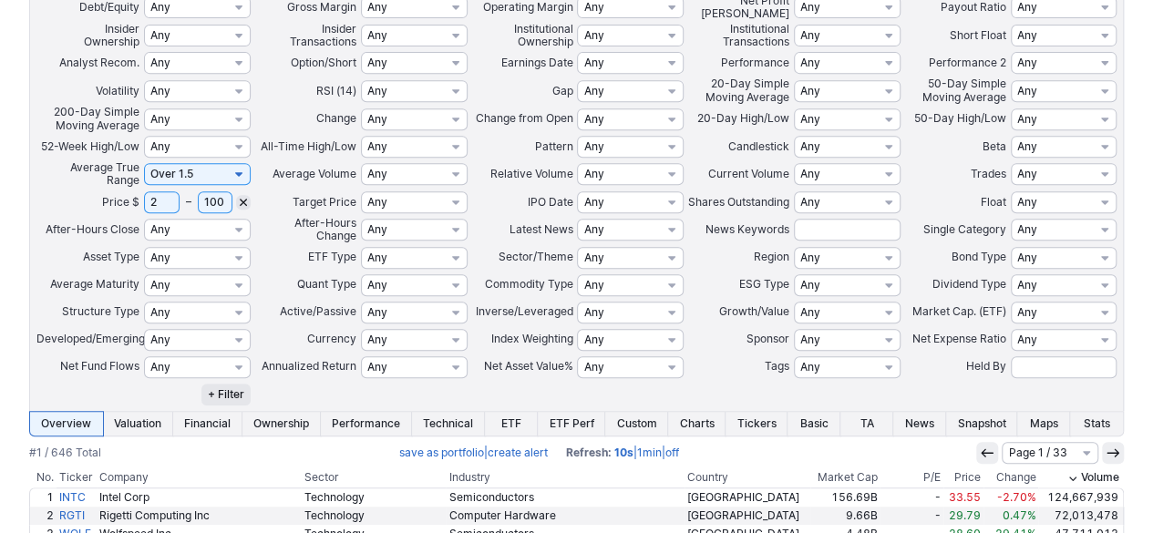
click at [162, 199] on input "2" at bounding box center [162, 202] width 36 height 22
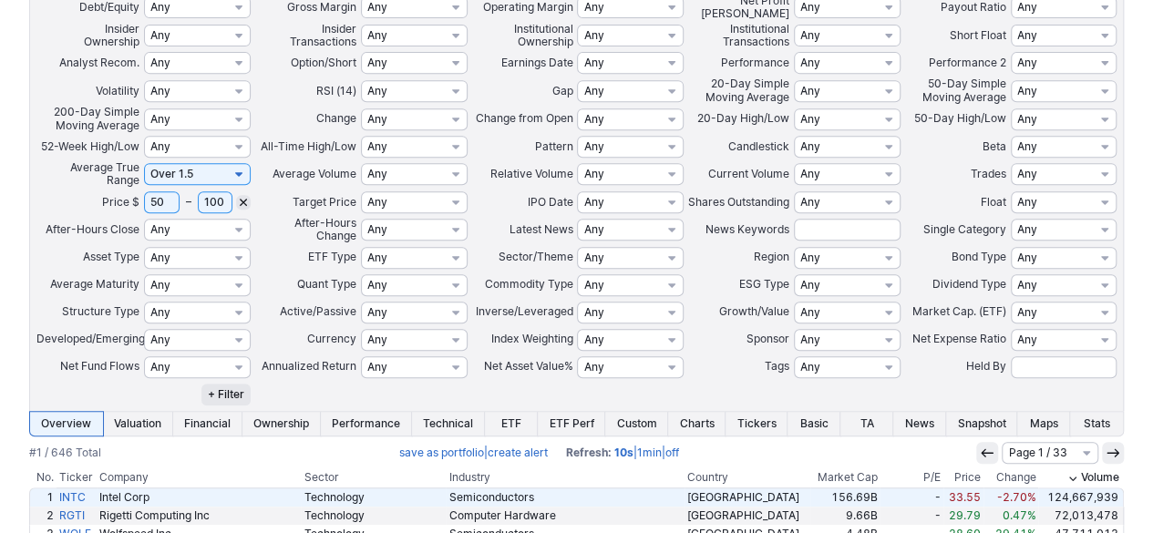
type input "50"
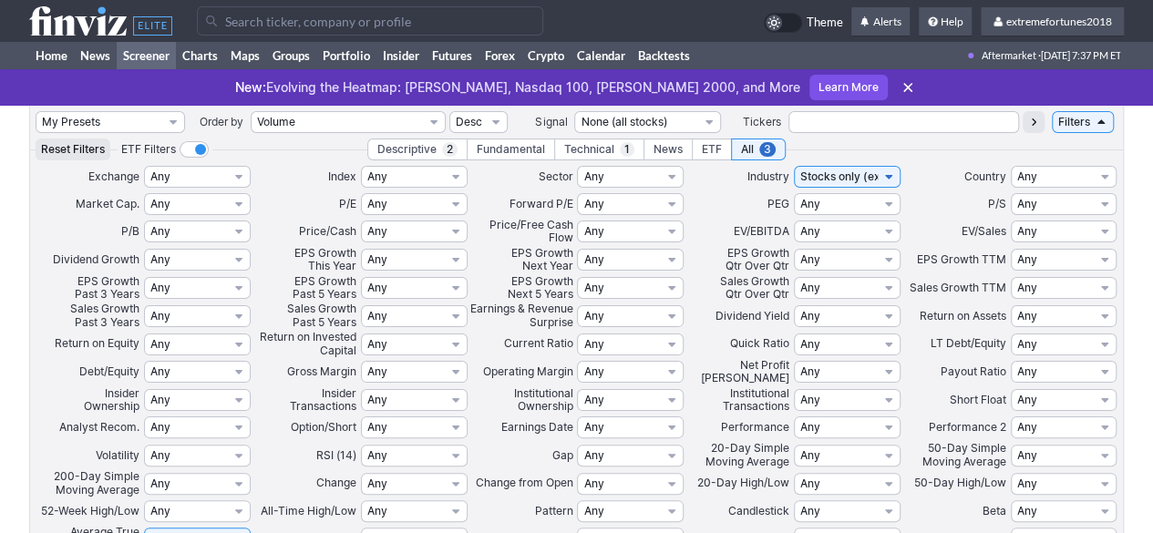
scroll to position [91, 0]
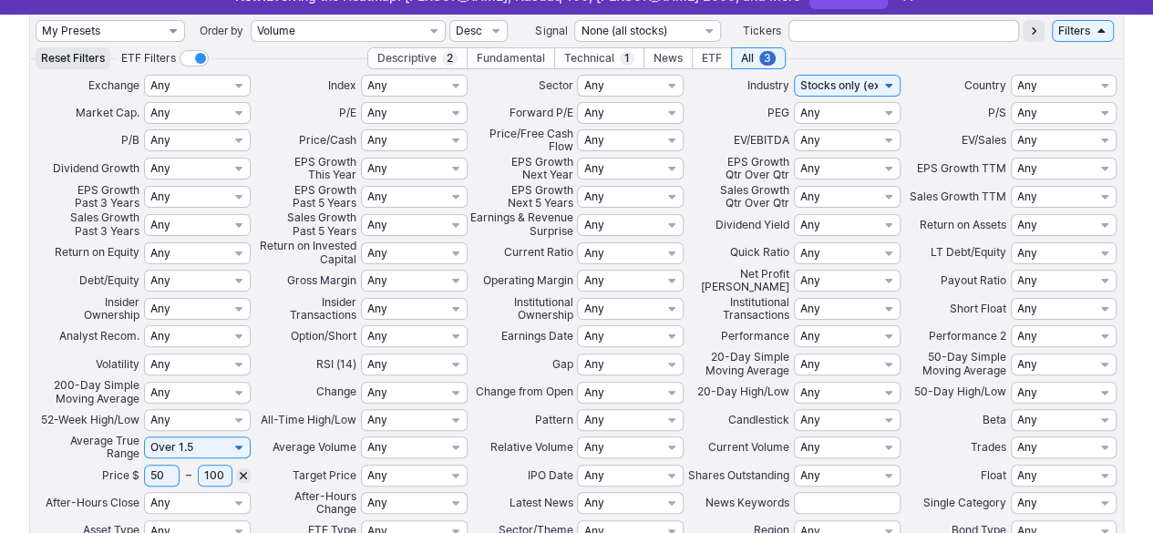
click at [136, 27] on select "My Presets -Save Screen -Edit Screens s: $20-50 ATR>1.5 s: $100-2000 ATR>3 s: $…" at bounding box center [111, 31] width 150 height 22
click at [36, 20] on select "My Presets -Save Screen -Edit Screens s: $20-50 ATR>1.5 s: $100-2000 ATR>3 s: $…" at bounding box center [111, 31] width 150 height 22
select select "My Presets"
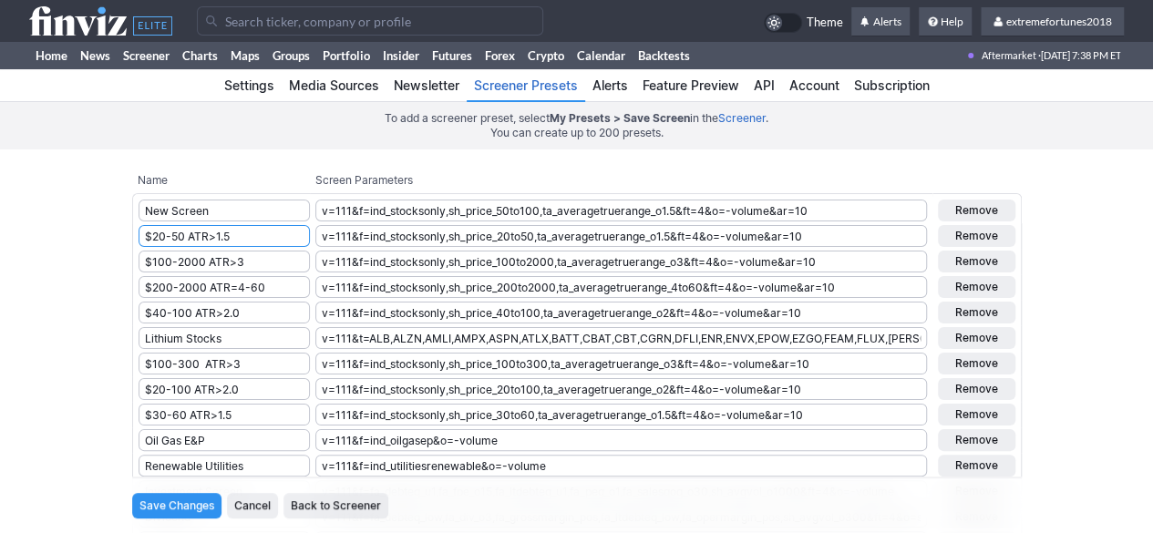
drag, startPoint x: 243, startPoint y: 237, endPoint x: 108, endPoint y: 233, distance: 134.1
click at [109, 233] on form "Name Screen Parameters New Screen v=111&f=ind_stocksonly,sh_price_50to100,ta_av…" at bounding box center [576, 439] width 1117 height 543
drag, startPoint x: 226, startPoint y: 216, endPoint x: 115, endPoint y: 211, distance: 111.4
click at [119, 211] on form "Name Screen Parameters New Screen v=111&f=ind_stocksonly,sh_price_50to100,ta_av…" at bounding box center [576, 439] width 1117 height 543
paste input "$20-50 ATR>1.5"
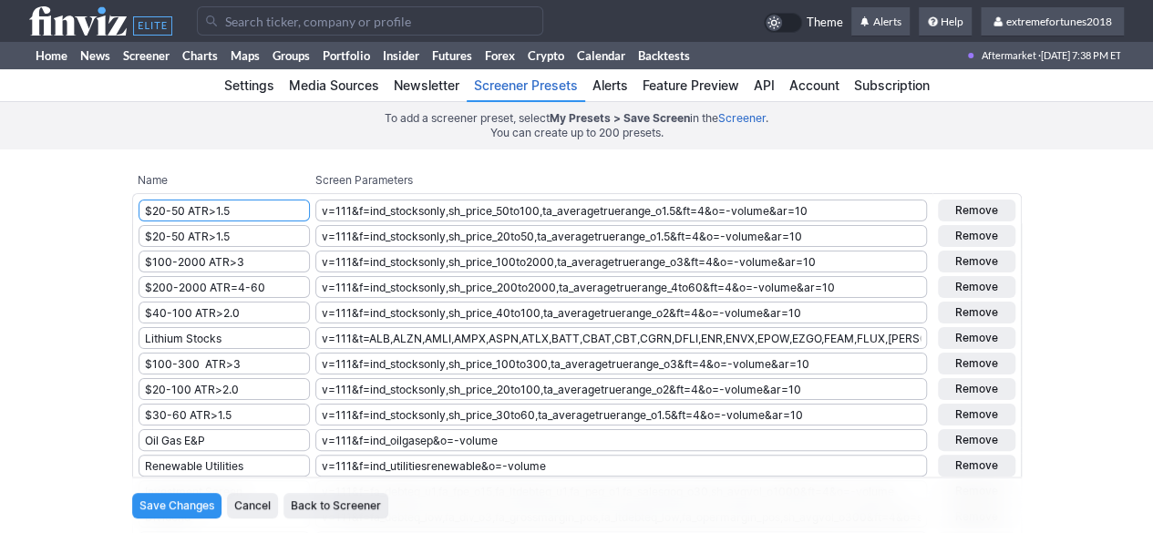
click at [151, 210] on input "$20-50 ATR>1.5" at bounding box center [224, 211] width 171 height 22
type input "$50-100 ATR>1.5"
click at [144, 500] on input "Save Changes" at bounding box center [176, 506] width 89 height 26
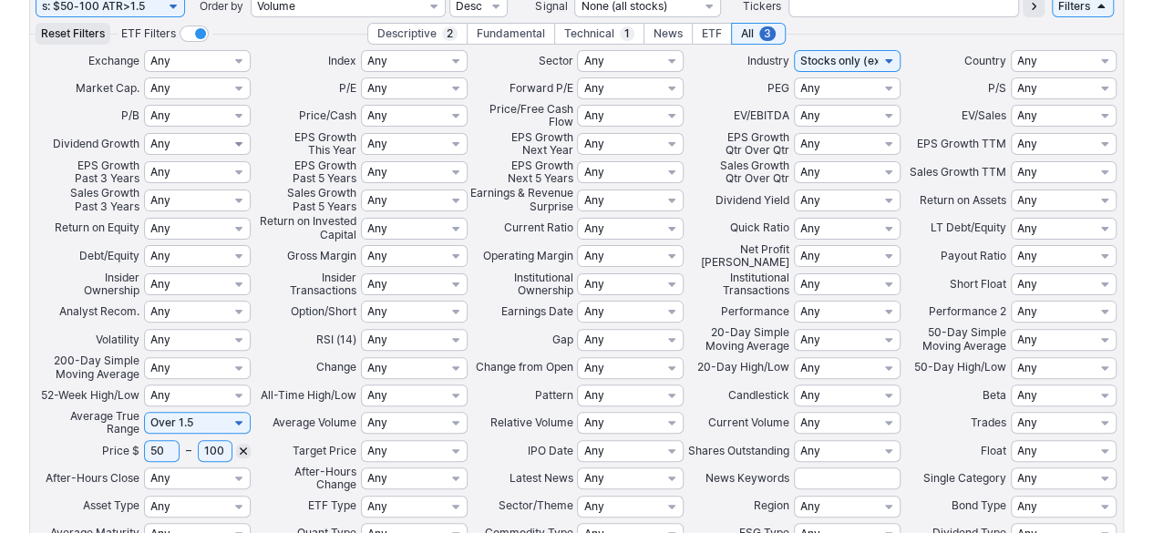
scroll to position [22, 0]
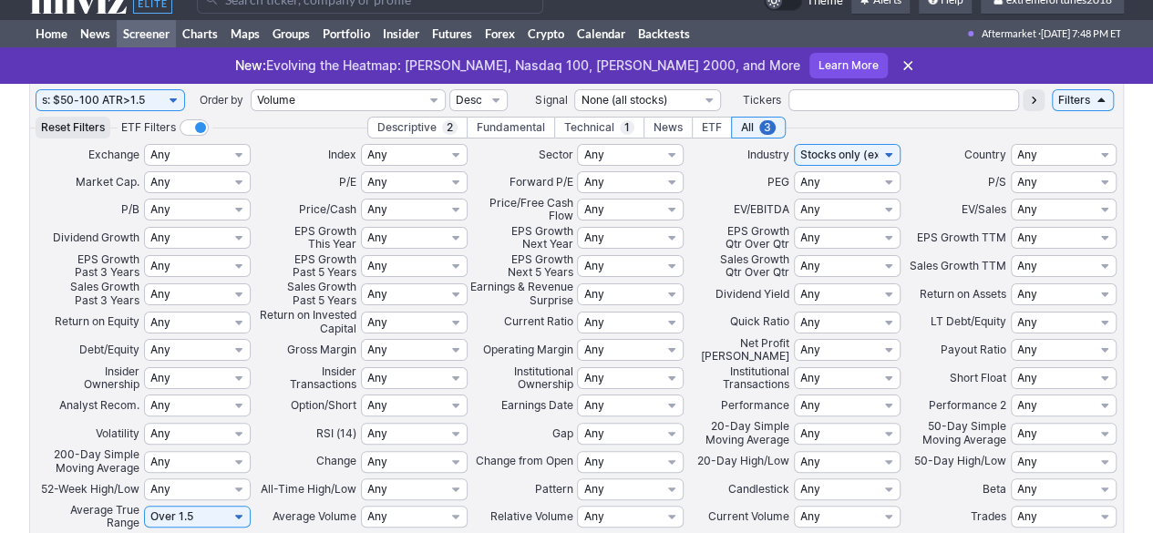
click at [150, 103] on select "My Presets -Save Screen -Edit Screens s: $50-100 ATR>1.5 s: $20-50 ATR>1.5 s: $…" at bounding box center [111, 100] width 150 height 22
click at [36, 89] on select "My Presets -Save Screen -Edit Screens s: $50-100 ATR>1.5 s: $20-50 ATR>1.5 s: $…" at bounding box center [111, 100] width 150 height 22
select select "My Presets"
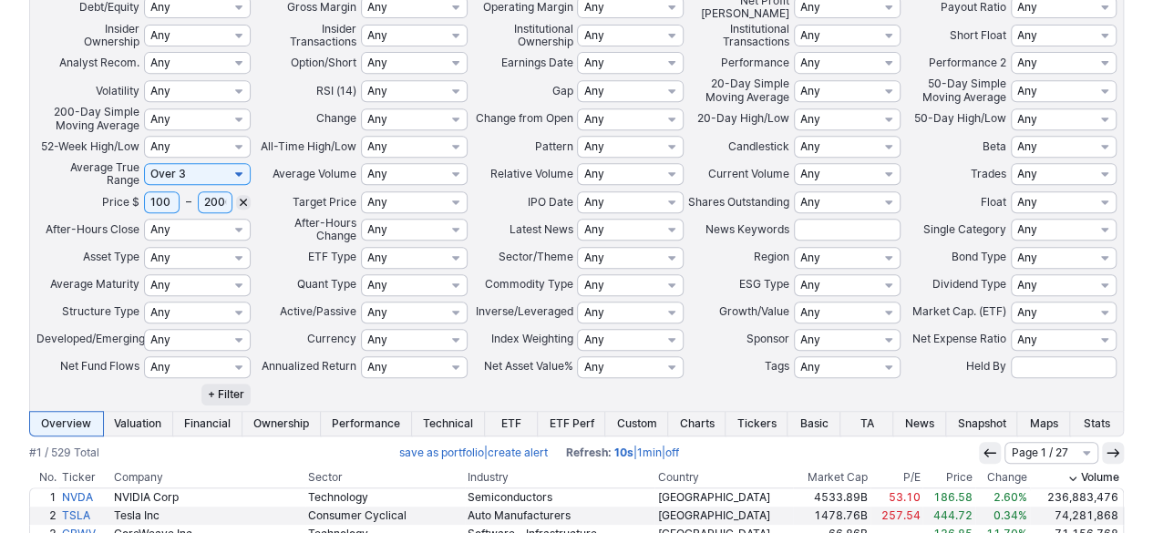
scroll to position [638, 0]
